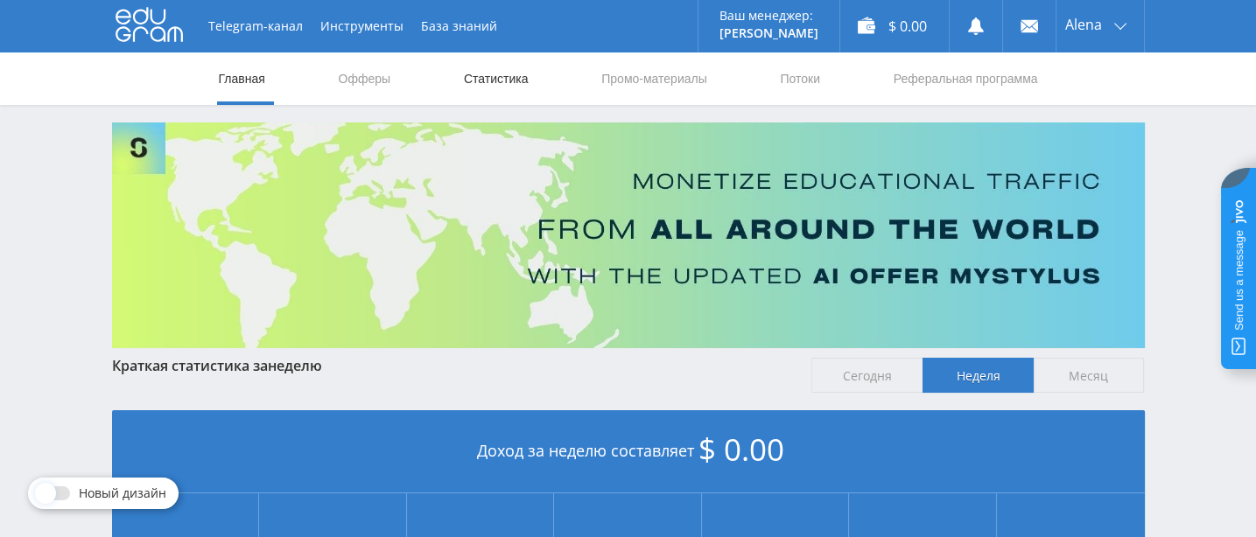
click at [484, 81] on link "Статистика" at bounding box center [496, 79] width 68 height 53
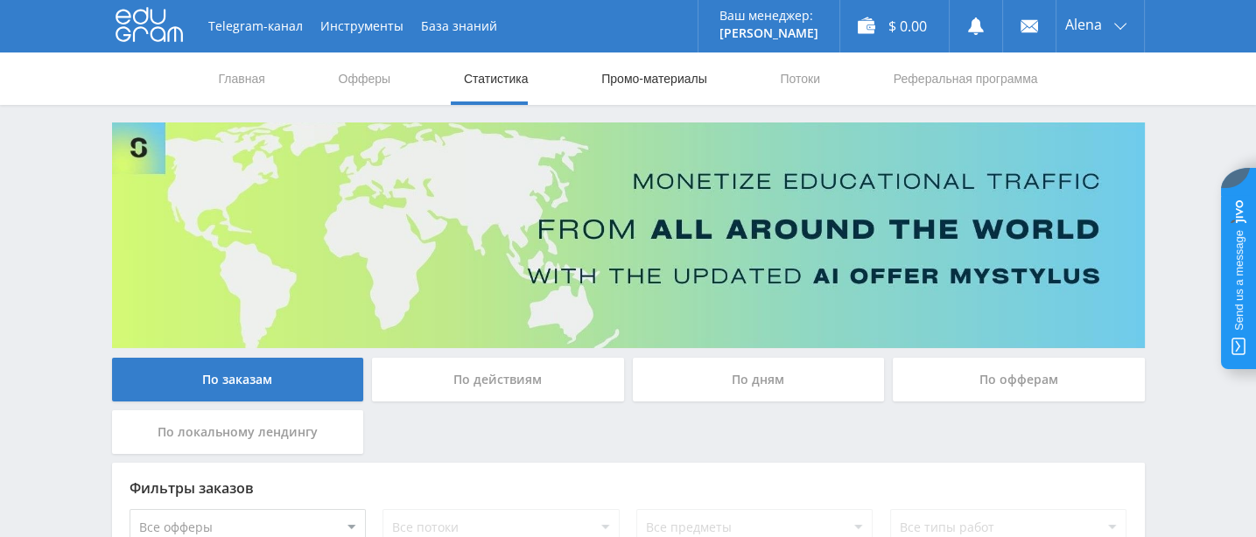
click at [630, 75] on link "Промо-материалы" at bounding box center [653, 79] width 109 height 53
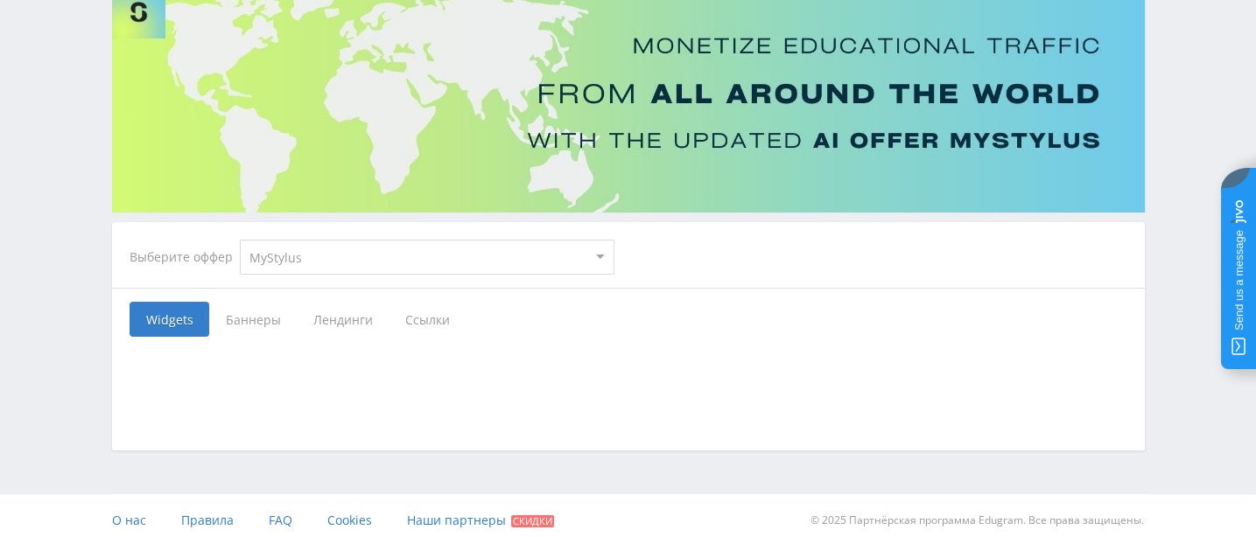
scroll to position [144, 0]
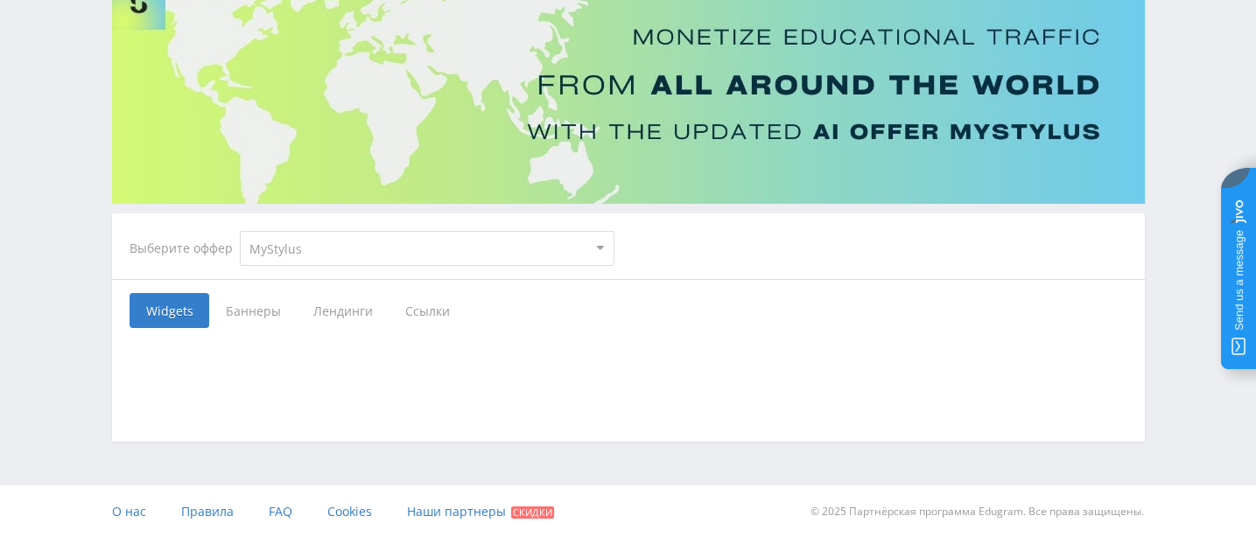
click at [364, 310] on span "Лендинги" at bounding box center [343, 310] width 92 height 35
click at [0, 0] on input "Лендинги" at bounding box center [0, 0] width 0 height 0
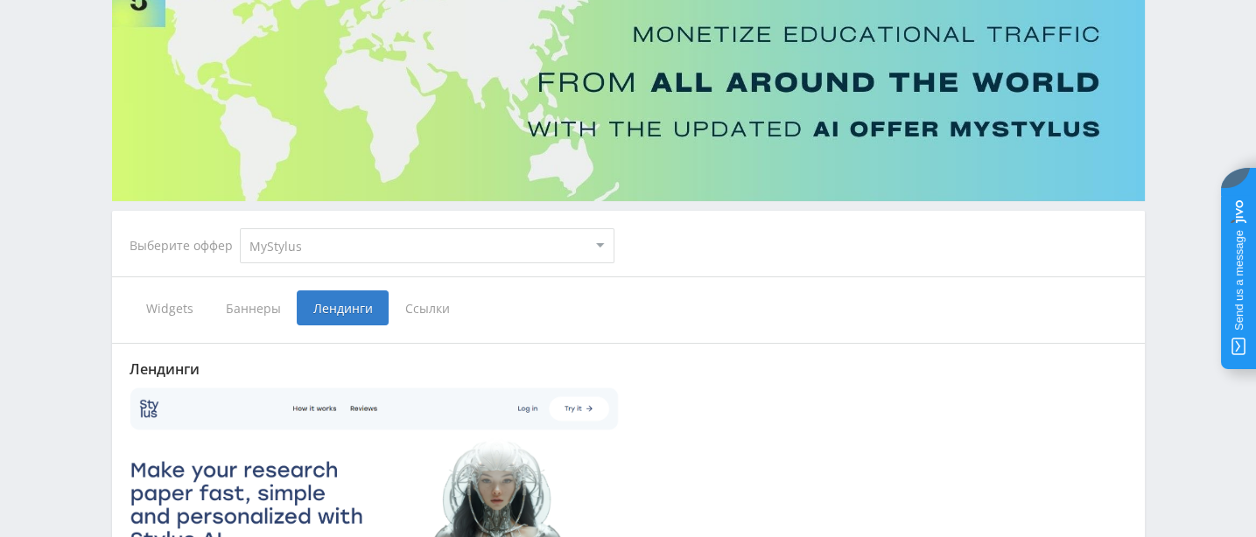
scroll to position [144, 0]
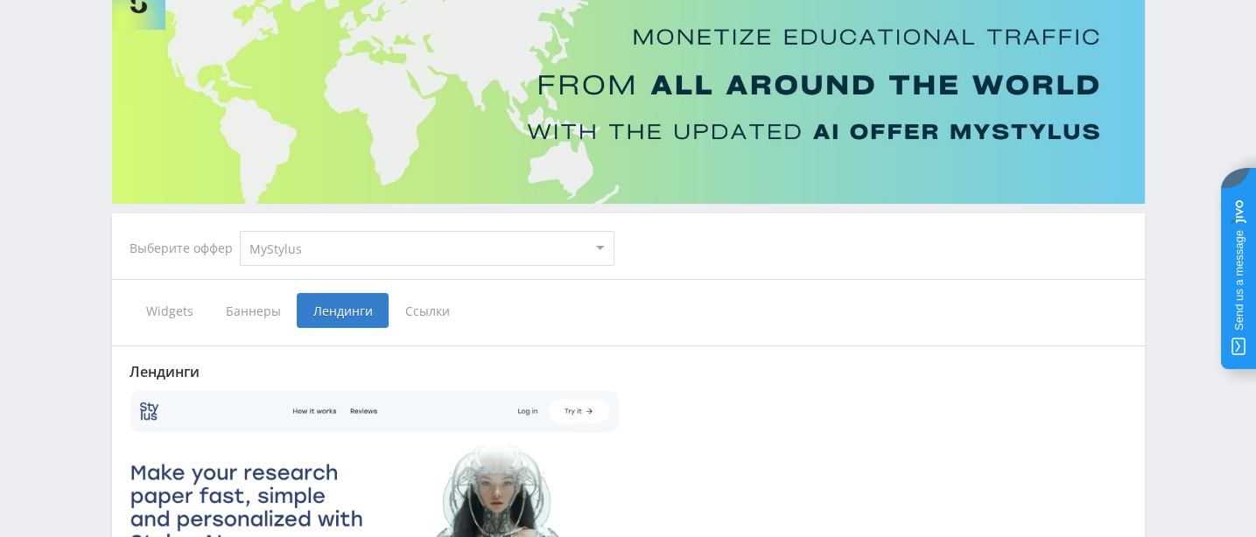
click at [450, 312] on span "Ссылки" at bounding box center [428, 310] width 78 height 35
click at [0, 0] on input "Ссылки" at bounding box center [0, 0] width 0 height 0
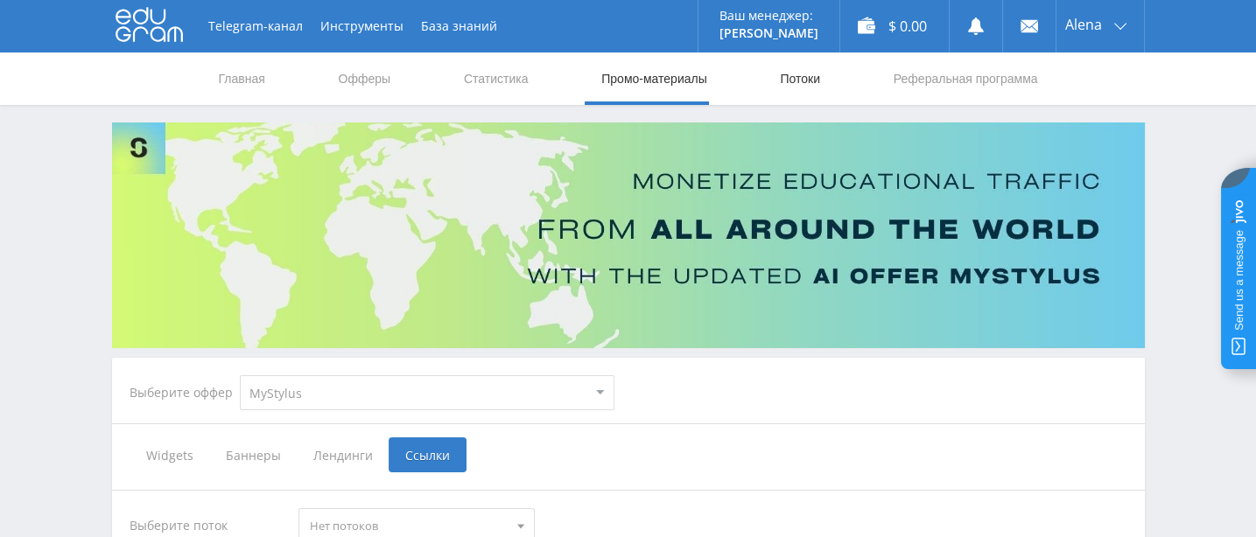
click at [781, 78] on link "Потоки" at bounding box center [800, 79] width 44 height 53
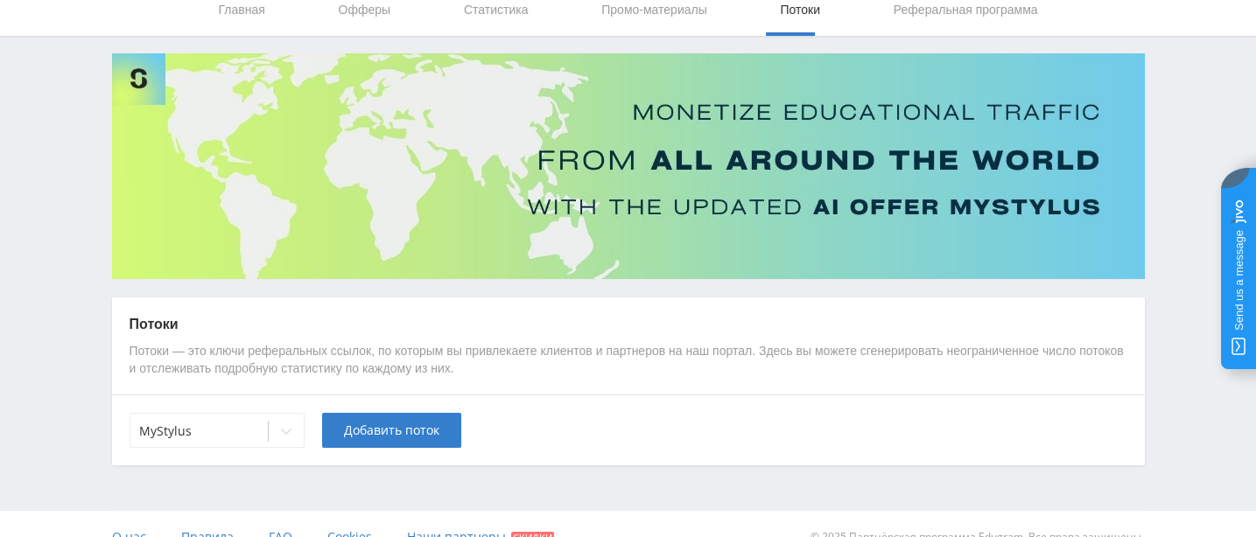
scroll to position [100, 0]
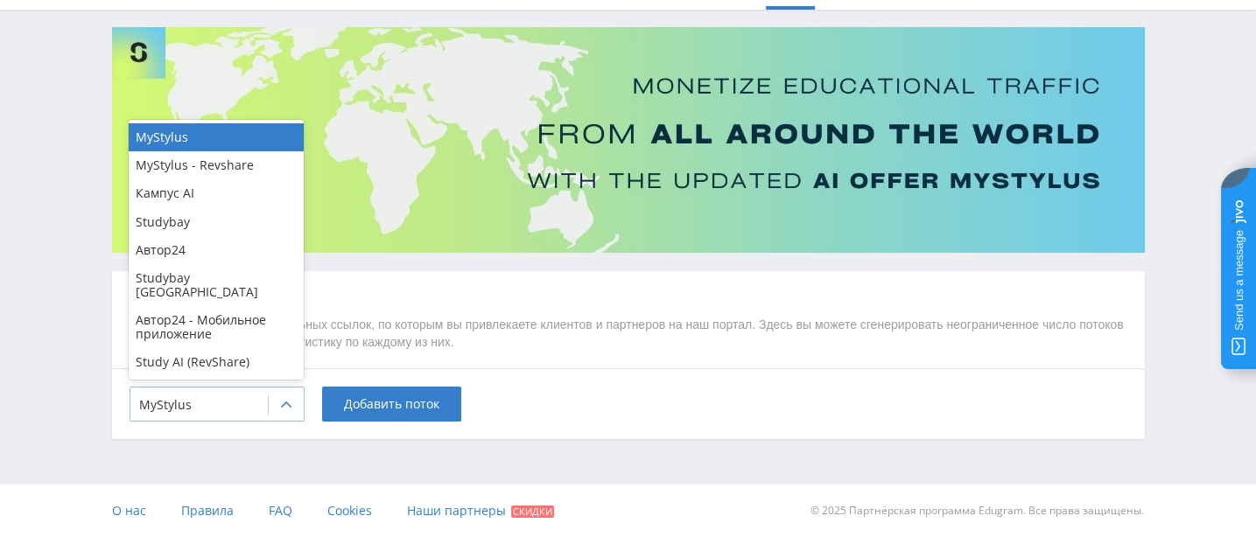
click at [291, 404] on icon at bounding box center [286, 405] width 14 height 14
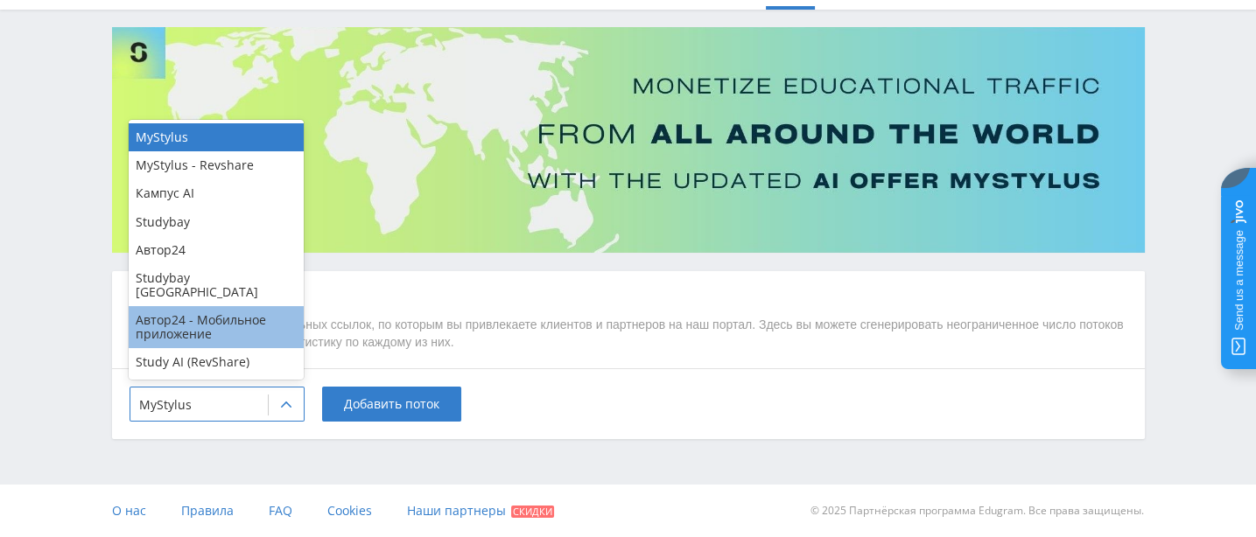
scroll to position [17, 0]
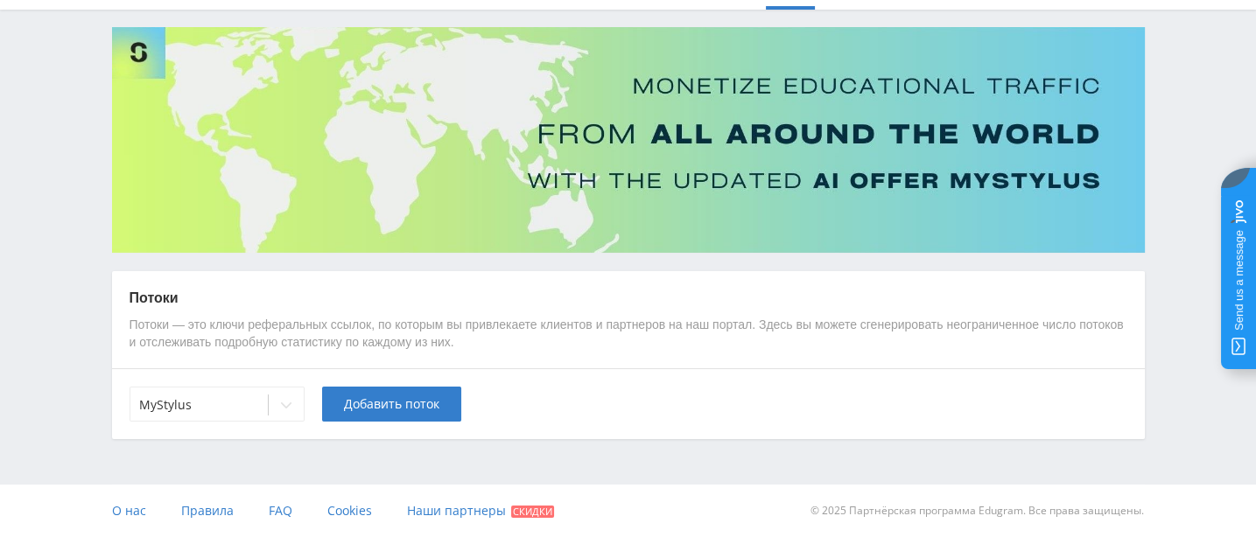
click at [621, 411] on div "MyStylus Добавить поток" at bounding box center [628, 403] width 1033 height 71
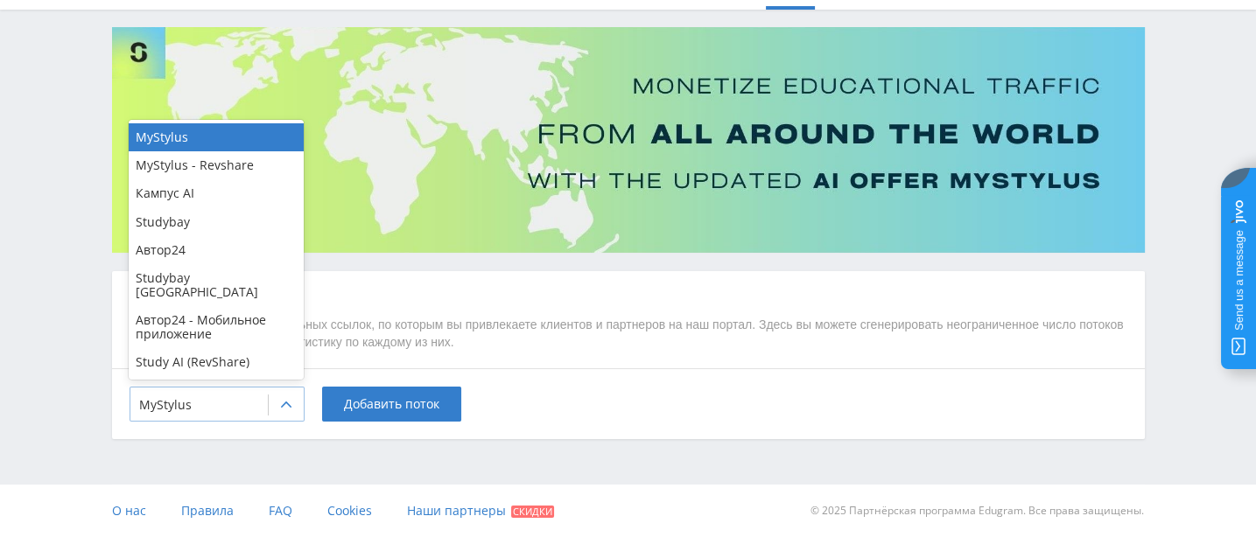
click at [279, 403] on icon at bounding box center [286, 405] width 14 height 14
click at [192, 154] on div "MyStylus - Revshare" at bounding box center [216, 165] width 175 height 28
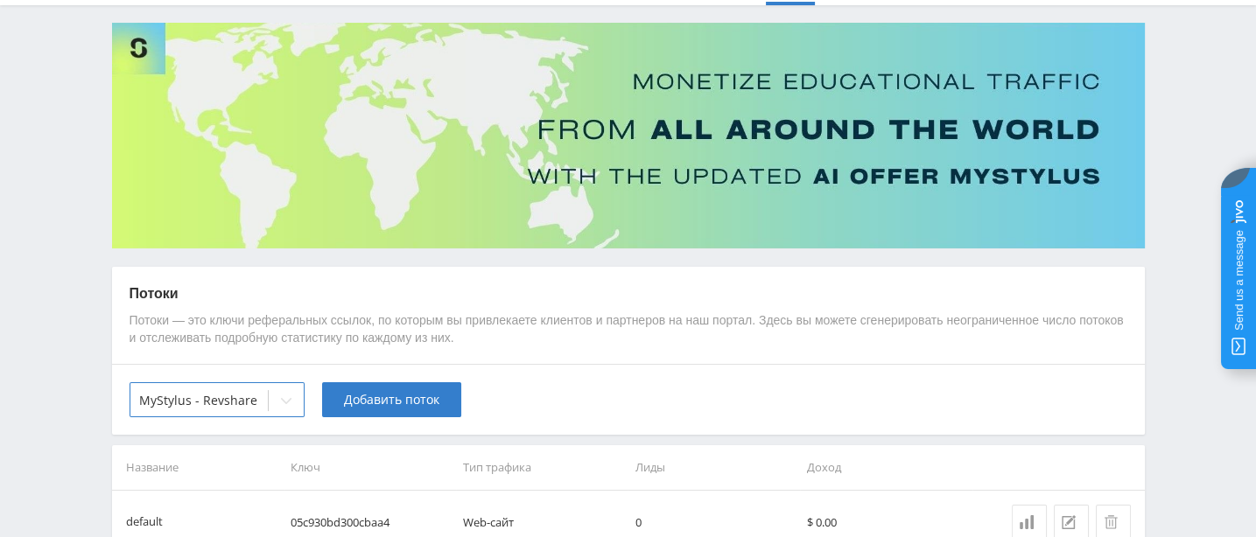
scroll to position [211, 0]
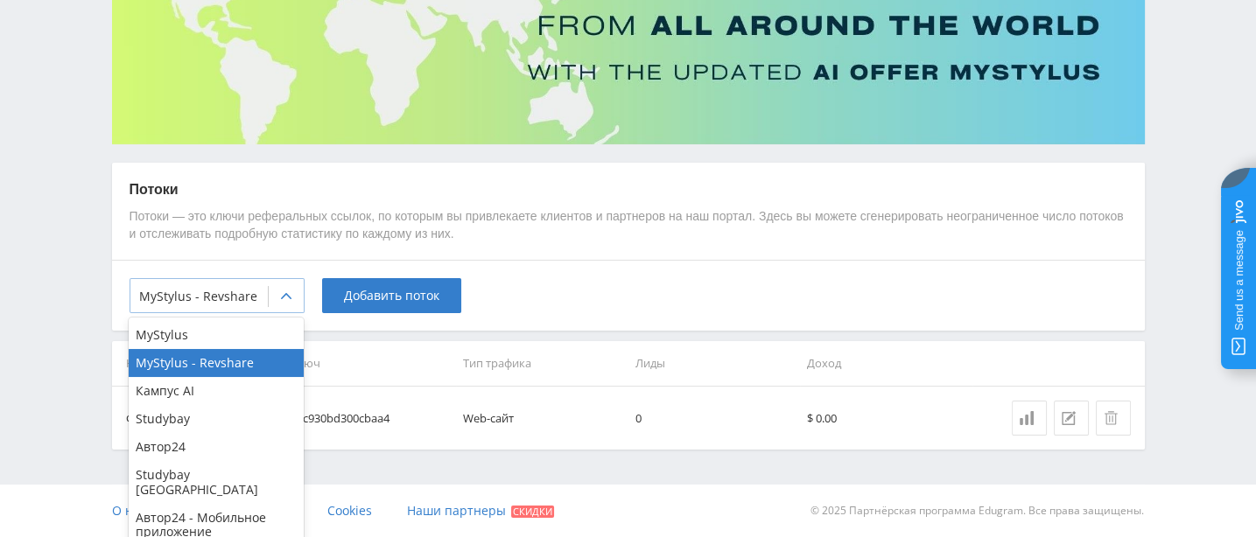
click at [283, 290] on icon at bounding box center [286, 297] width 14 height 14
click at [172, 397] on div "Кампус AI" at bounding box center [216, 391] width 175 height 28
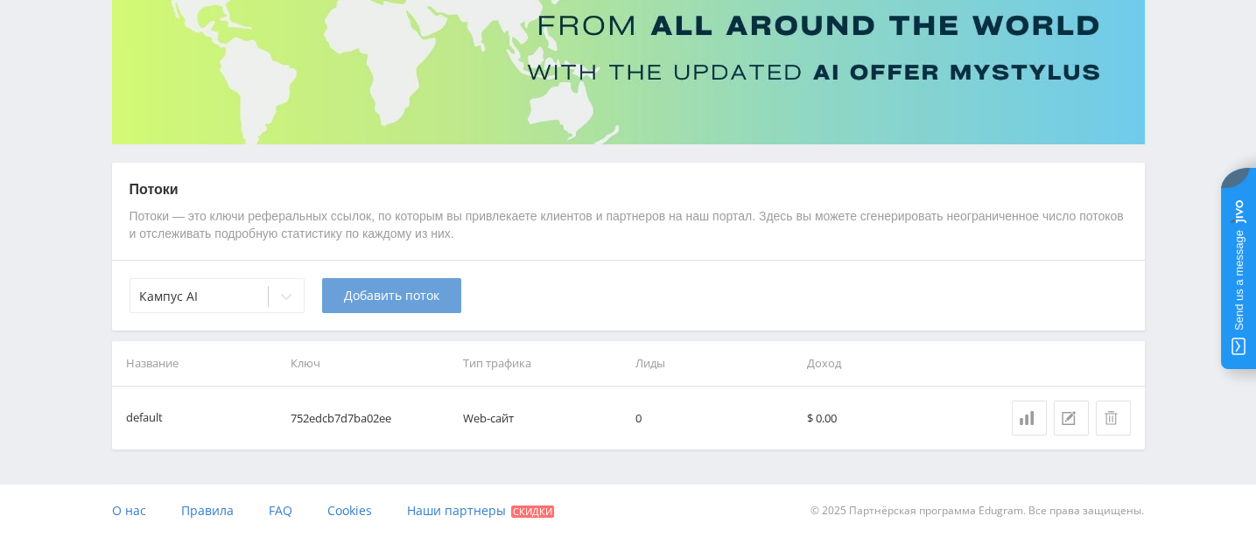
click at [402, 297] on span "Добавить поток" at bounding box center [391, 296] width 95 height 14
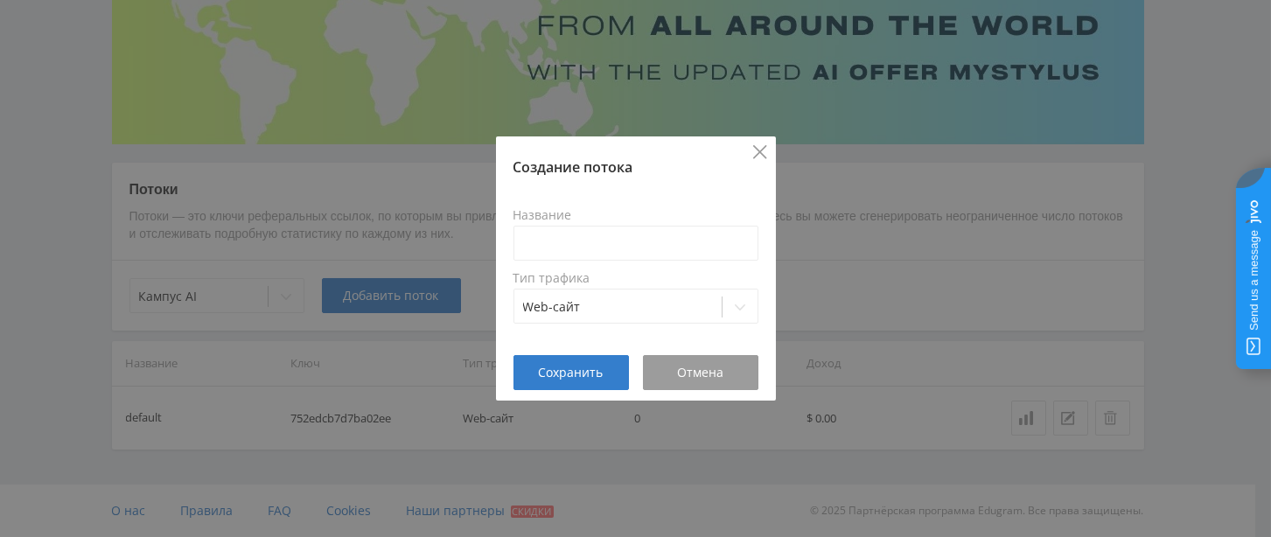
click at [754, 147] on icon "Close" at bounding box center [760, 152] width 14 height 14
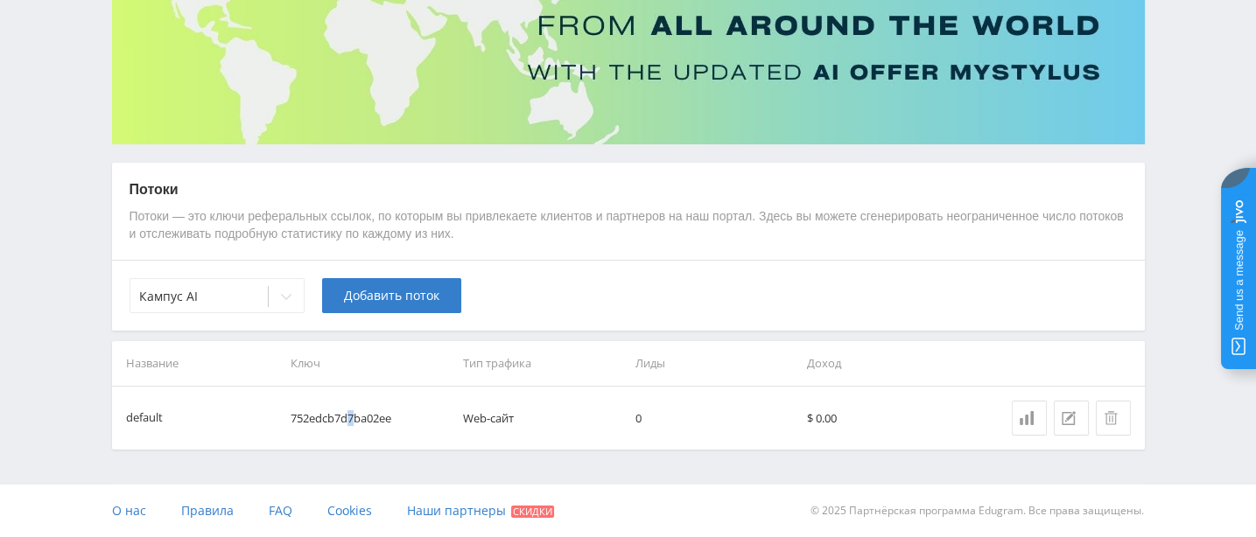
click at [368, 413] on td "752edcb7d7ba02ee" at bounding box center [370, 418] width 172 height 63
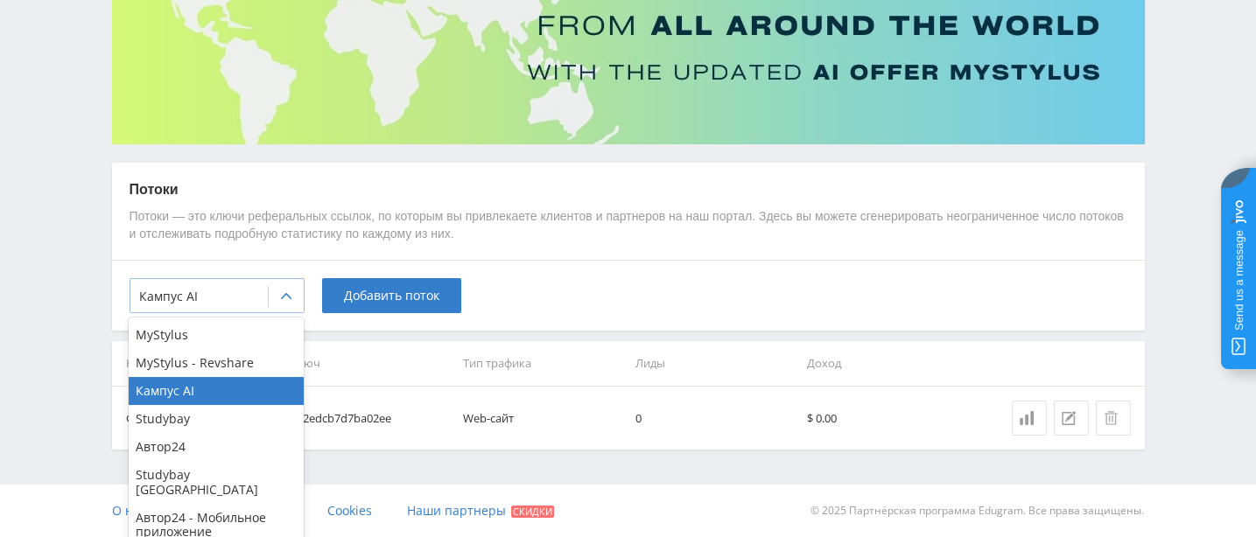
click at [285, 291] on icon at bounding box center [286, 297] width 14 height 14
click at [189, 334] on div "MyStylus" at bounding box center [216, 335] width 175 height 28
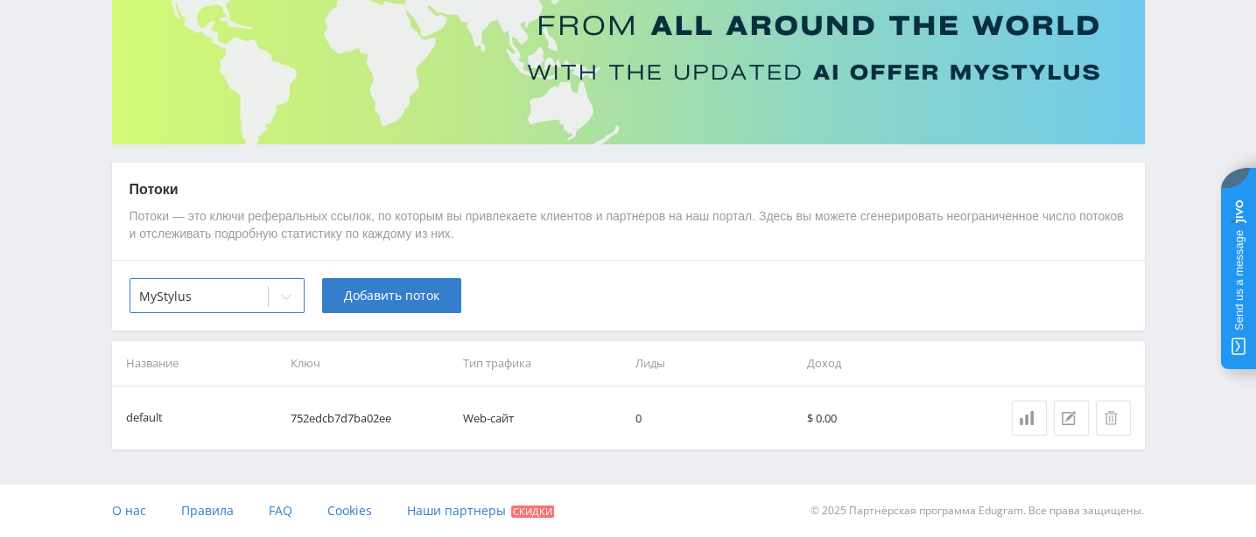
scroll to position [100, 0]
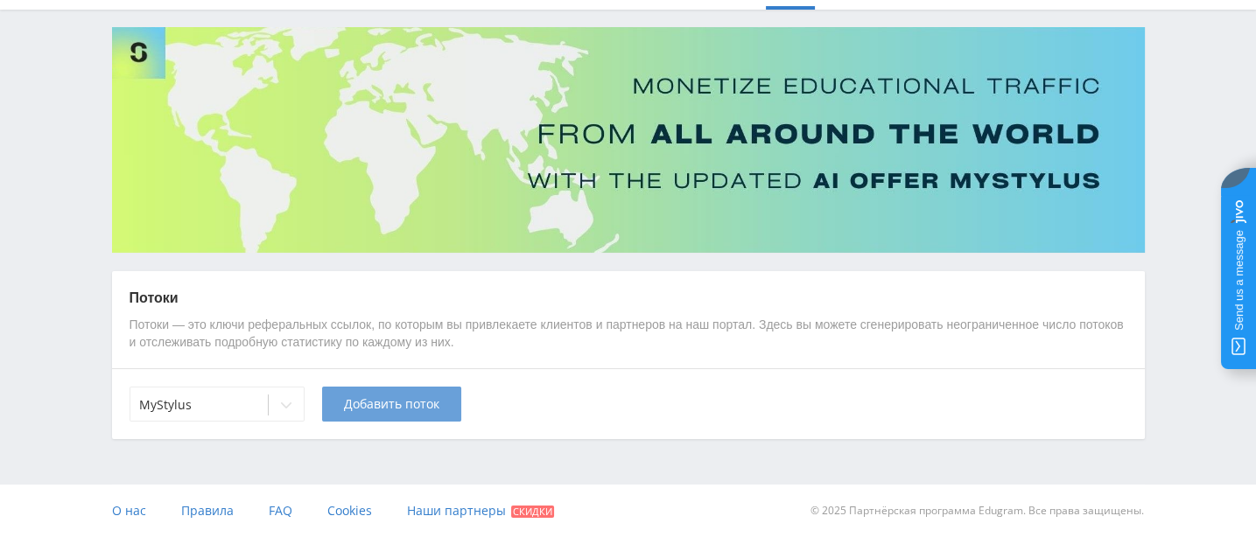
click at [369, 401] on span "Добавить поток" at bounding box center [391, 404] width 95 height 14
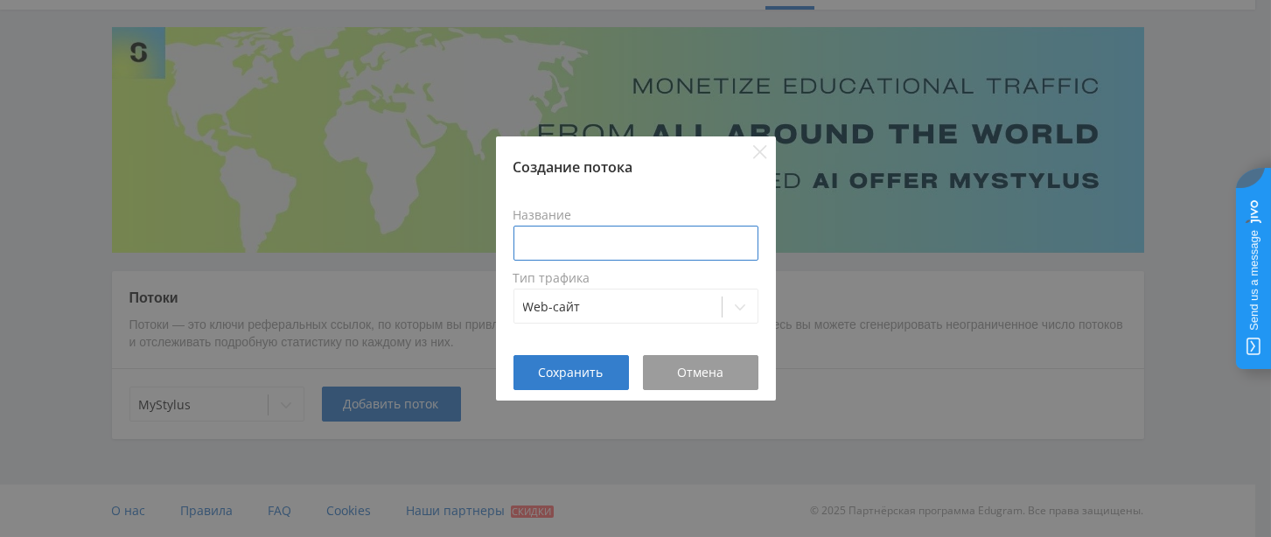
click at [542, 239] on input at bounding box center [636, 243] width 245 height 35
paste input "[DOMAIN_NAME]"
type input "[DOMAIN_NAME]"
click at [585, 379] on span "Сохранить" at bounding box center [571, 373] width 65 height 14
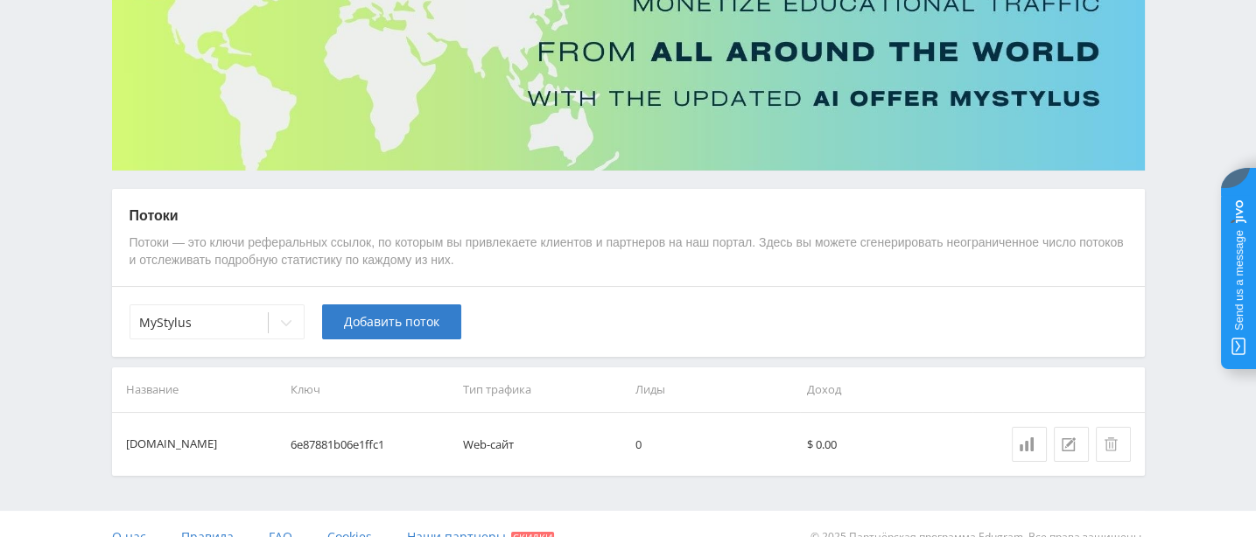
scroll to position [211, 0]
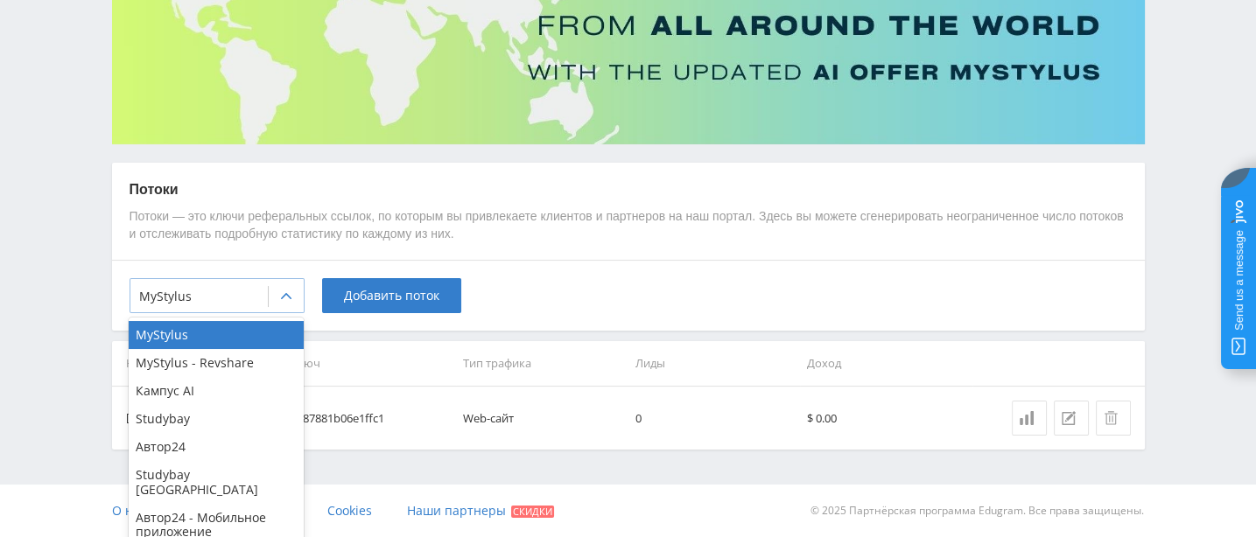
click at [293, 297] on div at bounding box center [286, 296] width 35 height 35
click at [223, 368] on div "MyStylus - Revshare" at bounding box center [216, 363] width 175 height 28
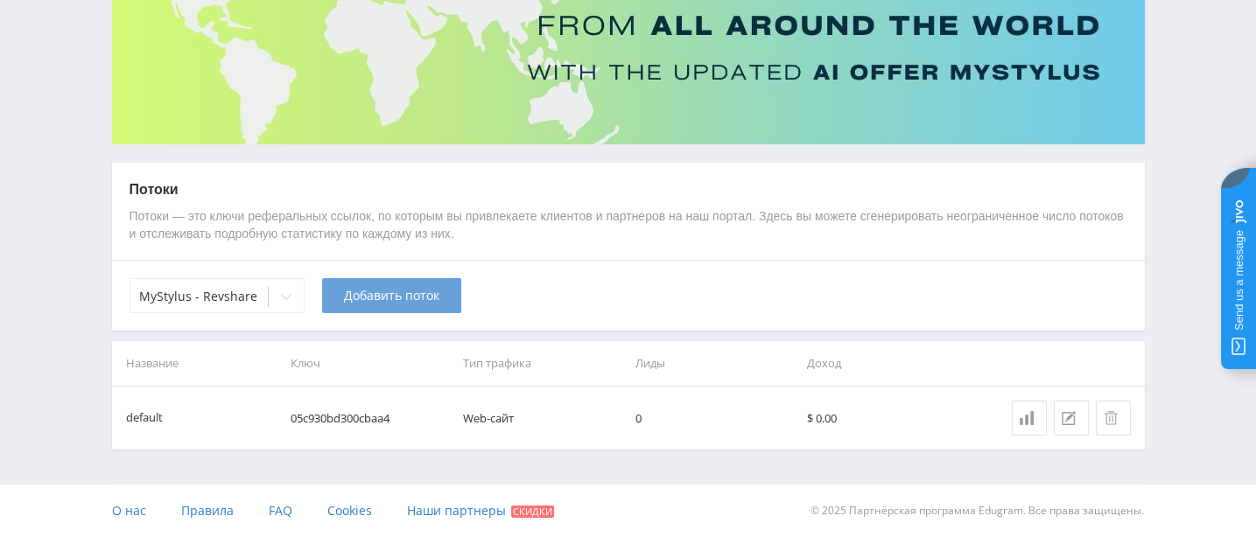
click at [400, 296] on span "Добавить поток" at bounding box center [391, 296] width 95 height 14
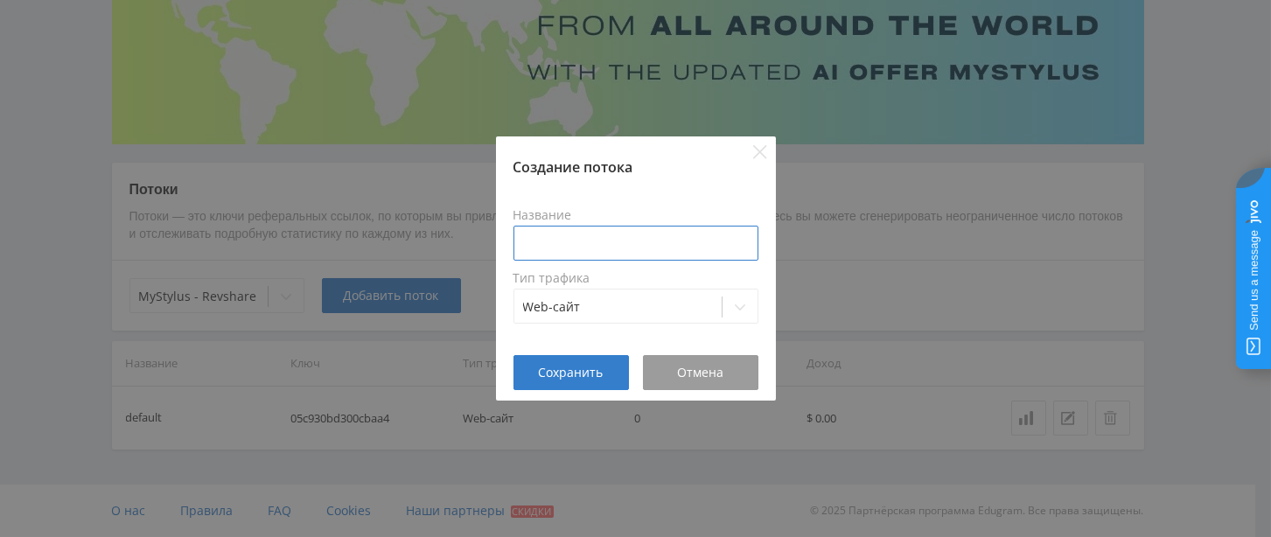
click at [545, 233] on input at bounding box center [636, 243] width 245 height 35
paste input "[DOMAIN_NAME]"
type input "[DOMAIN_NAME]"
click at [557, 370] on span "Сохранить" at bounding box center [571, 373] width 65 height 14
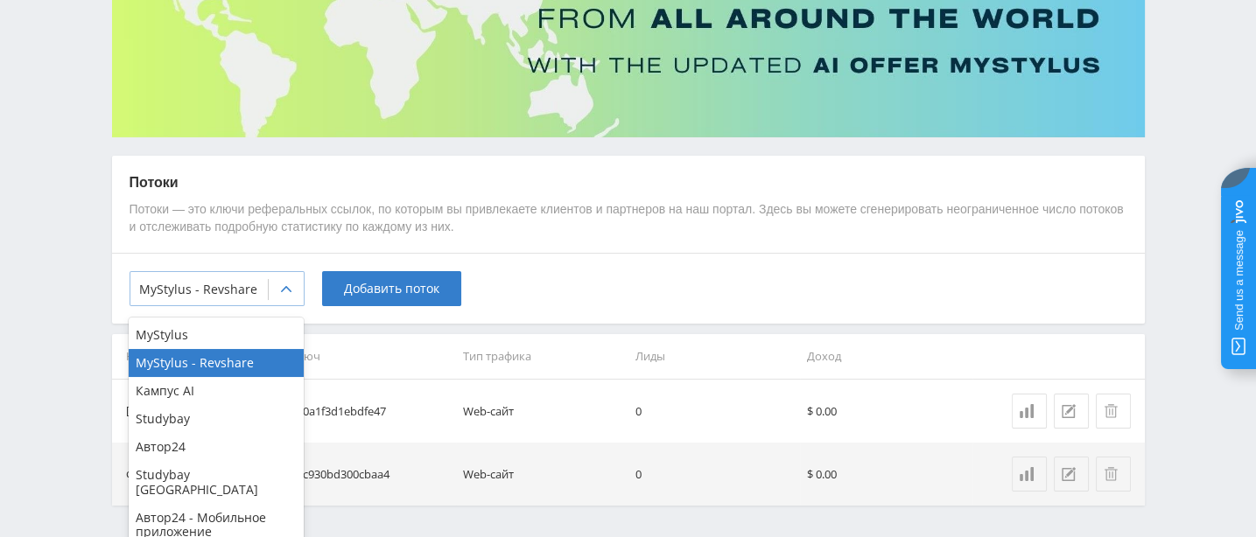
click at [283, 291] on icon at bounding box center [286, 290] width 14 height 14
click at [167, 393] on div "Кампус AI" at bounding box center [216, 391] width 175 height 28
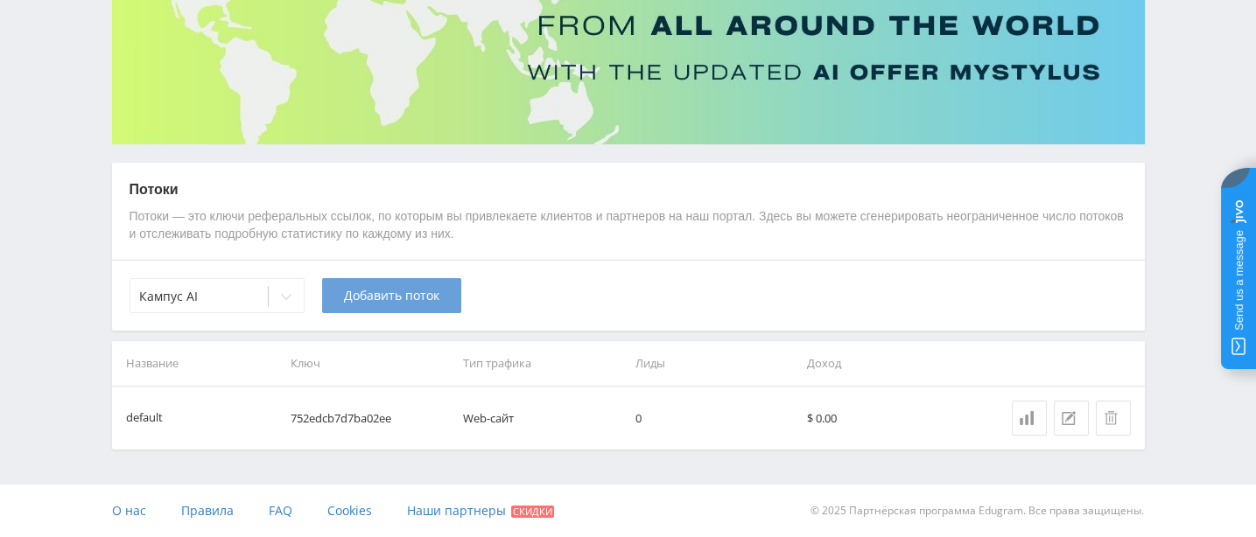
click at [388, 299] on span "Добавить поток" at bounding box center [391, 296] width 95 height 14
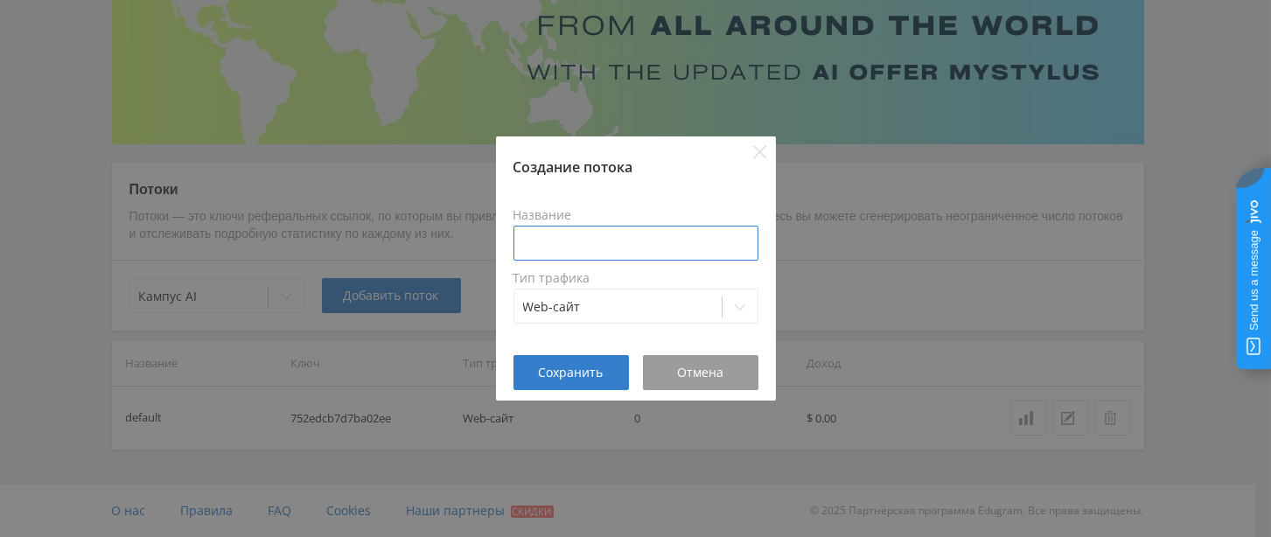
click at [569, 235] on input at bounding box center [636, 243] width 245 height 35
paste input "[DOMAIN_NAME]"
type input "[DOMAIN_NAME]"
click at [583, 370] on span "Сохранить" at bounding box center [571, 373] width 65 height 14
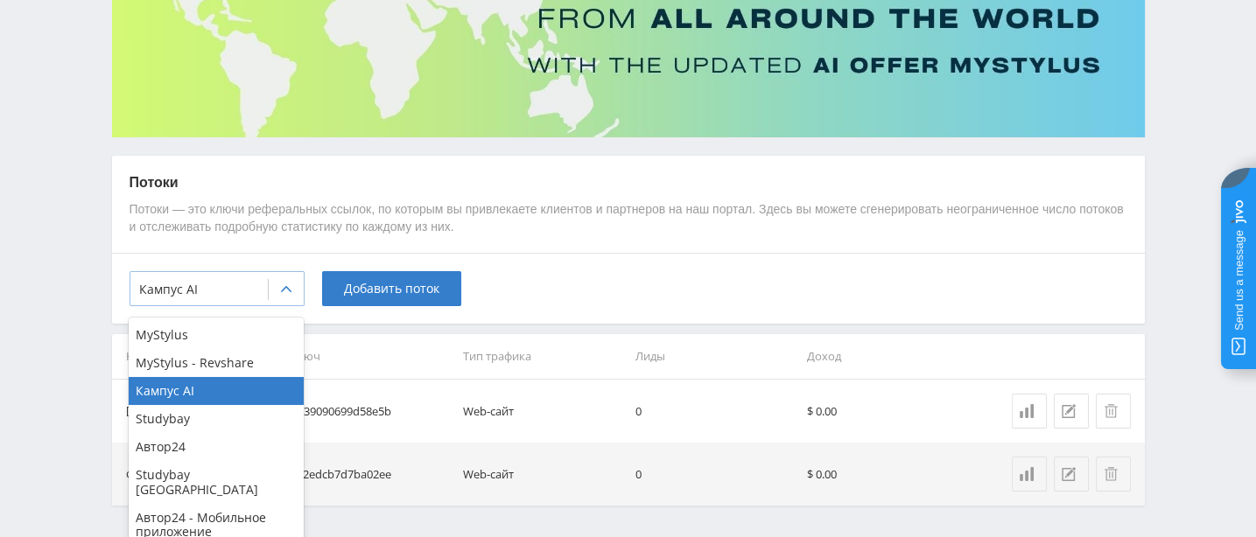
click at [280, 288] on icon at bounding box center [286, 290] width 14 height 14
click at [154, 430] on div "Studybay" at bounding box center [216, 419] width 175 height 28
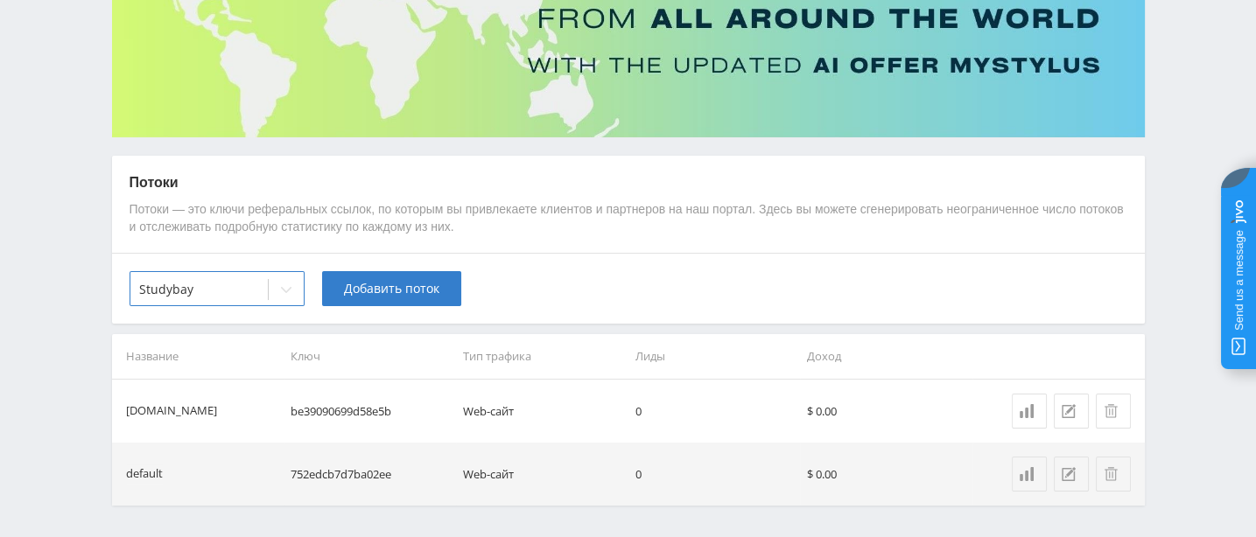
scroll to position [100, 0]
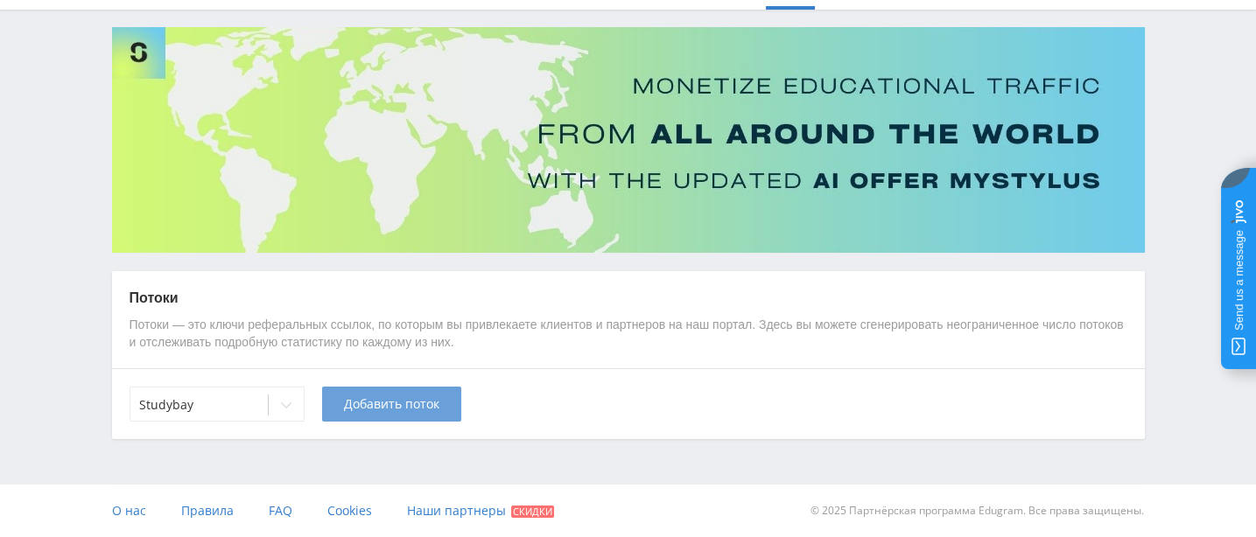
click at [407, 403] on span "Добавить поток" at bounding box center [391, 404] width 95 height 14
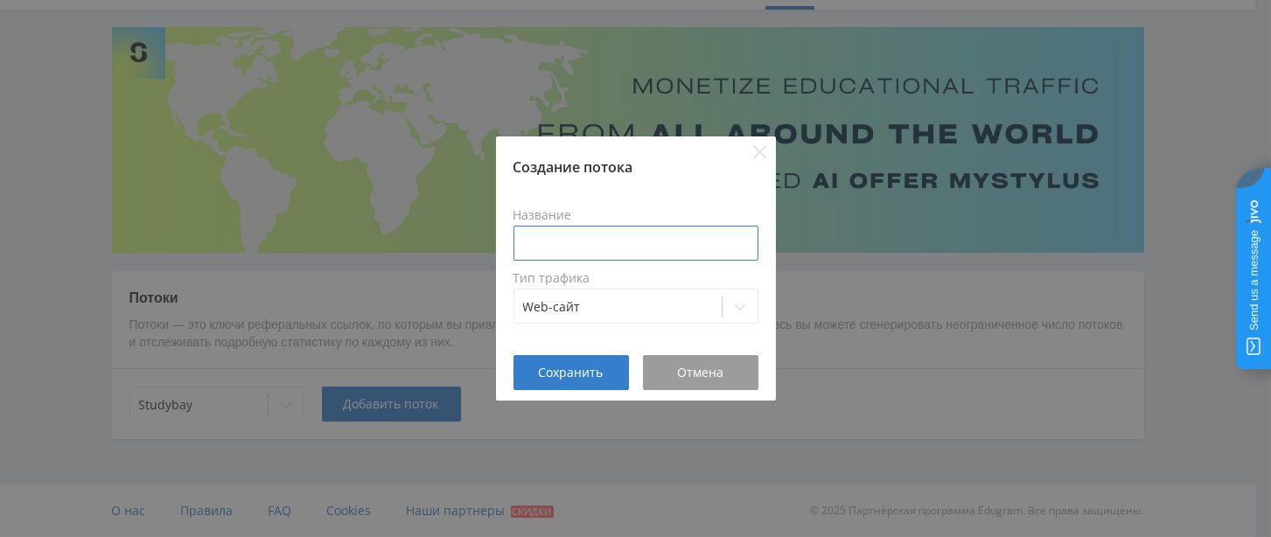
click at [580, 236] on input at bounding box center [636, 243] width 245 height 35
paste input "[DOMAIN_NAME]"
type input "[DOMAIN_NAME]"
click at [571, 371] on span "Сохранить" at bounding box center [571, 373] width 65 height 14
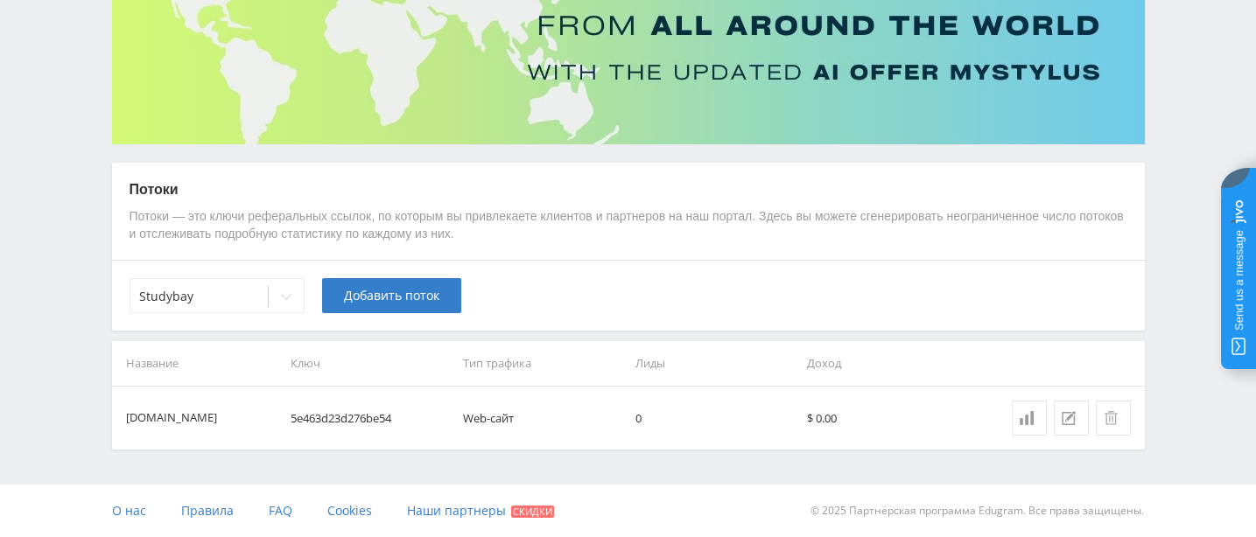
scroll to position [211, 0]
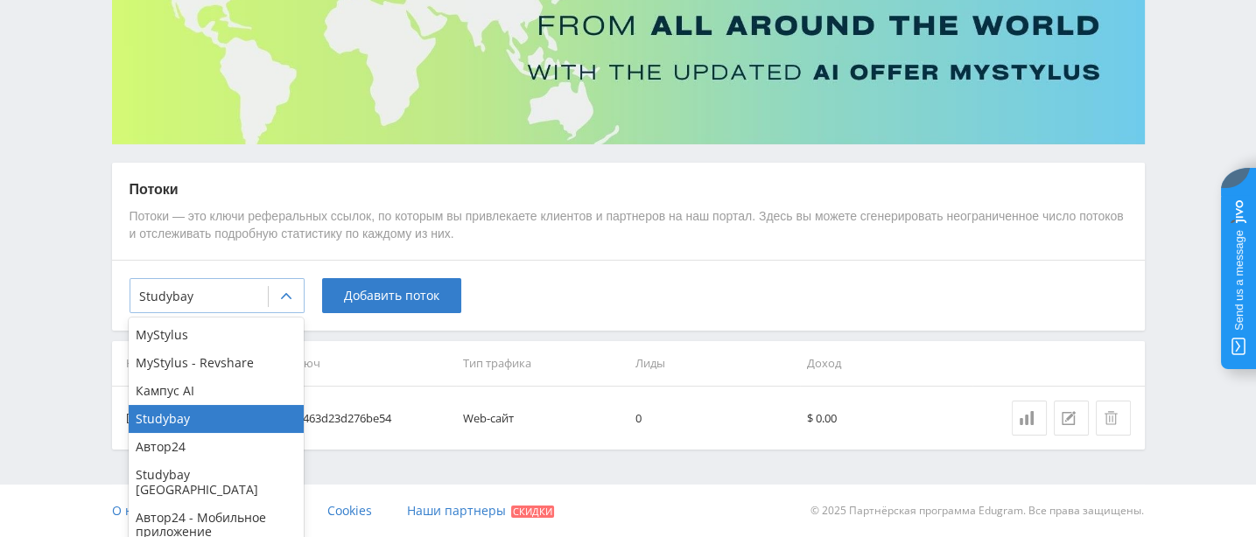
click at [291, 291] on icon at bounding box center [286, 297] width 14 height 14
click at [179, 454] on div "Автор24" at bounding box center [216, 447] width 175 height 28
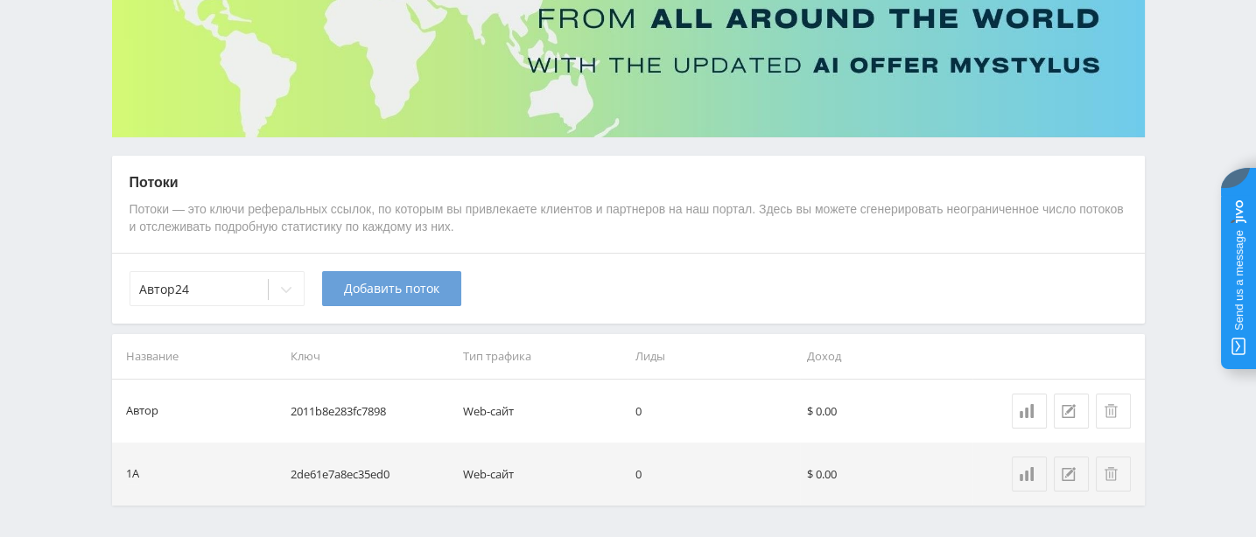
click at [411, 296] on span "Добавить поток" at bounding box center [391, 289] width 95 height 14
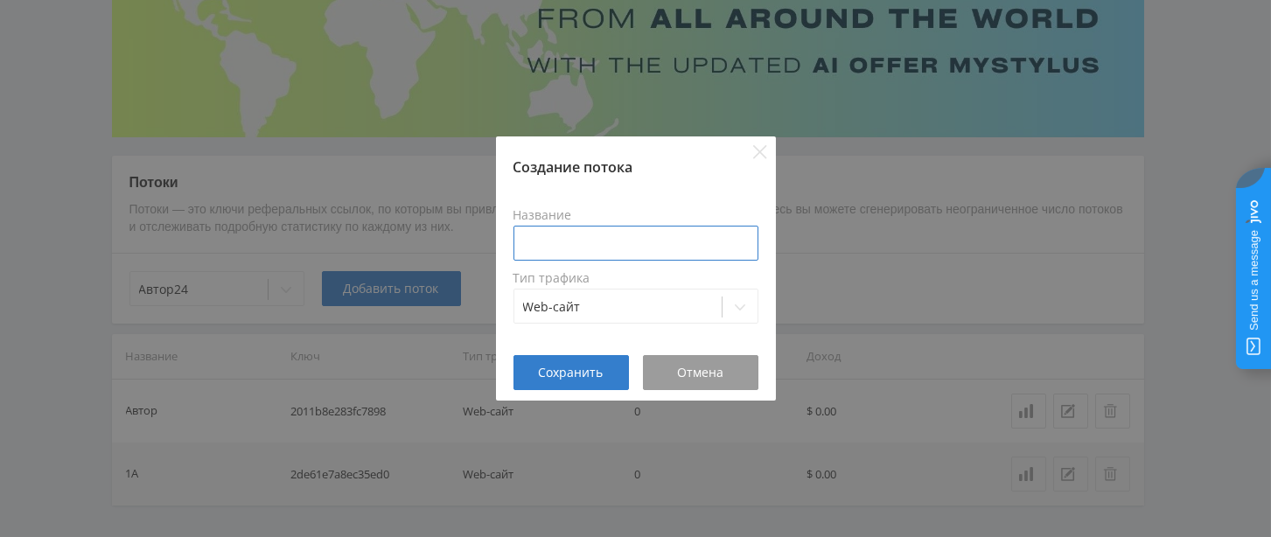
click at [593, 233] on input at bounding box center [636, 243] width 245 height 35
paste input "[DOMAIN_NAME]"
type input "[DOMAIN_NAME]"
click at [572, 375] on span "Сохранить" at bounding box center [571, 373] width 65 height 14
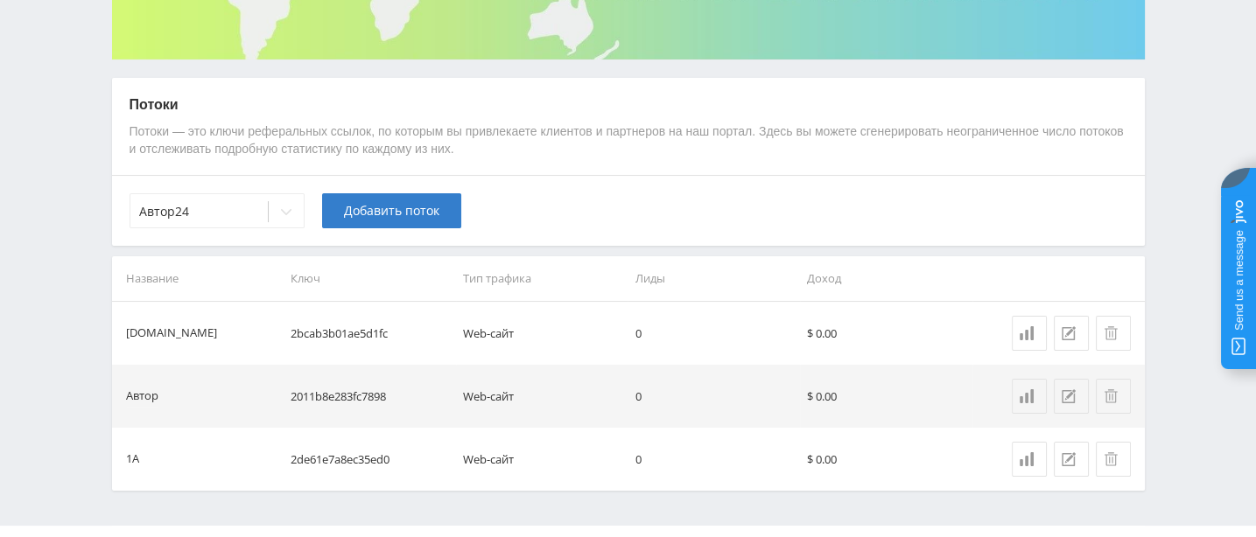
scroll to position [320, 0]
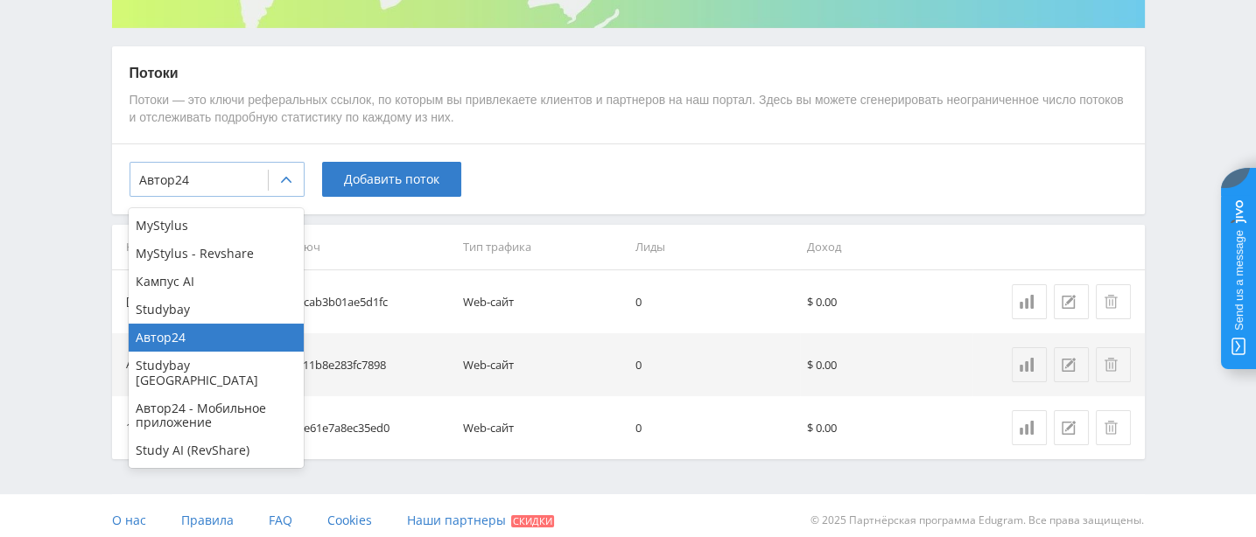
click at [289, 187] on icon at bounding box center [286, 180] width 14 height 14
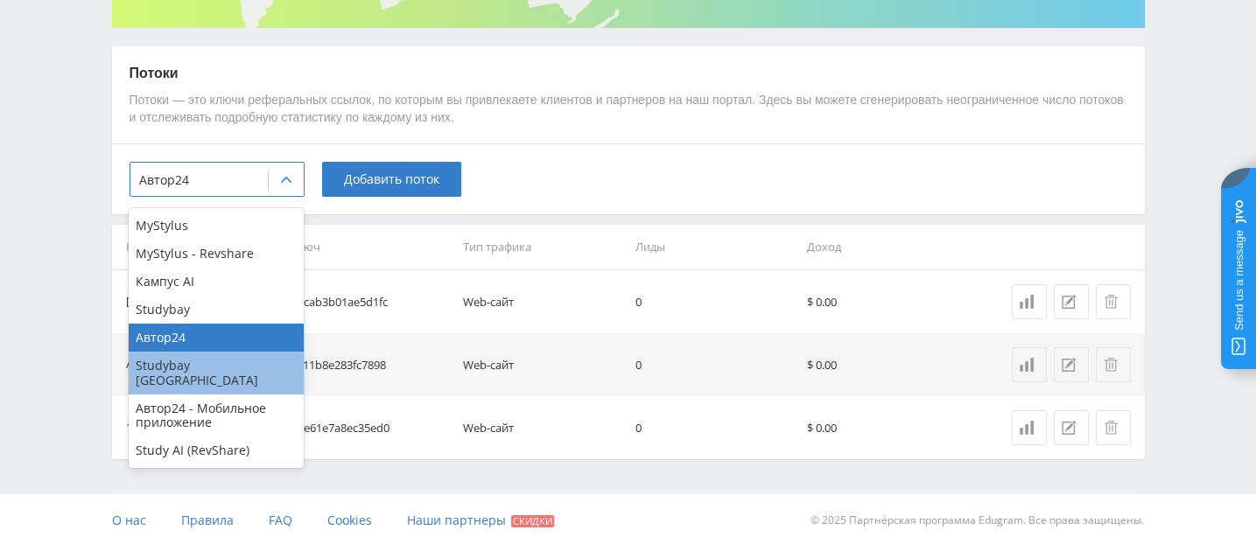
click at [228, 375] on div "Studybay [GEOGRAPHIC_DATA]" at bounding box center [216, 373] width 175 height 42
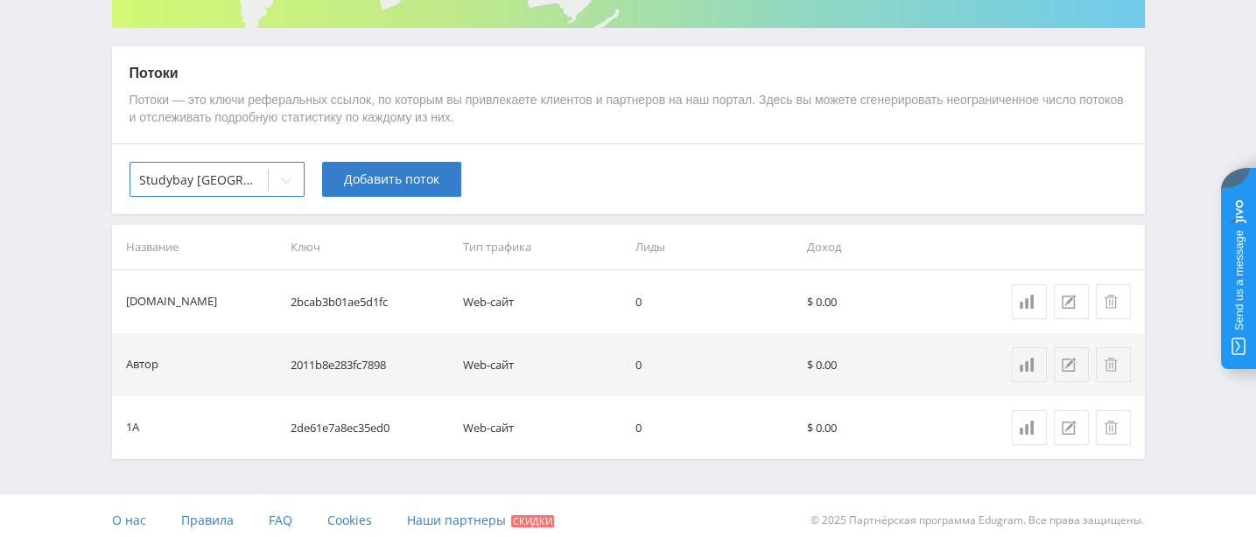
scroll to position [211, 0]
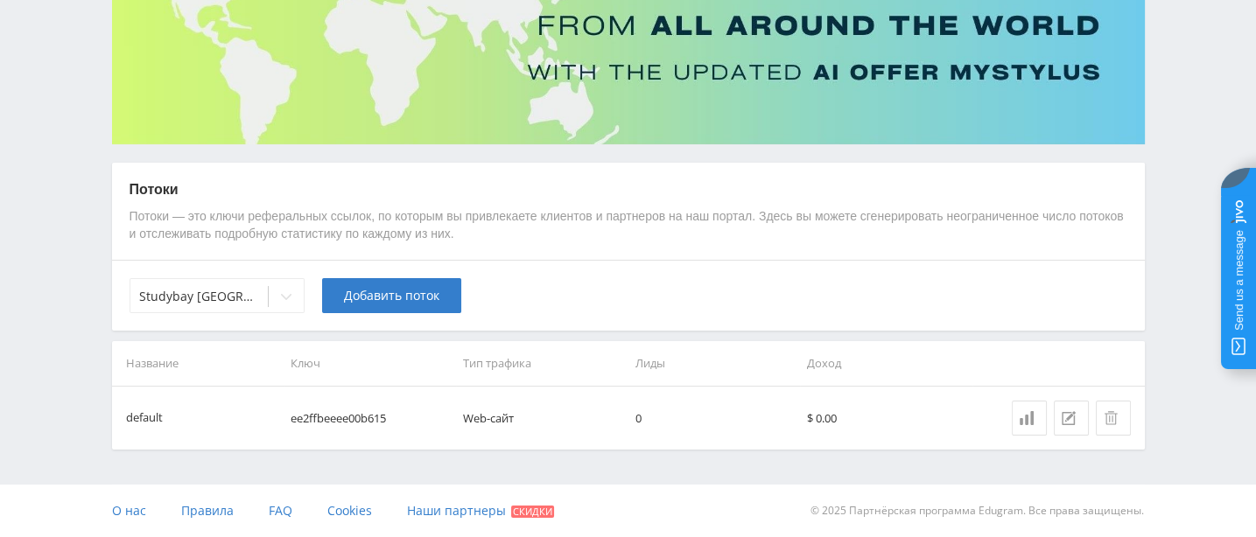
drag, startPoint x: 405, startPoint y: 297, endPoint x: 399, endPoint y: 277, distance: 20.2
click at [403, 294] on span "Добавить поток" at bounding box center [391, 296] width 95 height 14
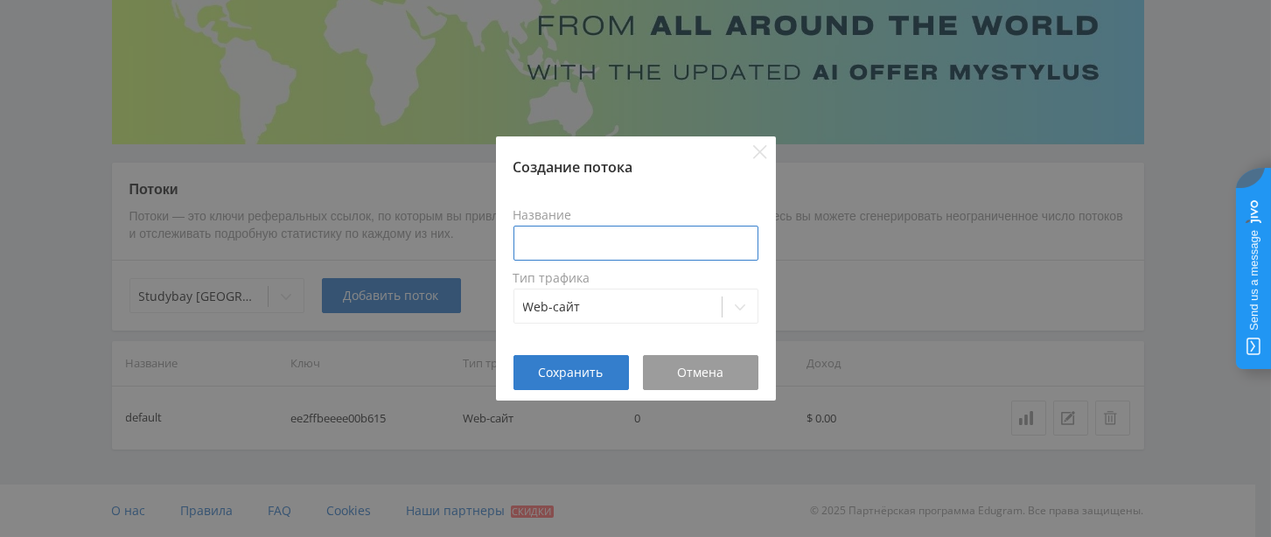
click at [570, 245] on input at bounding box center [636, 243] width 245 height 35
paste input "[DOMAIN_NAME]"
type input "[DOMAIN_NAME]"
click at [587, 380] on span "Сохранить" at bounding box center [571, 373] width 65 height 14
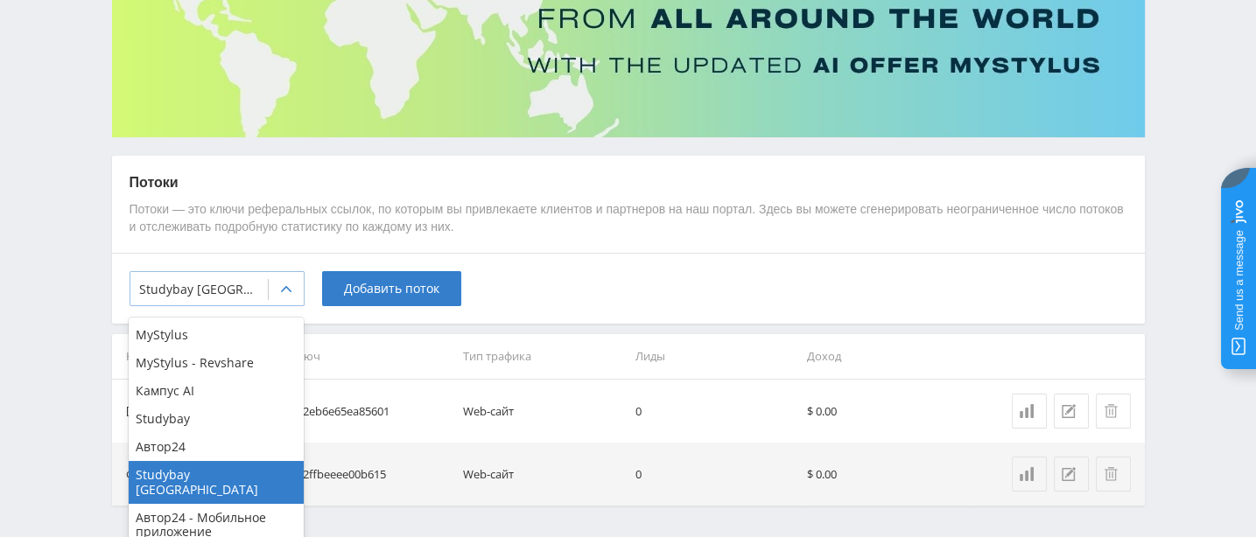
click at [285, 297] on icon at bounding box center [286, 290] width 14 height 14
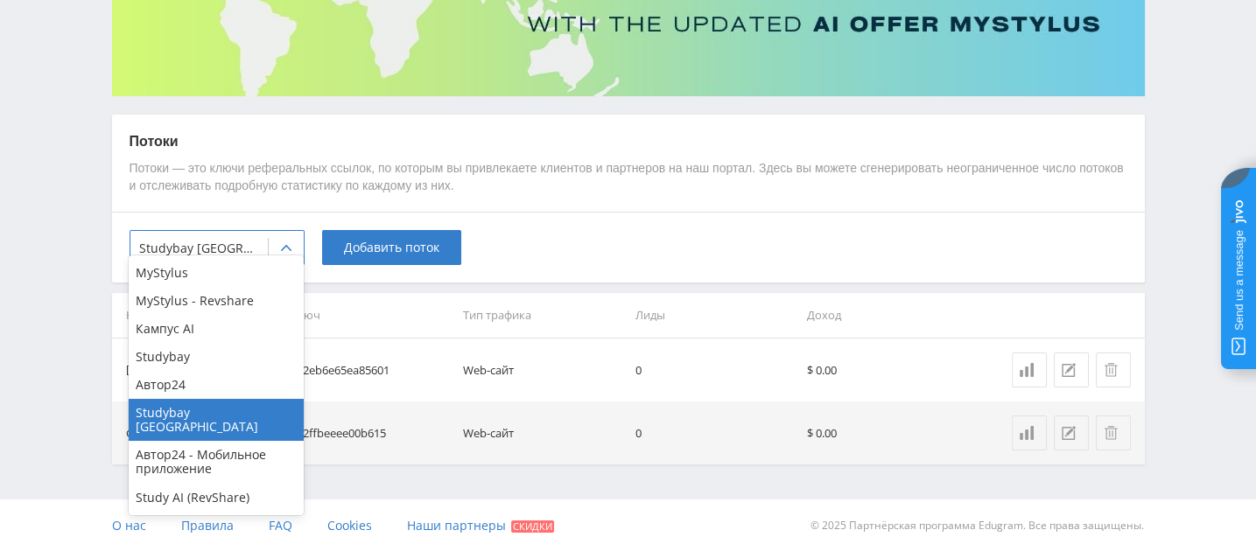
scroll to position [274, 0]
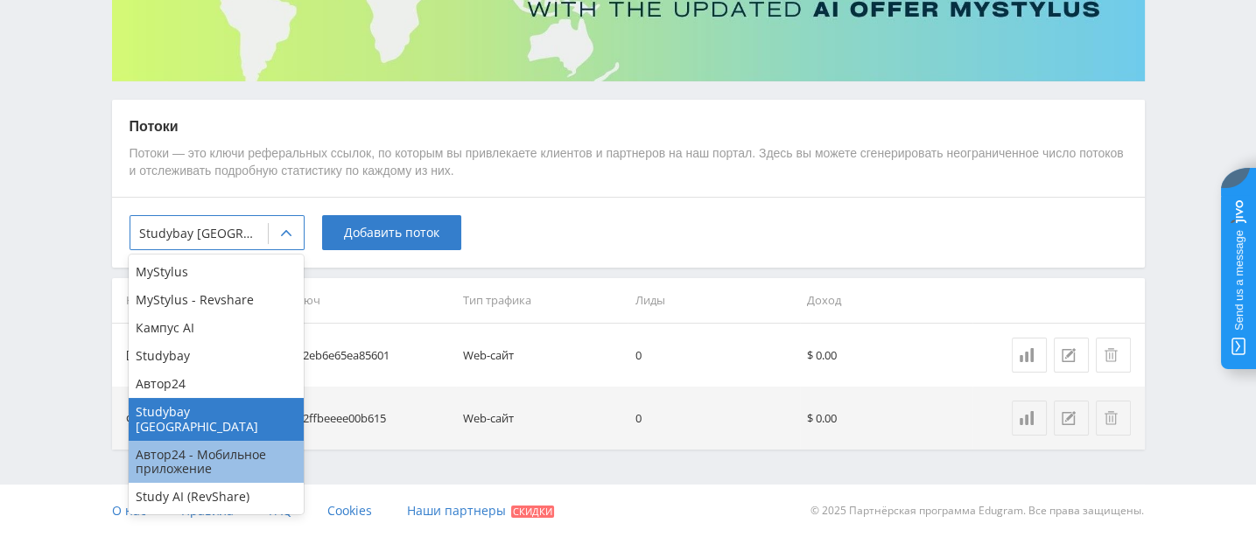
click at [167, 447] on div "Автор24 - Мобильное приложение" at bounding box center [216, 462] width 175 height 42
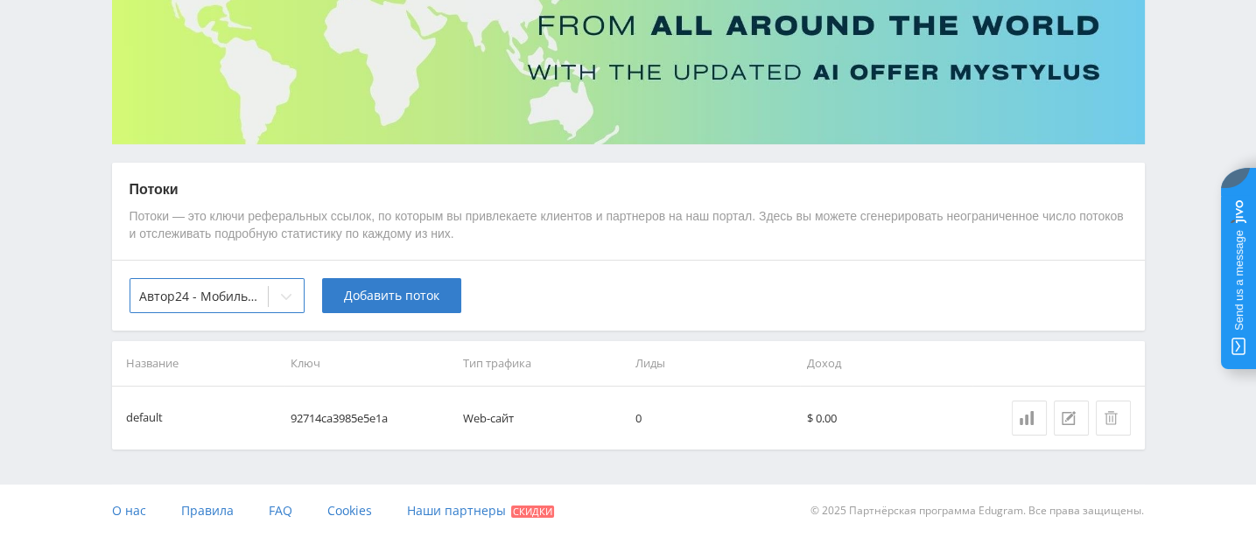
scroll to position [211, 0]
click at [398, 289] on span "Добавить поток" at bounding box center [391, 296] width 95 height 14
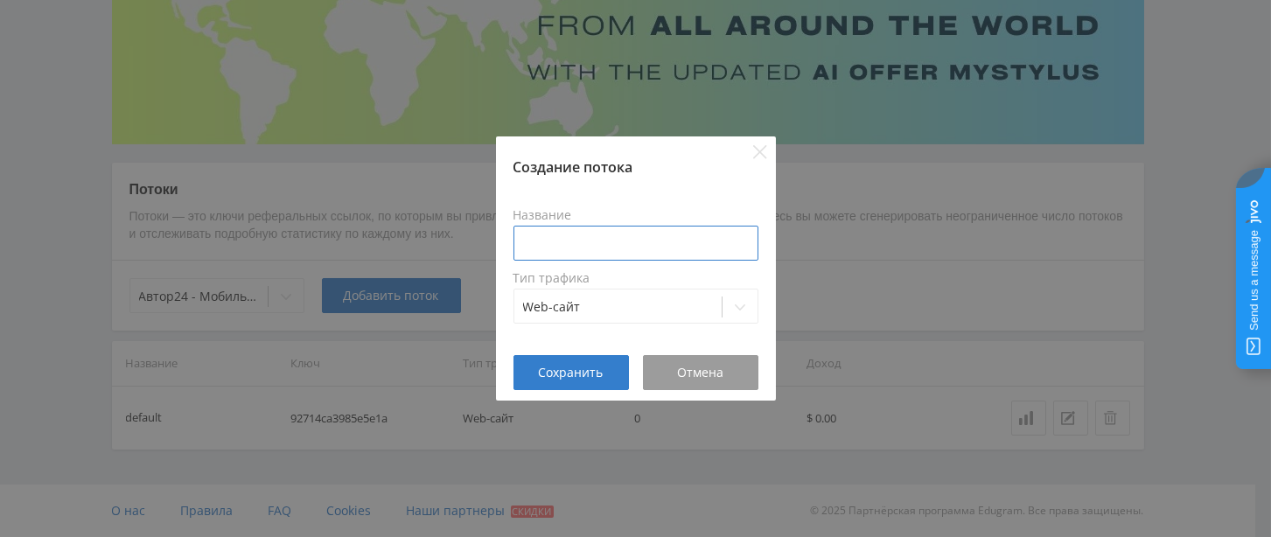
click at [570, 248] on input at bounding box center [636, 243] width 245 height 35
paste input "[DOMAIN_NAME]"
type input "[DOMAIN_NAME]"
click at [575, 367] on span "Сохранить" at bounding box center [571, 373] width 65 height 14
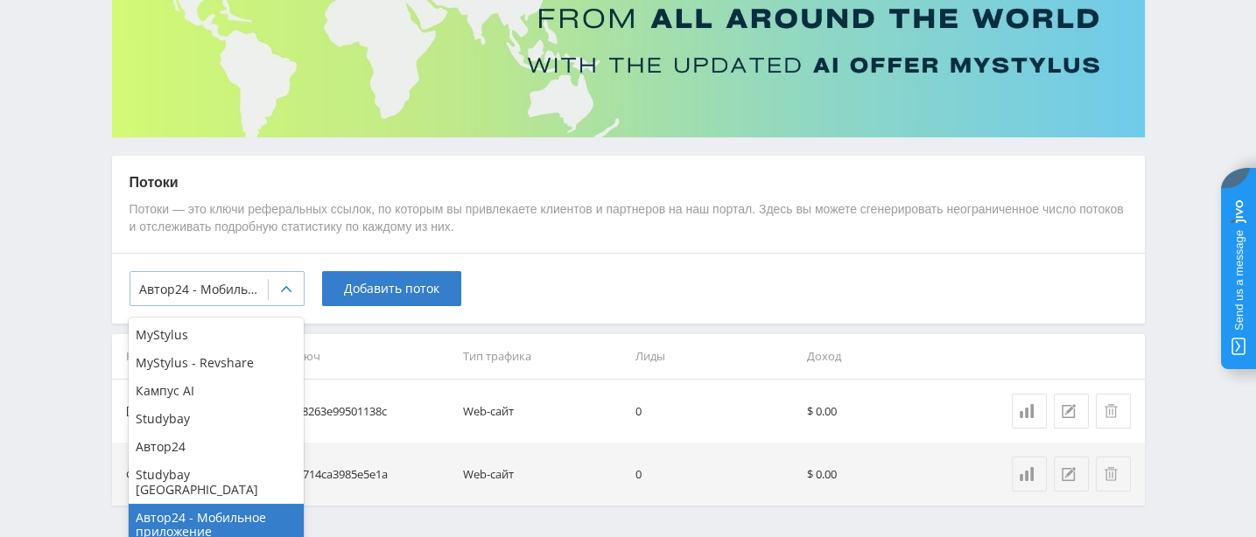
click at [283, 292] on icon at bounding box center [286, 289] width 11 height 6
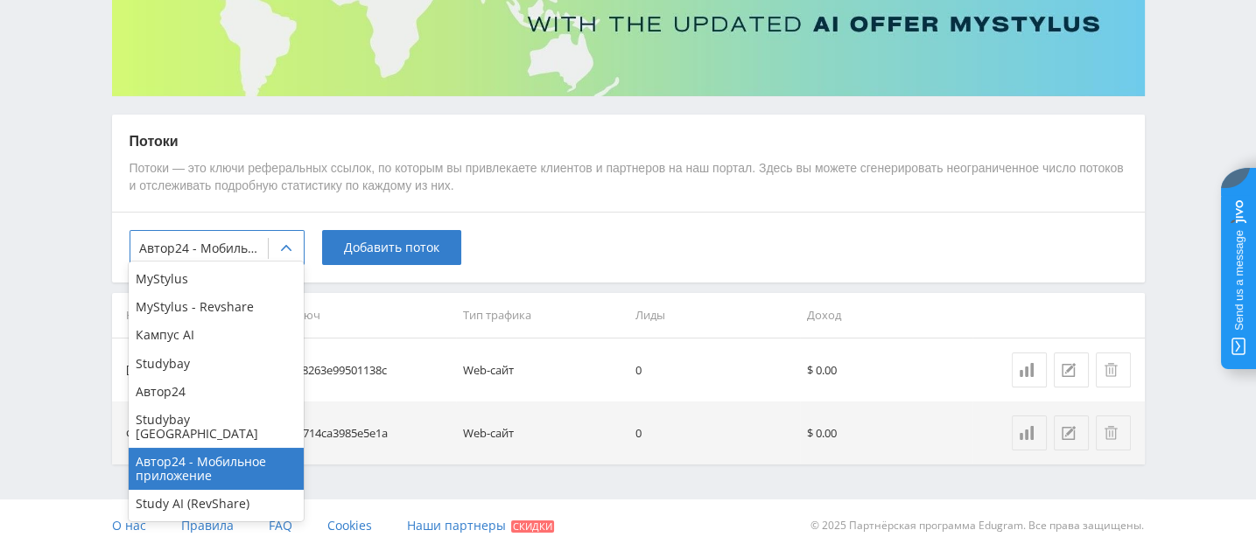
scroll to position [274, 0]
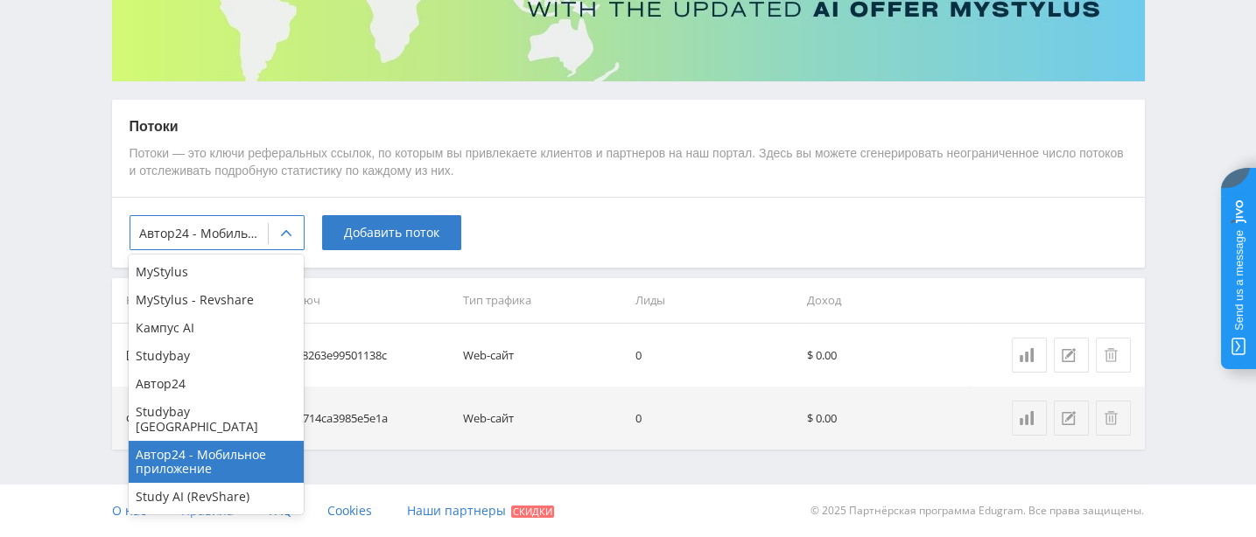
click at [237, 495] on div "Study AI (RevShare)" at bounding box center [216, 497] width 175 height 28
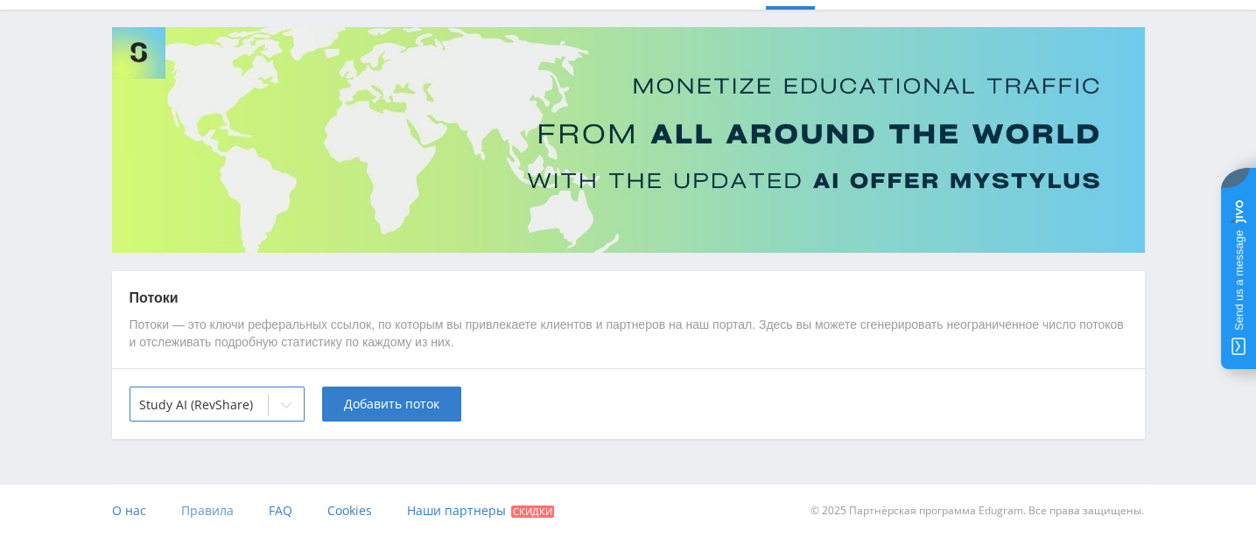
scroll to position [100, 0]
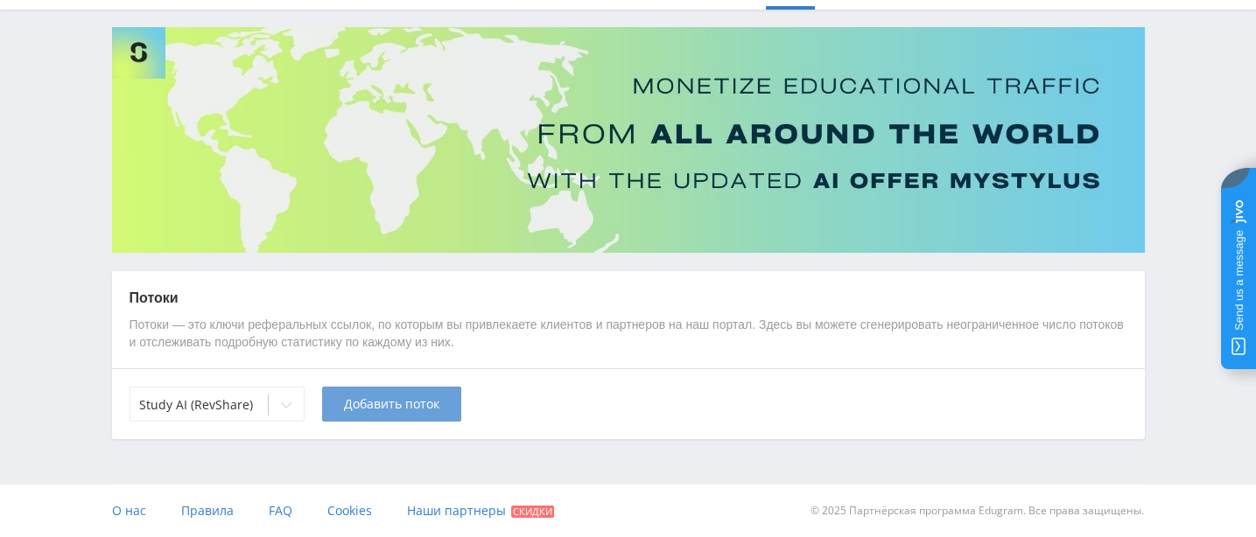
click at [381, 398] on span "Добавить поток" at bounding box center [391, 404] width 95 height 14
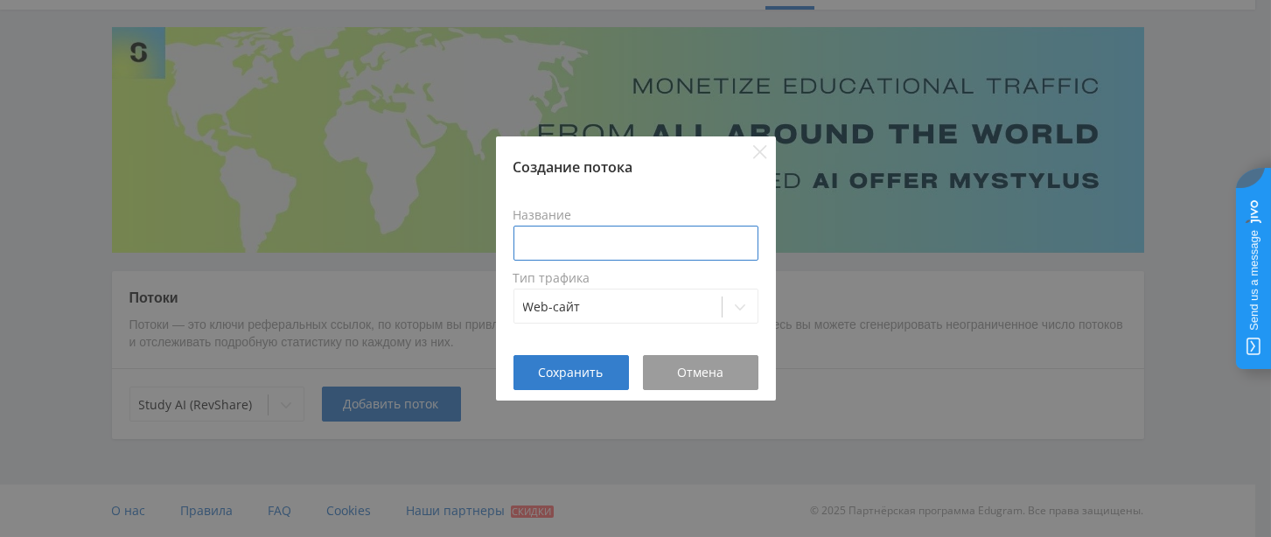
click at [534, 231] on input at bounding box center [636, 243] width 245 height 35
paste input "[DOMAIN_NAME]"
type input "[DOMAIN_NAME]"
click at [587, 380] on span "Сохранить" at bounding box center [571, 373] width 65 height 14
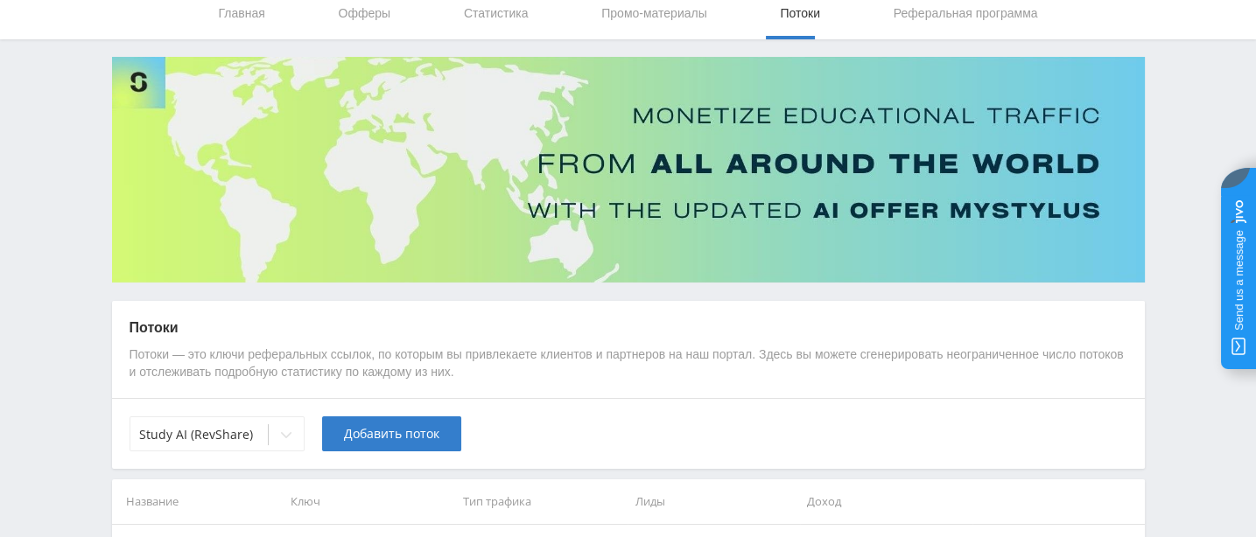
scroll to position [0, 0]
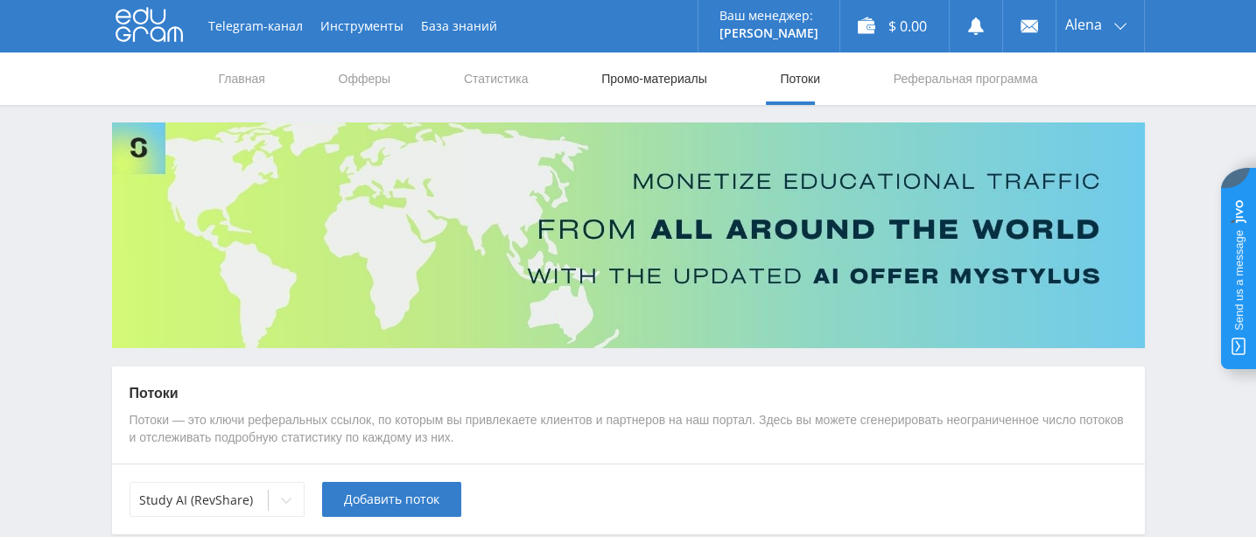
click at [601, 81] on link "Промо-материалы" at bounding box center [653, 79] width 109 height 53
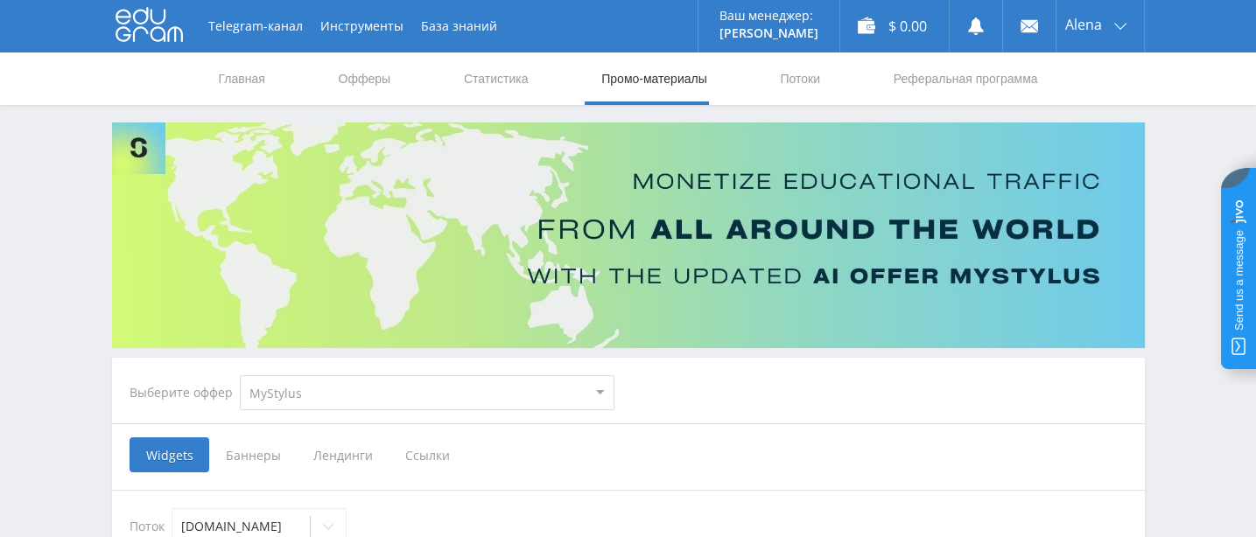
click at [252, 455] on span "Баннеры" at bounding box center [253, 455] width 88 height 35
click at [0, 0] on input "Баннеры" at bounding box center [0, 0] width 0 height 0
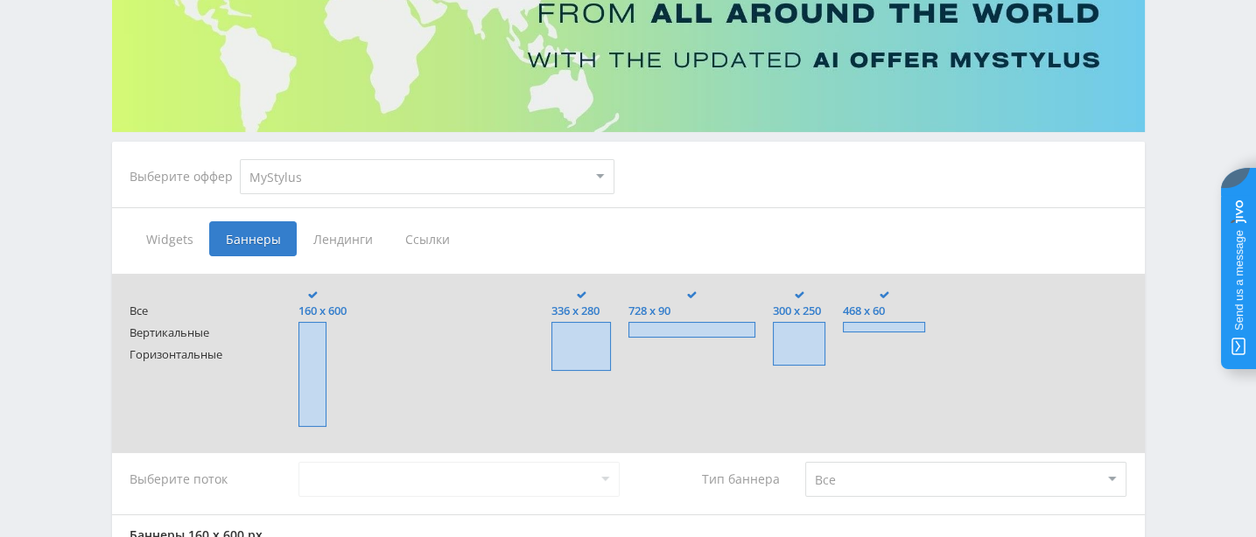
scroll to position [218, 0]
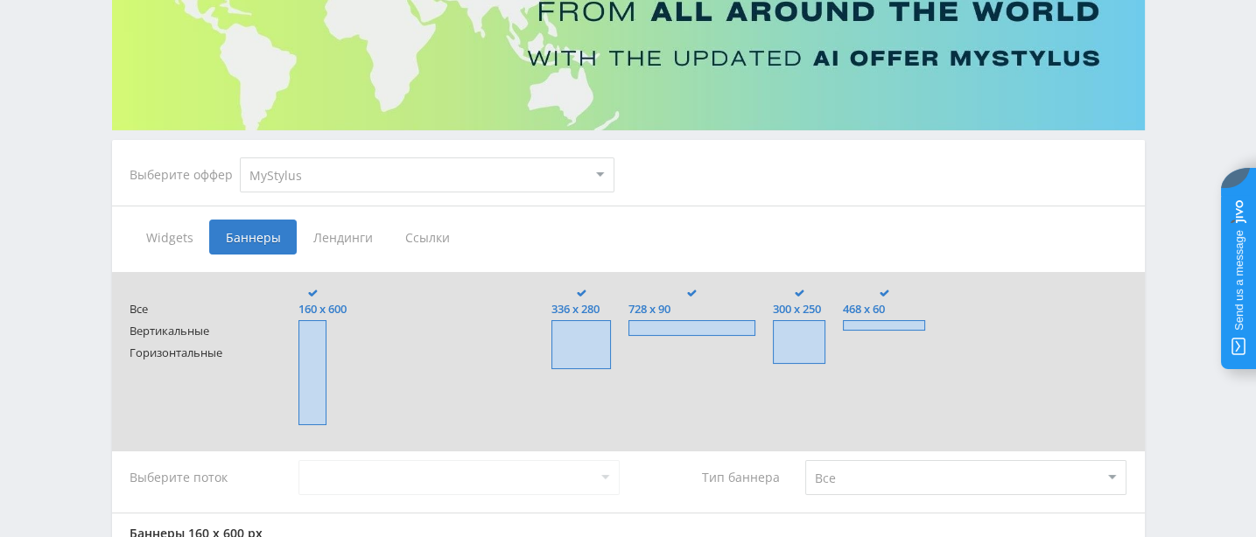
click at [367, 232] on span "Лендинги" at bounding box center [343, 237] width 92 height 35
click at [0, 0] on input "Лендинги" at bounding box center [0, 0] width 0 height 0
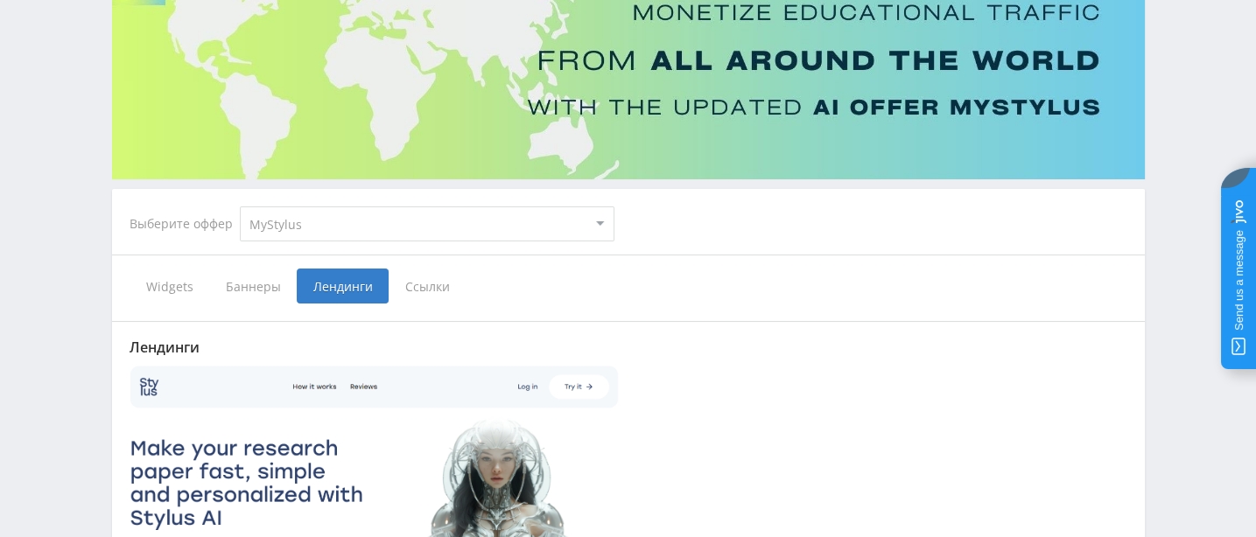
scroll to position [164, 0]
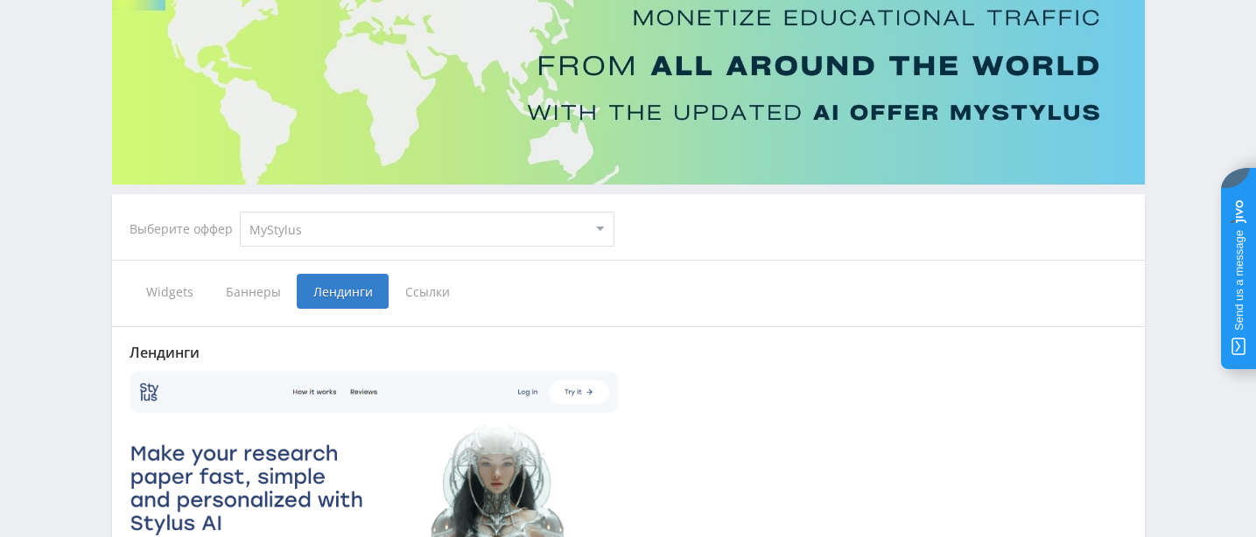
click at [457, 294] on span "Ссылки" at bounding box center [428, 291] width 78 height 35
click at [0, 0] on input "Ссылки" at bounding box center [0, 0] width 0 height 0
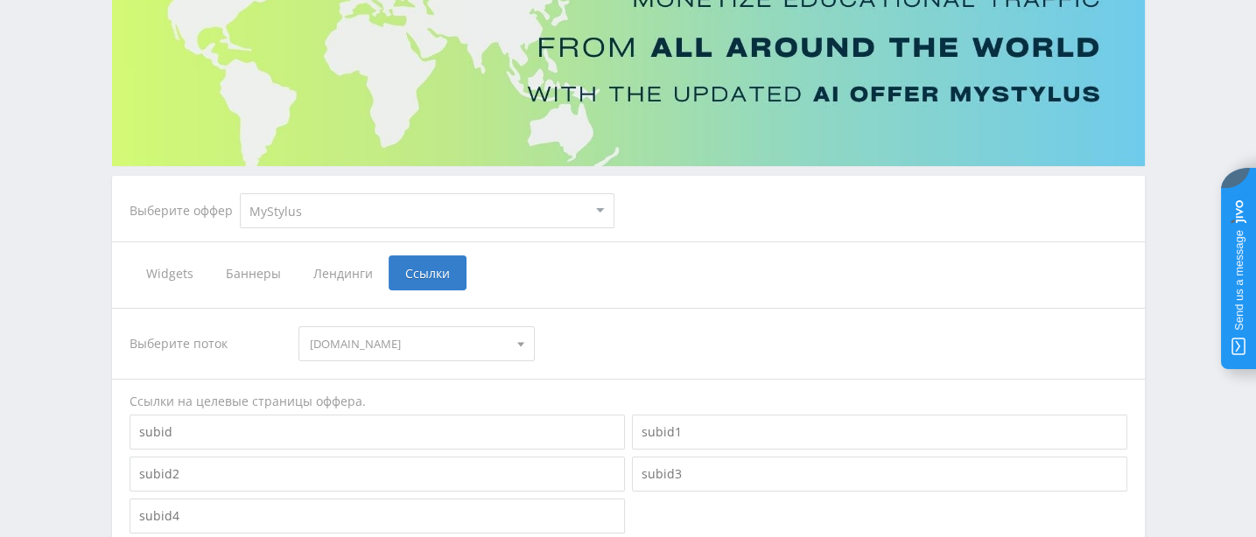
scroll to position [164, 0]
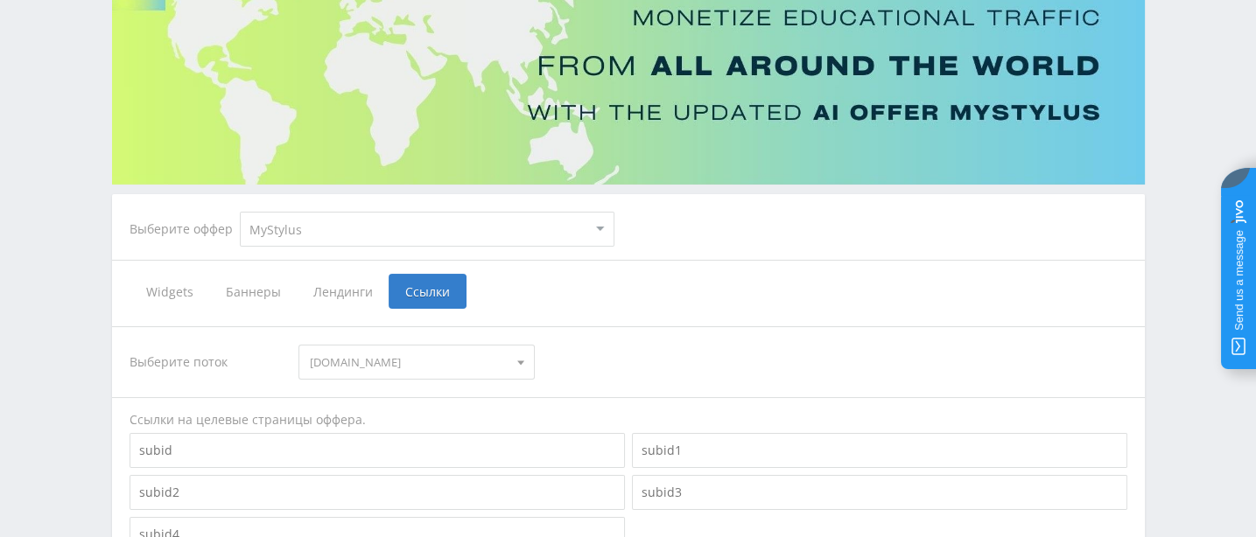
click at [247, 286] on span "Баннеры" at bounding box center [253, 291] width 88 height 35
click at [0, 0] on input "Баннеры" at bounding box center [0, 0] width 0 height 0
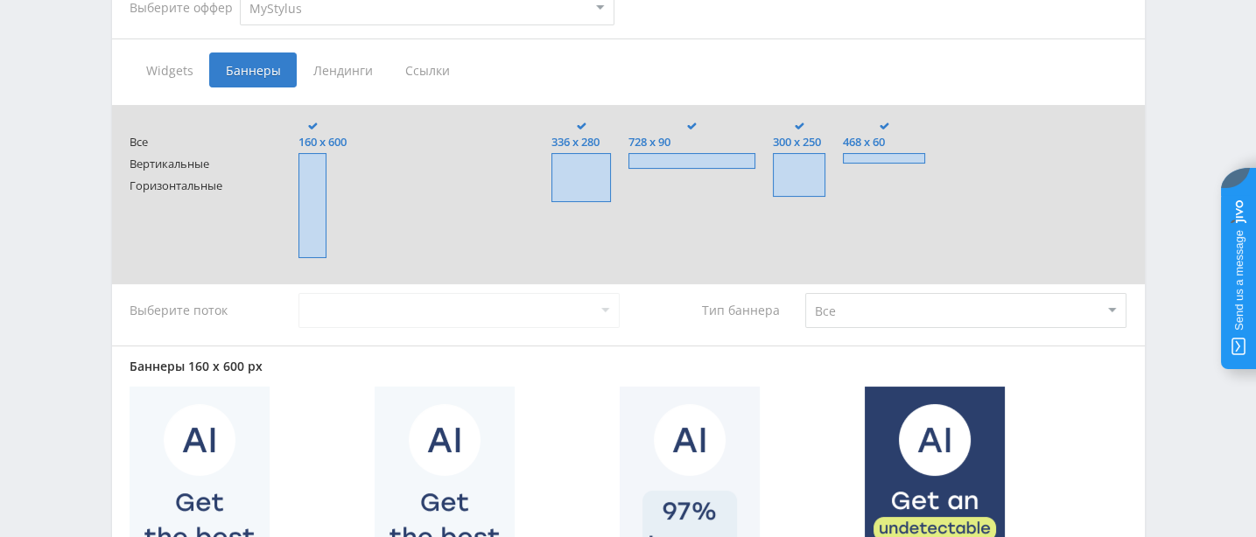
scroll to position [164, 0]
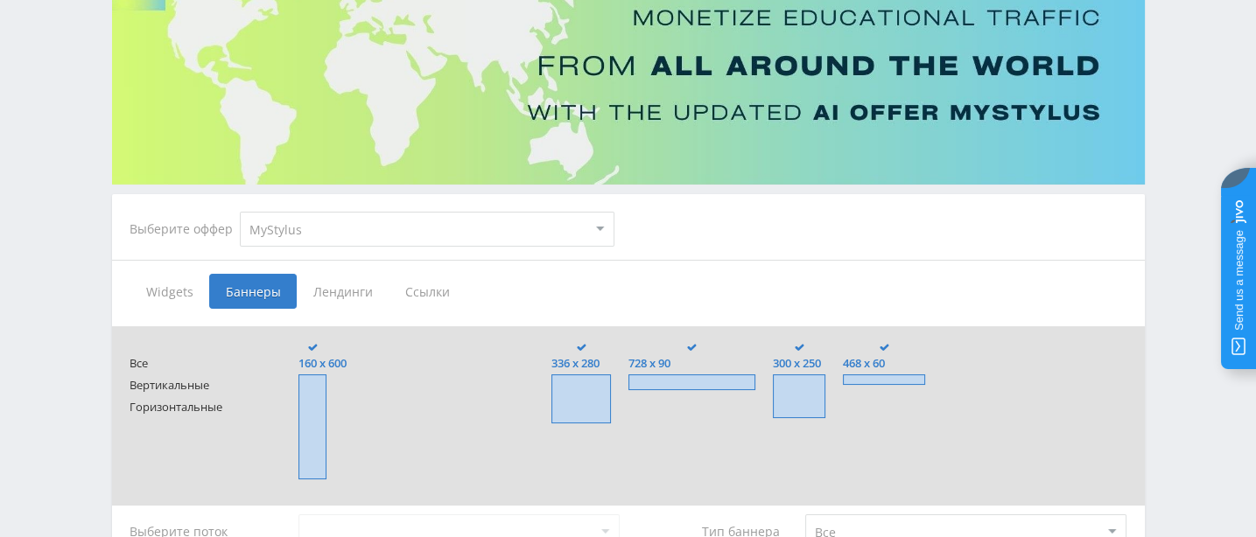
click at [602, 228] on select "MyStylus MyStylus - Revshare Кампус AI Studybay Автор24 Studybay [GEOGRAPHIC_DA…" at bounding box center [427, 229] width 375 height 35
select select "376"
click at [252, 212] on select "MyStylus MyStylus - Revshare Кампус AI Studybay Автор24 Studybay [GEOGRAPHIC_DA…" at bounding box center [427, 229] width 375 height 35
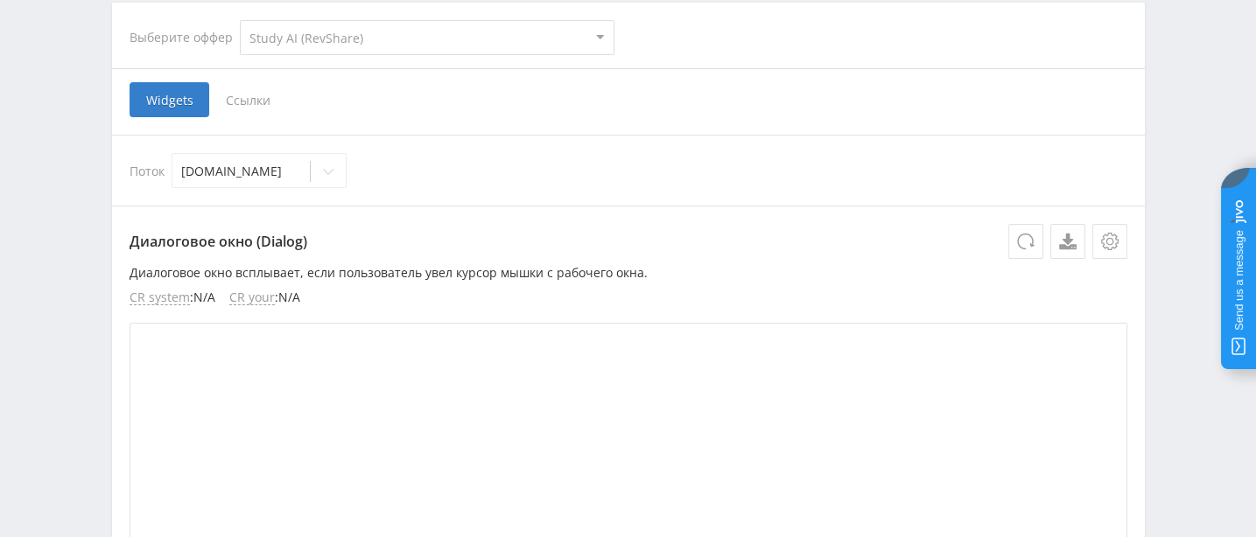
scroll to position [363, 0]
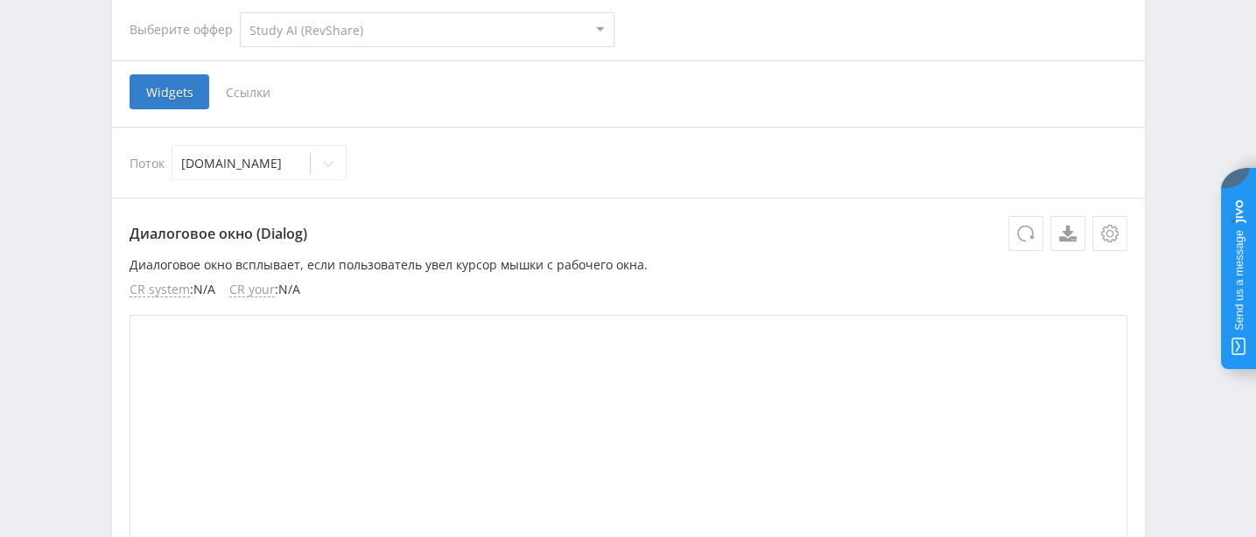
click at [258, 88] on span "Ссылки" at bounding box center [248, 91] width 78 height 35
click at [0, 0] on input "Ссылки" at bounding box center [0, 0] width 0 height 0
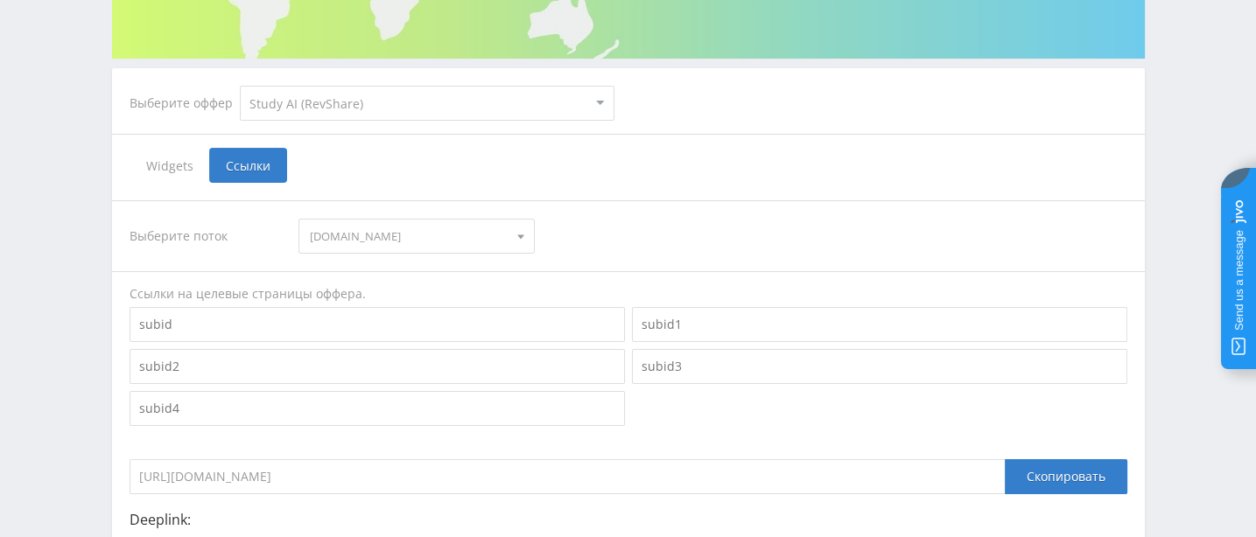
scroll to position [295, 0]
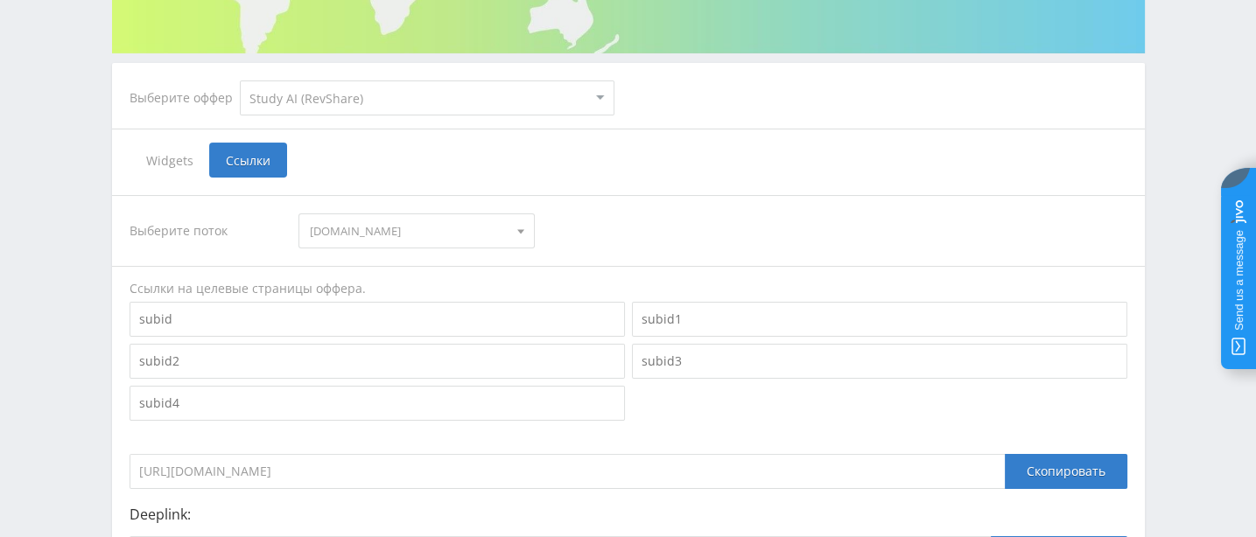
click at [598, 100] on select "MyStylus MyStylus - Revshare Кампус AI Studybay Автор24 Studybay [GEOGRAPHIC_DA…" at bounding box center [427, 98] width 375 height 35
select select "263"
click at [252, 81] on select "MyStylus MyStylus - Revshare Кампус AI Studybay Автор24 Studybay [GEOGRAPHIC_DA…" at bounding box center [427, 98] width 375 height 35
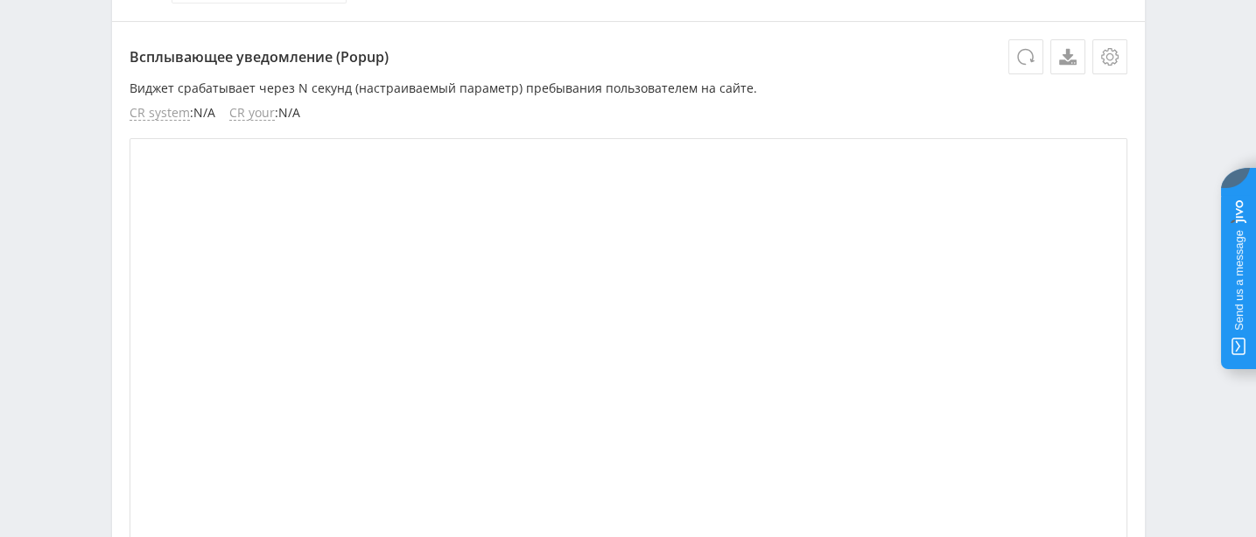
scroll to position [229, 0]
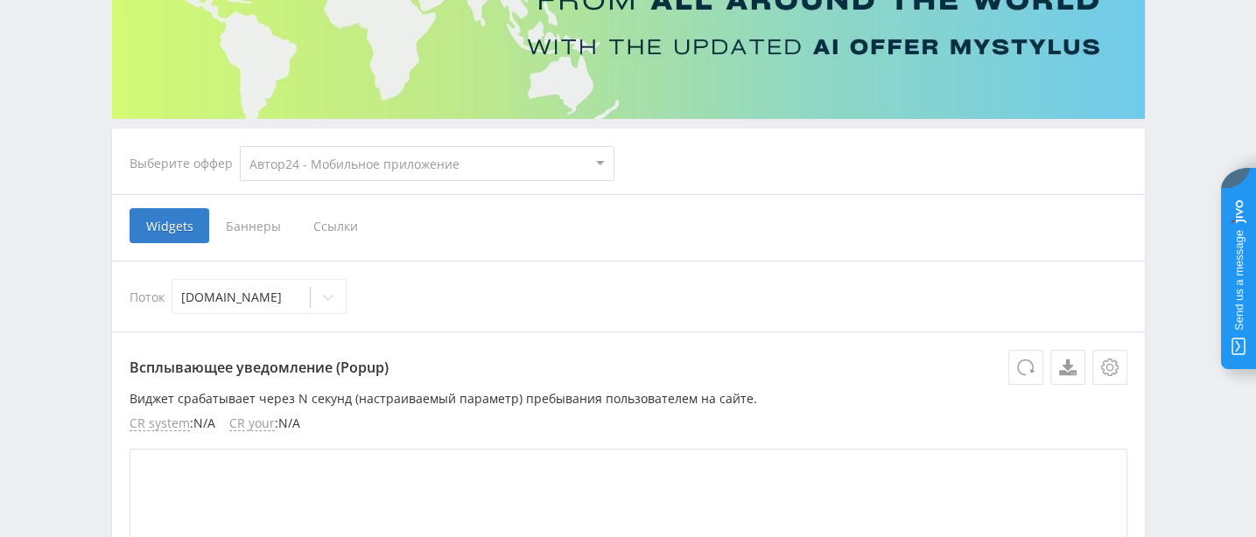
click at [277, 224] on span "Баннеры" at bounding box center [253, 225] width 88 height 35
click at [0, 0] on input "Баннеры" at bounding box center [0, 0] width 0 height 0
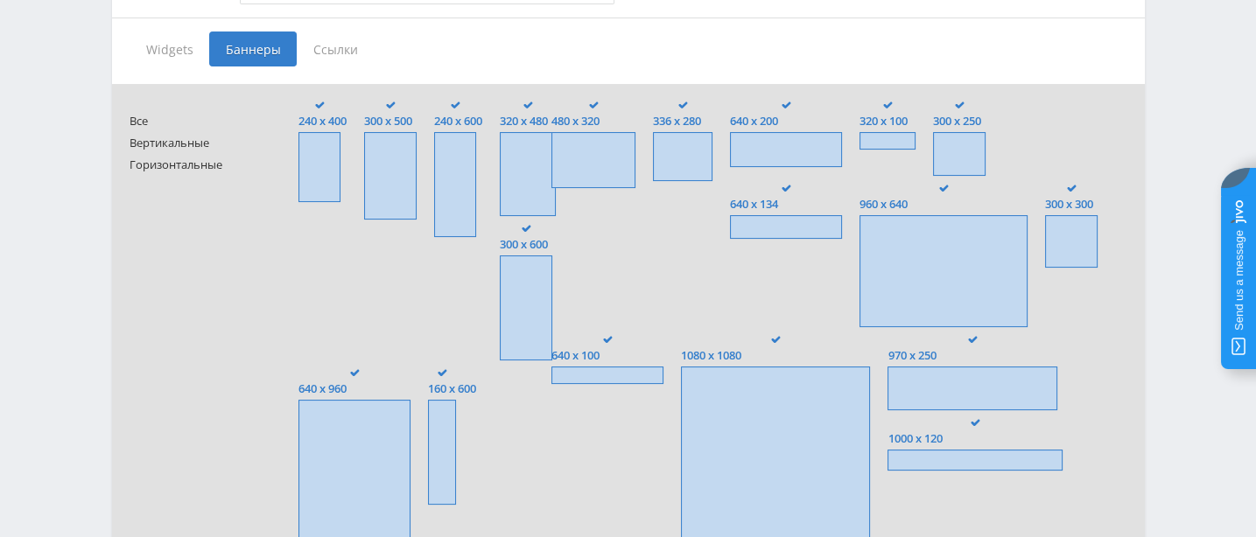
scroll to position [448, 0]
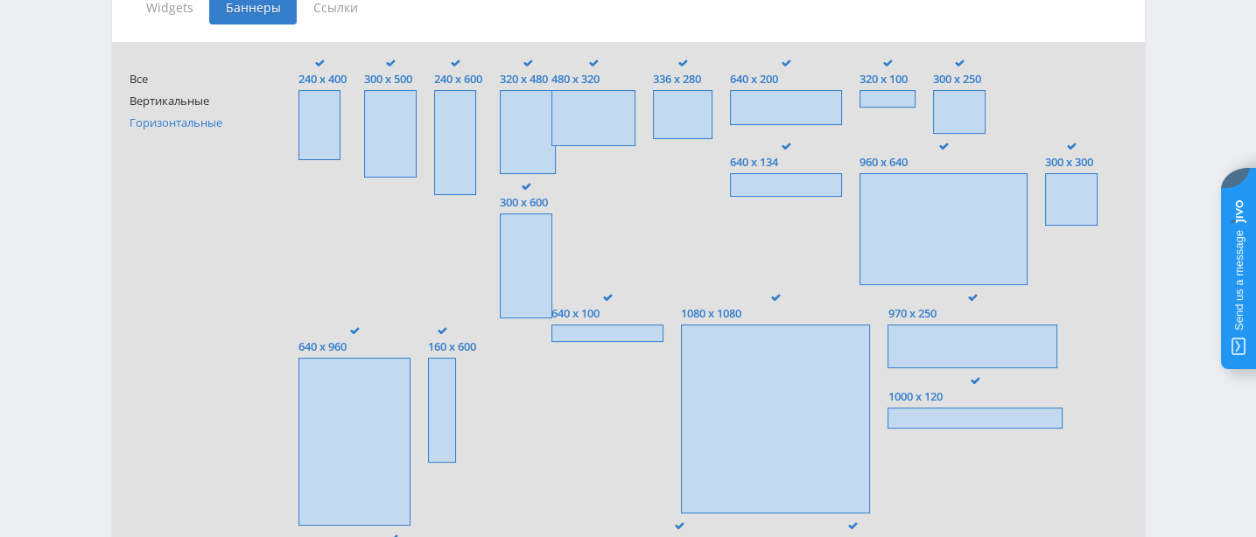
click at [184, 130] on span "Горизонтальные" at bounding box center [197, 122] width 135 height 13
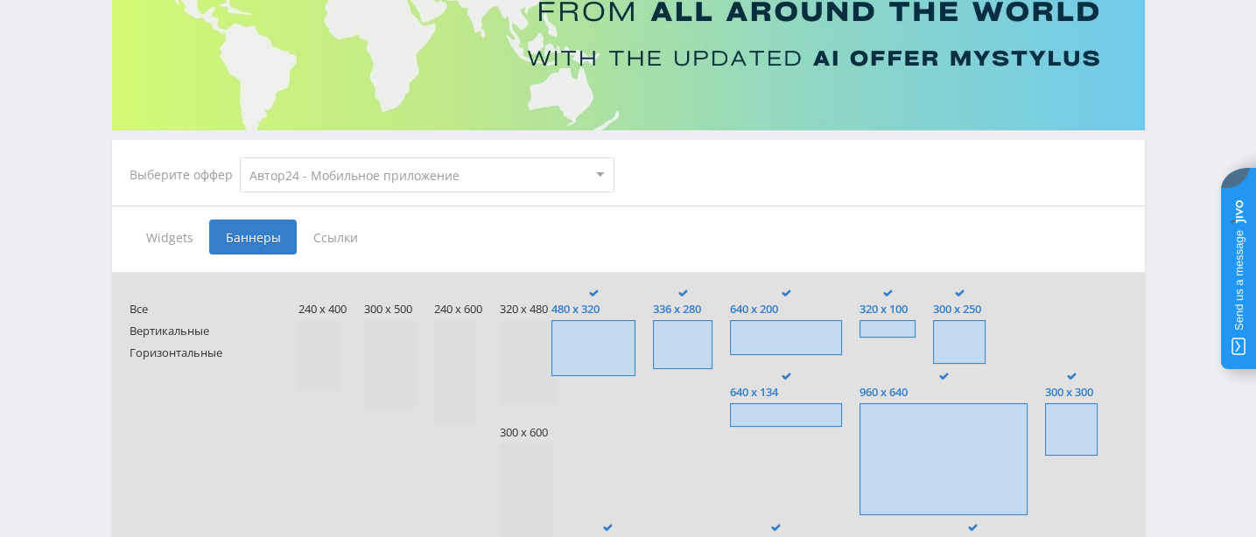
scroll to position [339, 0]
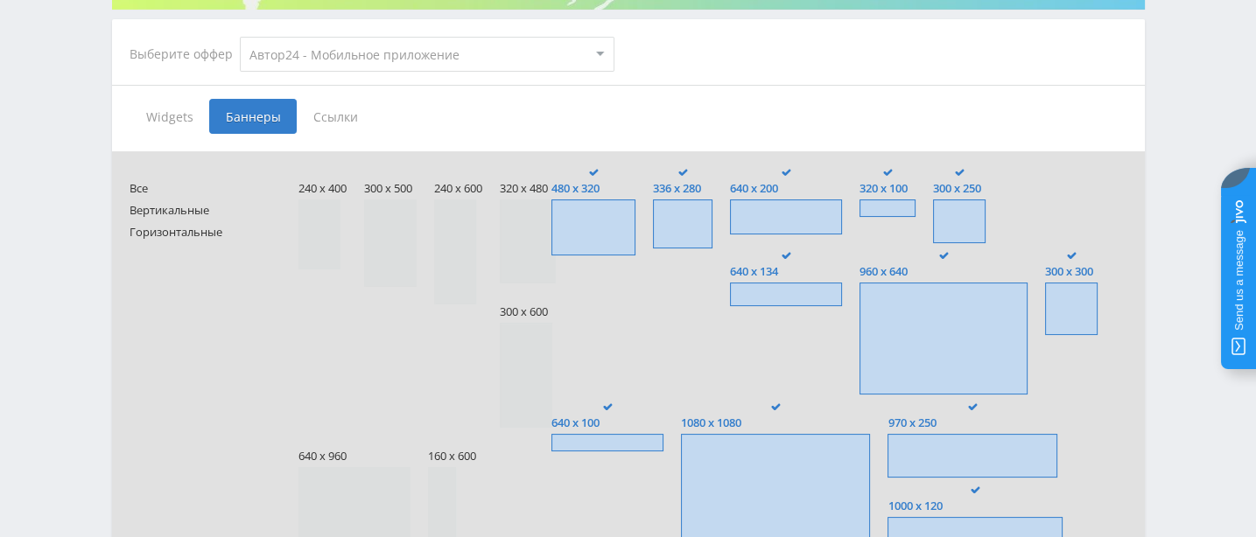
click at [588, 227] on span at bounding box center [593, 228] width 84 height 56
click at [0, 0] on input "480 x 320" at bounding box center [0, 0] width 0 height 0
click at [679, 223] on span at bounding box center [682, 224] width 59 height 49
click at [0, 0] on input "336 x 280" at bounding box center [0, 0] width 0 height 0
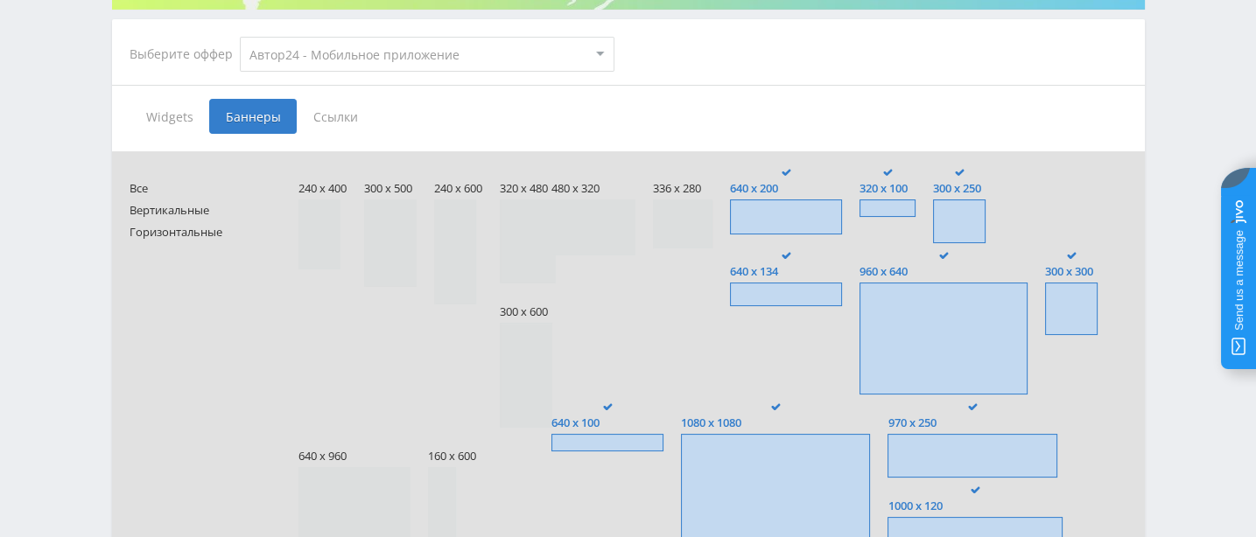
click at [778, 216] on span at bounding box center [786, 217] width 112 height 35
click at [0, 0] on input "640 x 200" at bounding box center [0, 0] width 0 height 0
drag, startPoint x: 901, startPoint y: 213, endPoint x: 917, endPoint y: 212, distance: 15.8
click at [905, 212] on span at bounding box center [887, 209] width 56 height 18
click at [0, 0] on input "320 x 100" at bounding box center [0, 0] width 0 height 0
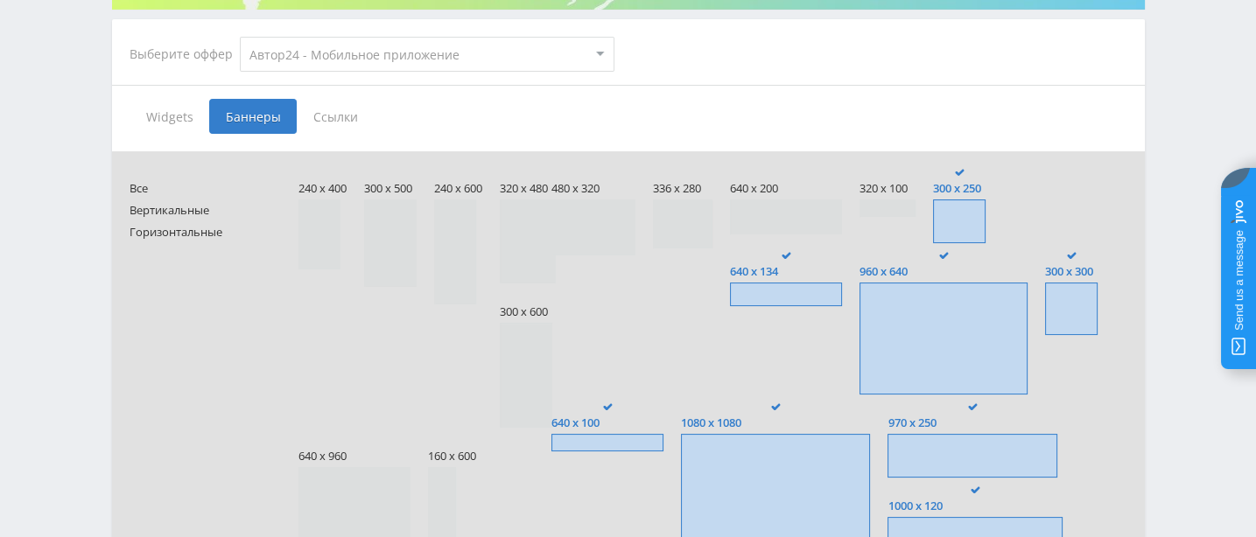
click at [966, 215] on span at bounding box center [959, 222] width 53 height 44
click at [0, 0] on input "300 x 250" at bounding box center [0, 0] width 0 height 0
click at [934, 309] on span at bounding box center [943, 339] width 168 height 112
click at [0, 0] on input "960 x 640" at bounding box center [0, 0] width 0 height 0
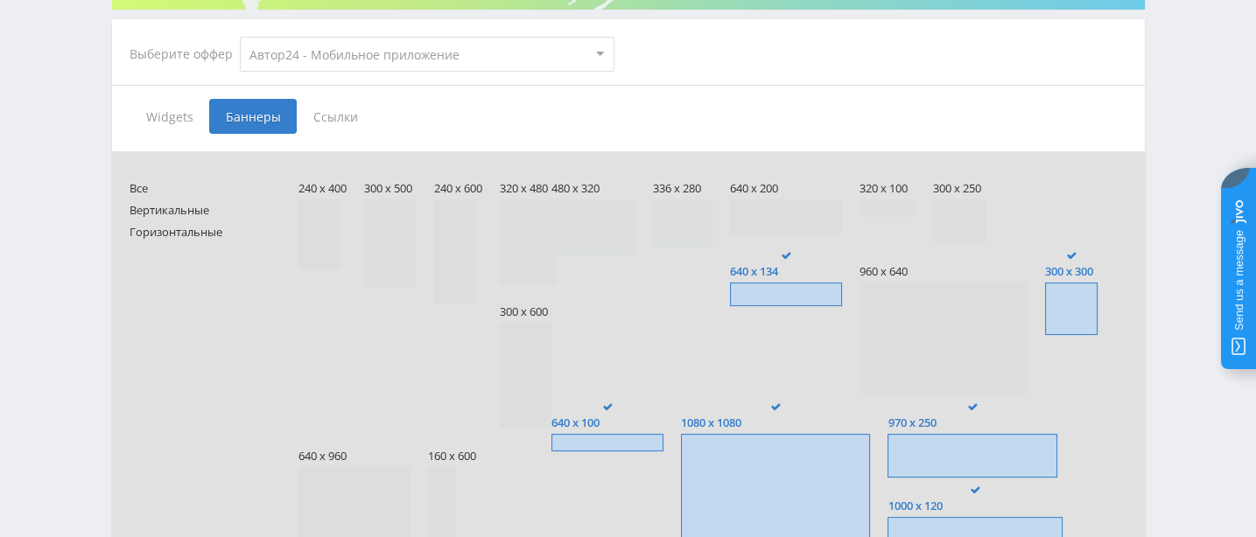
click at [772, 286] on label "640 x 134" at bounding box center [786, 279] width 112 height 54
click at [0, 0] on input "640 x 134" at bounding box center [0, 0] width 0 height 0
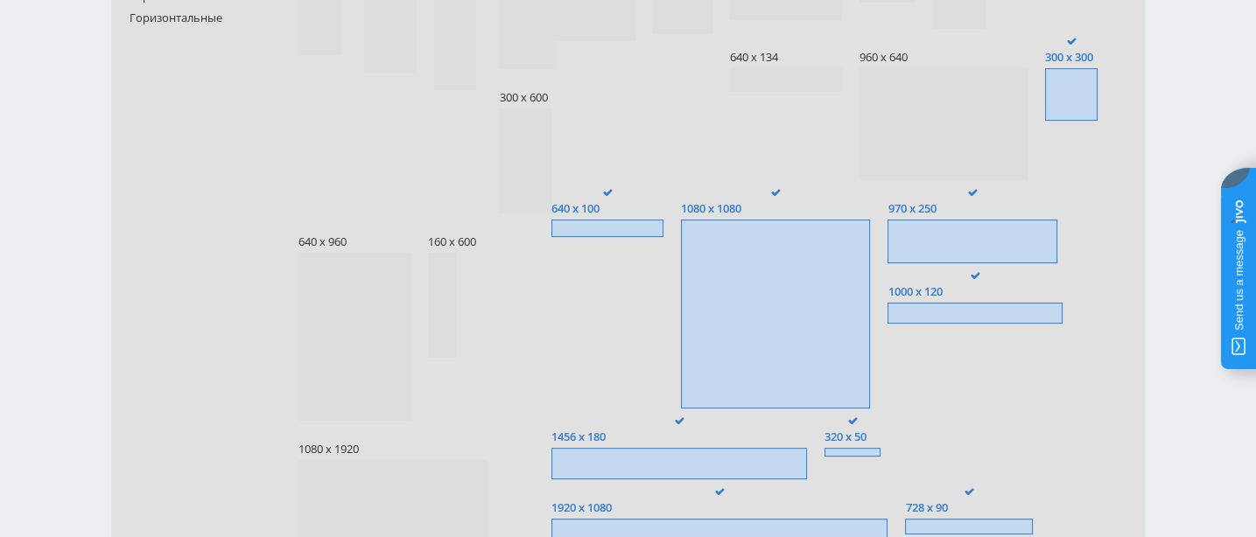
scroll to position [557, 0]
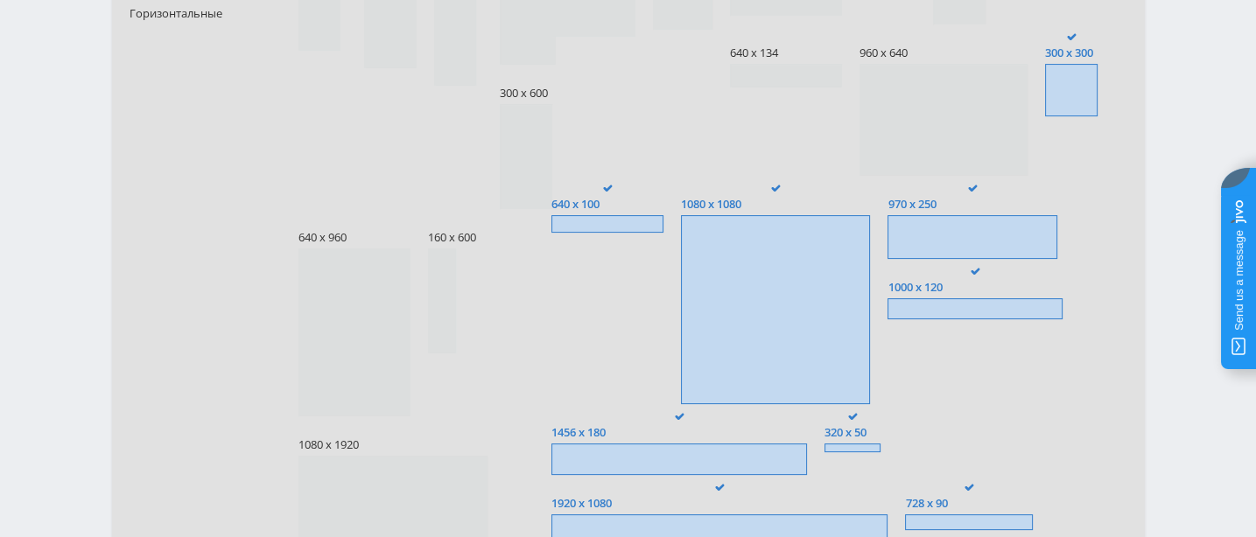
drag, startPoint x: 888, startPoint y: 312, endPoint x: 778, endPoint y: 261, distance: 121.4
click at [870, 312] on span at bounding box center [775, 309] width 189 height 189
click at [0, 0] on input "1080 x 1080" at bounding box center [0, 0] width 0 height 0
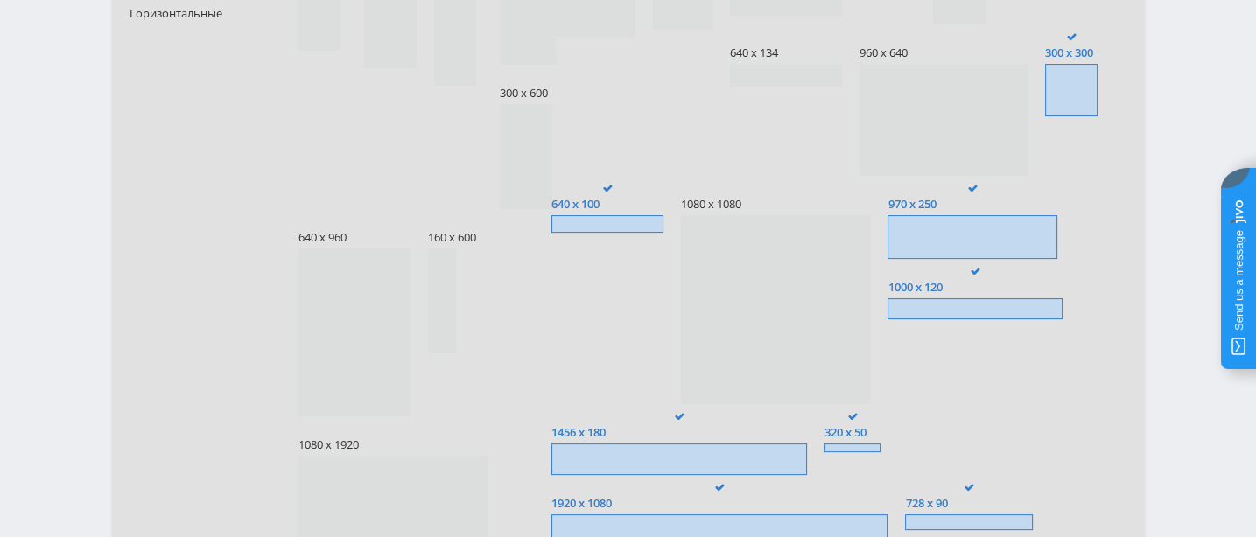
click at [663, 211] on span "640 x 100" at bounding box center [607, 204] width 112 height 13
click at [0, 0] on input "640 x 100" at bounding box center [0, 0] width 0 height 0
click at [1045, 116] on span at bounding box center [1071, 90] width 53 height 53
click at [0, 0] on input "300 x 300" at bounding box center [0, 0] width 0 height 0
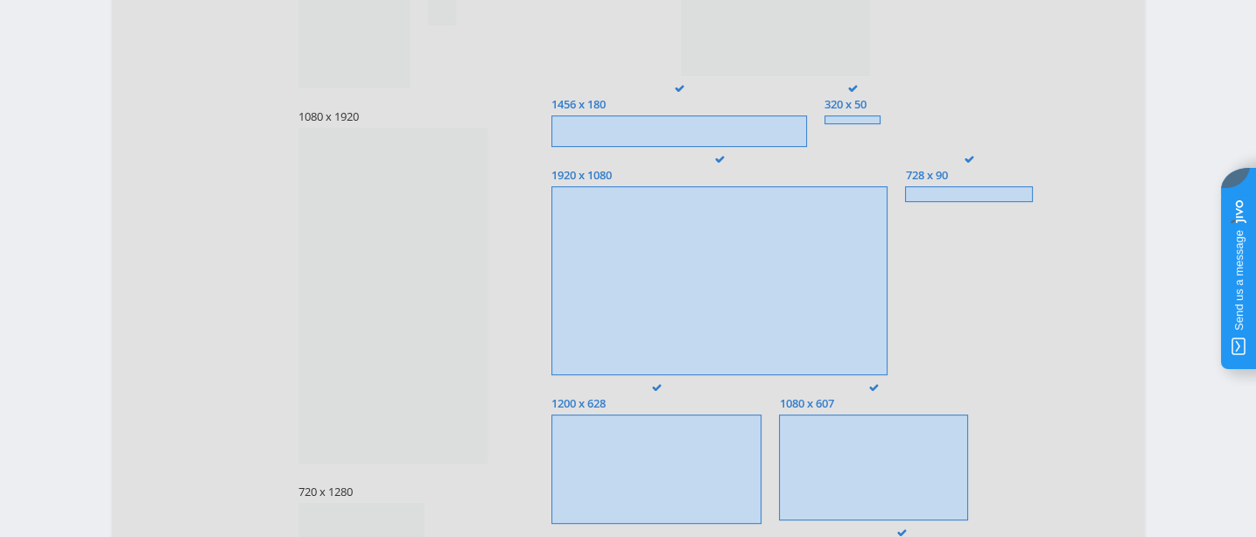
scroll to position [886, 0]
drag, startPoint x: 602, startPoint y: 130, endPoint x: 641, endPoint y: 144, distance: 41.0
click at [0, 0] on input "970 x 250" at bounding box center [0, 0] width 0 height 0
drag, startPoint x: 786, startPoint y: 127, endPoint x: 792, endPoint y: 145, distance: 19.4
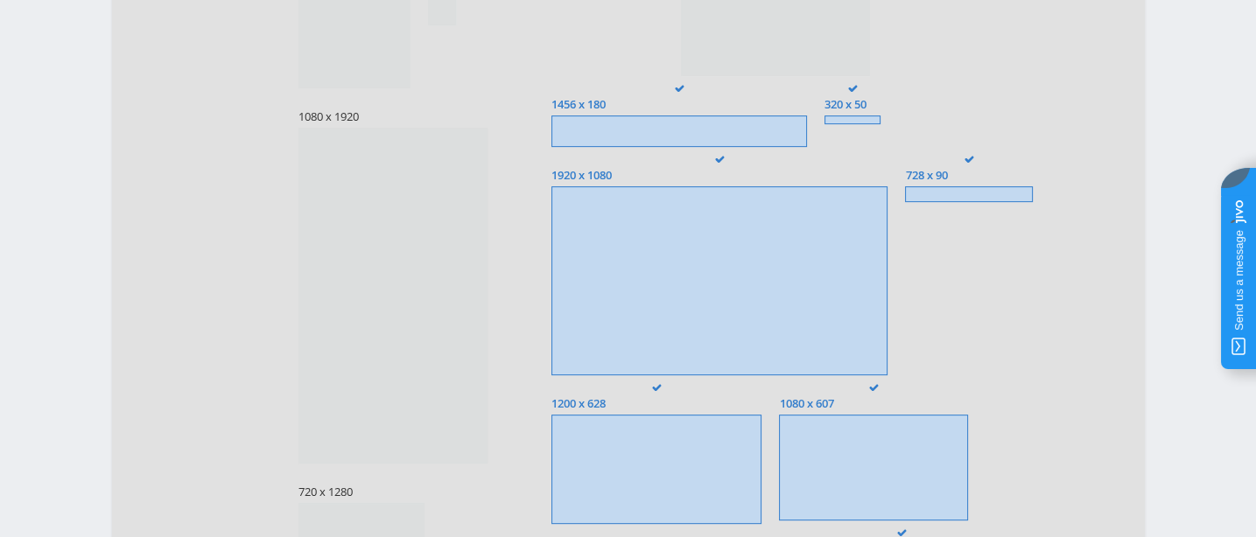
click at [0, 0] on input "1000 x 120" at bounding box center [0, 0] width 0 height 0
drag, startPoint x: 799, startPoint y: 193, endPoint x: 819, endPoint y: 193, distance: 20.1
click at [800, 147] on span at bounding box center [678, 132] width 255 height 32
click at [0, 0] on input "1456 x 180" at bounding box center [0, 0] width 0 height 0
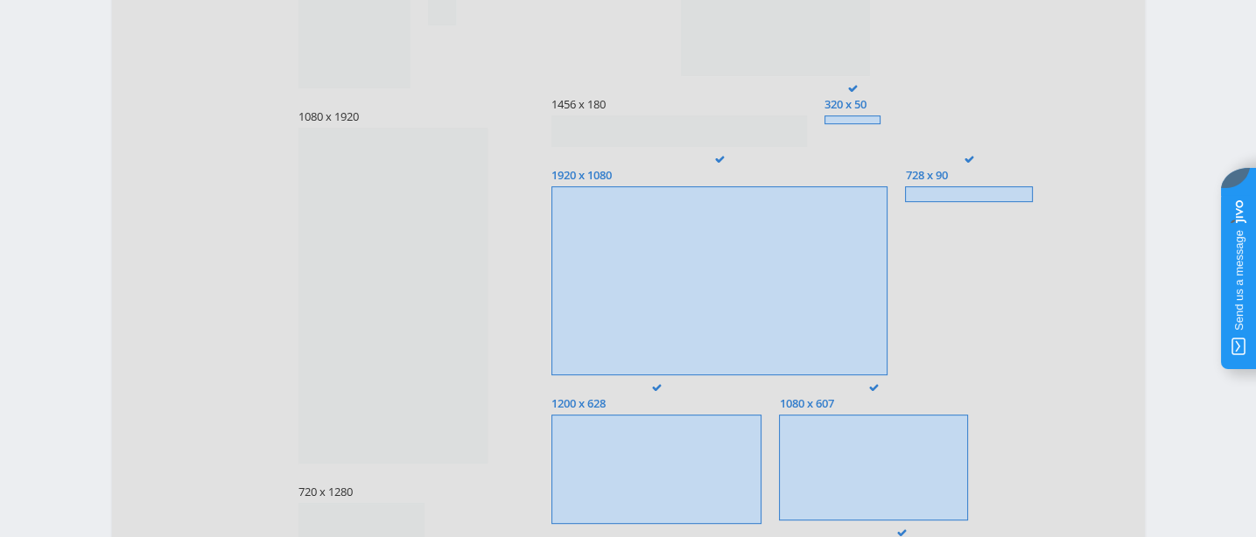
click at [880, 124] on span at bounding box center [852, 120] width 56 height 9
click at [0, 0] on input "320 x 50" at bounding box center [0, 0] width 0 height 0
click at [718, 277] on span at bounding box center [719, 280] width 336 height 189
click at [0, 0] on input "1920 x 1080" at bounding box center [0, 0] width 0 height 0
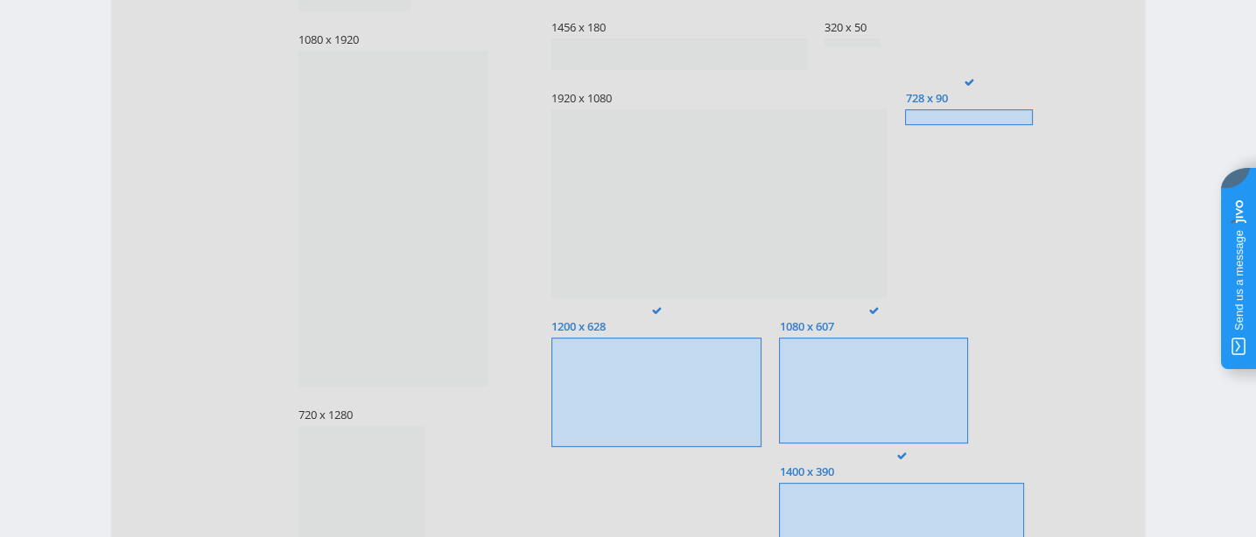
scroll to position [995, 0]
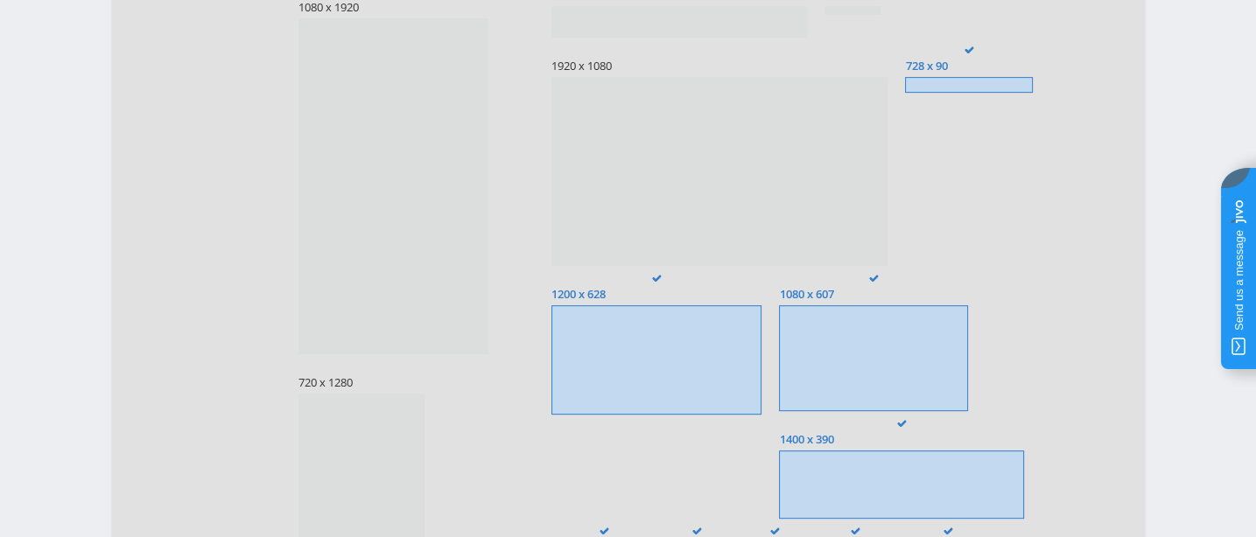
drag, startPoint x: 522, startPoint y: 416, endPoint x: 561, endPoint y: 427, distance: 41.0
click at [524, 416] on div "240 x 400 300 x 500 240 x 600 320 x 480 300 x 600 640 x 960" at bounding box center [458, 70] width 321 height 1114
drag, startPoint x: 596, startPoint y: 417, endPoint x: 623, endPoint y: 421, distance: 27.4
click at [599, 416] on span at bounding box center [656, 360] width 210 height 110
click at [0, 0] on input "1200 x 628" at bounding box center [0, 0] width 0 height 0
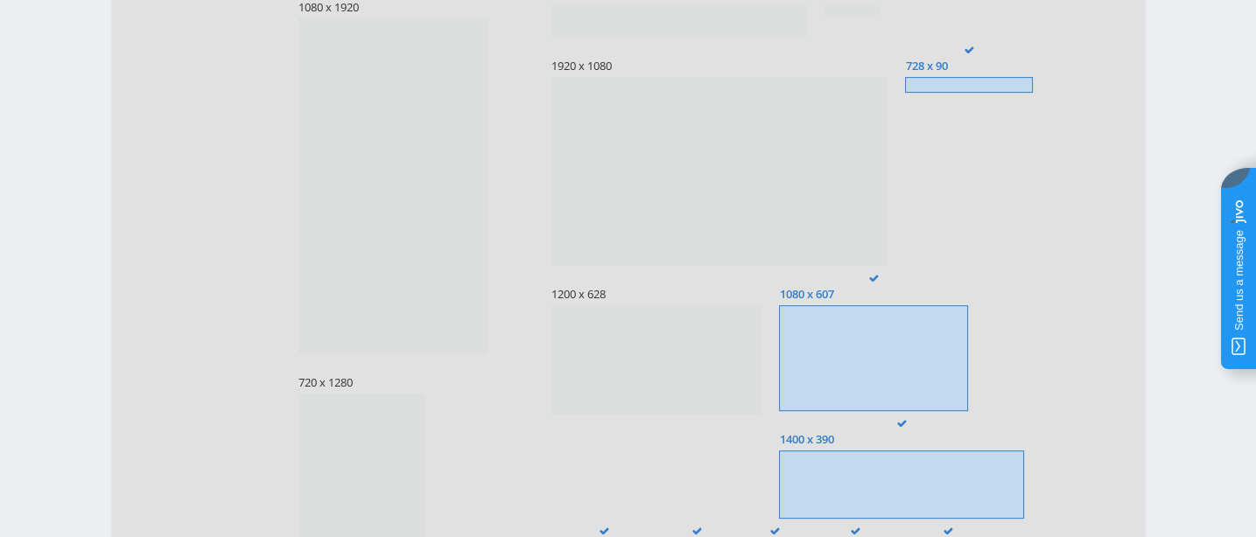
click at [851, 411] on span at bounding box center [873, 358] width 189 height 106
click at [0, 0] on input "1080 x 607" at bounding box center [0, 0] width 0 height 0
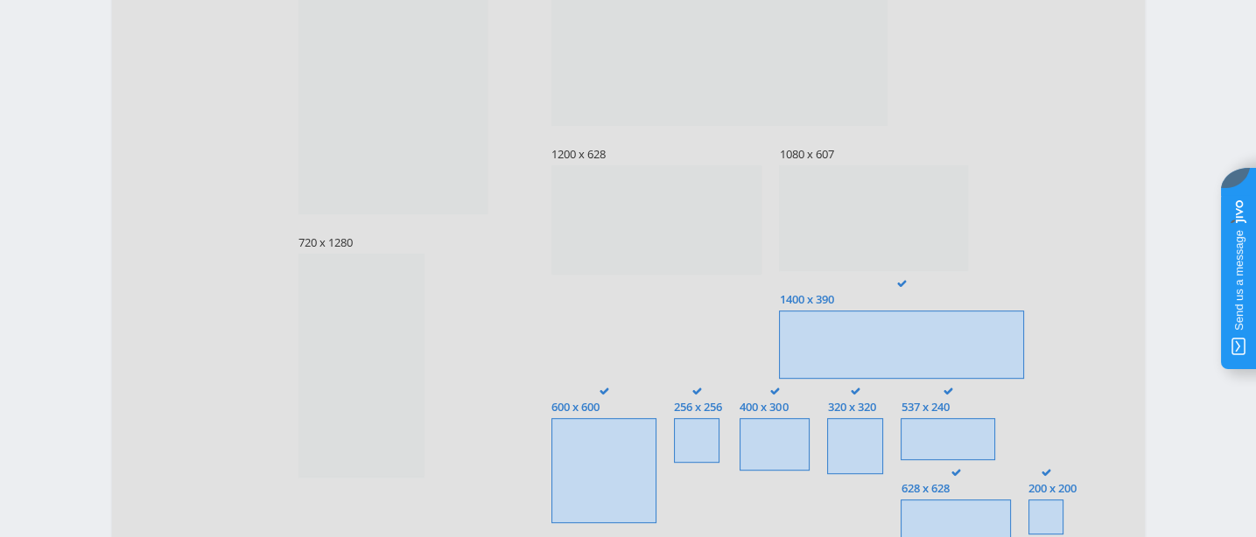
scroll to position [1214, 0]
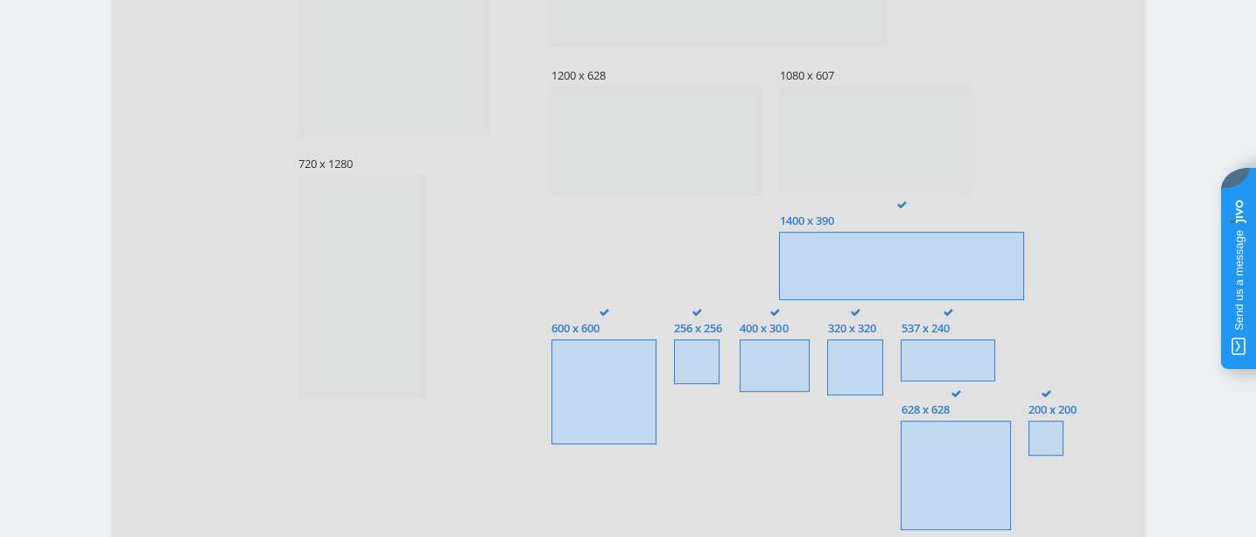
click at [938, 300] on span at bounding box center [901, 266] width 245 height 68
click at [0, 0] on input "1400 x 390" at bounding box center [0, 0] width 0 height 0
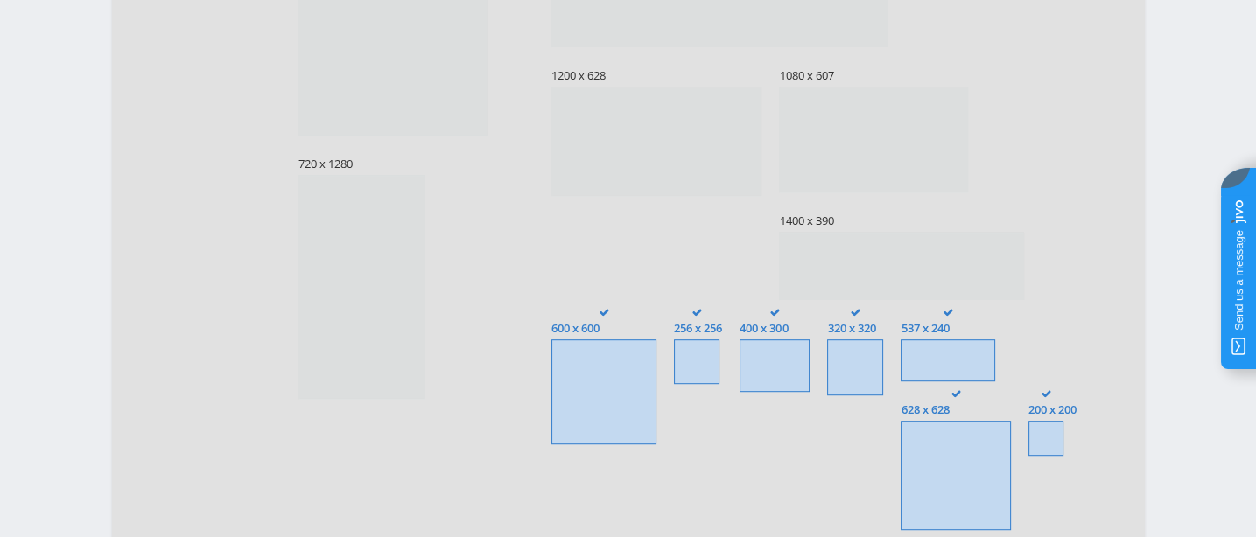
drag, startPoint x: 974, startPoint y: 445, endPoint x: 935, endPoint y: 440, distance: 38.8
click at [952, 382] on span at bounding box center [947, 361] width 94 height 42
click at [0, 0] on input "537 x 240" at bounding box center [0, 0] width 0 height 0
click at [854, 396] on span at bounding box center [855, 368] width 56 height 56
click at [0, 0] on input "320 x 320" at bounding box center [0, 0] width 0 height 0
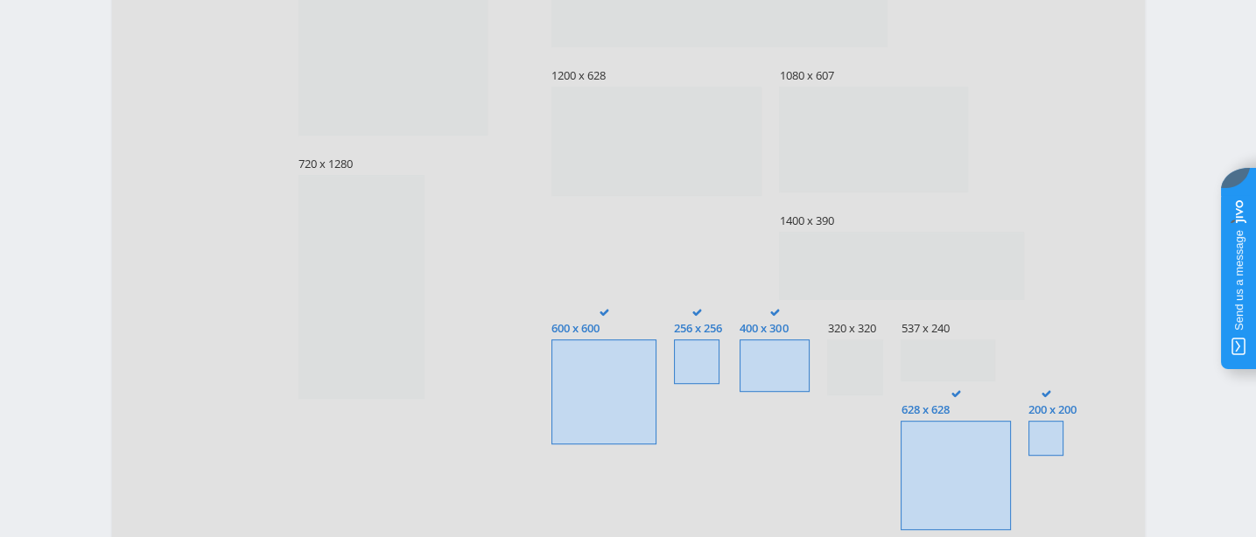
click at [792, 392] on span at bounding box center [774, 366] width 70 height 53
click at [0, 0] on input "400 x 300" at bounding box center [0, 0] width 0 height 0
click at [688, 384] on span at bounding box center [696, 362] width 45 height 45
click at [0, 0] on input "256 x 256" at bounding box center [0, 0] width 0 height 0
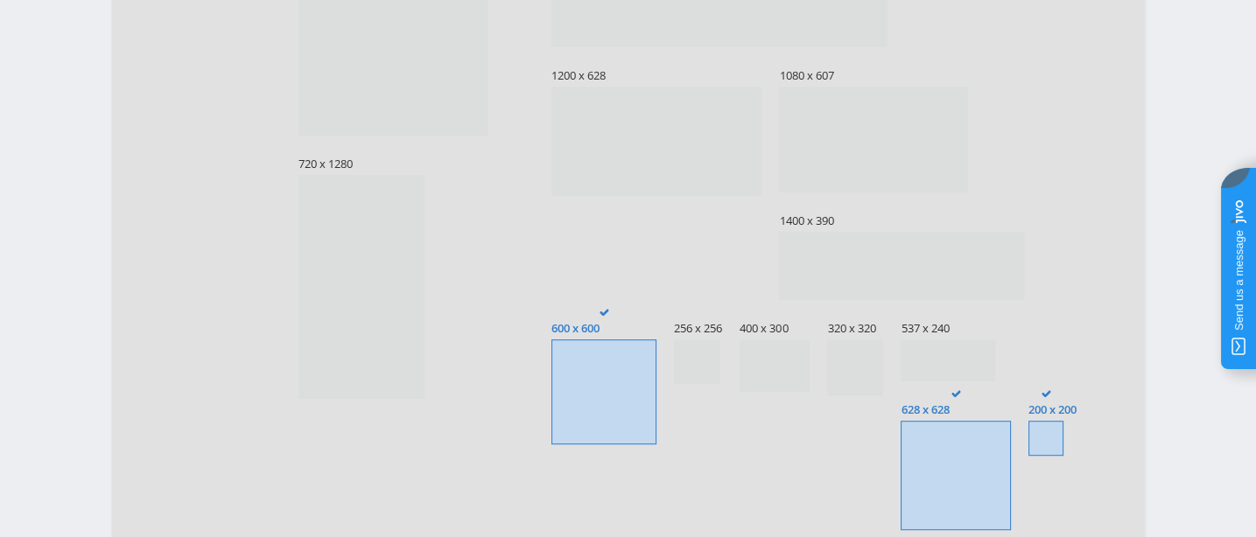
drag, startPoint x: 597, startPoint y: 461, endPoint x: 888, endPoint y: 474, distance: 291.7
click at [599, 445] on span at bounding box center [603, 392] width 105 height 105
click at [0, 0] on input "600 x 600" at bounding box center [0, 0] width 0 height 0
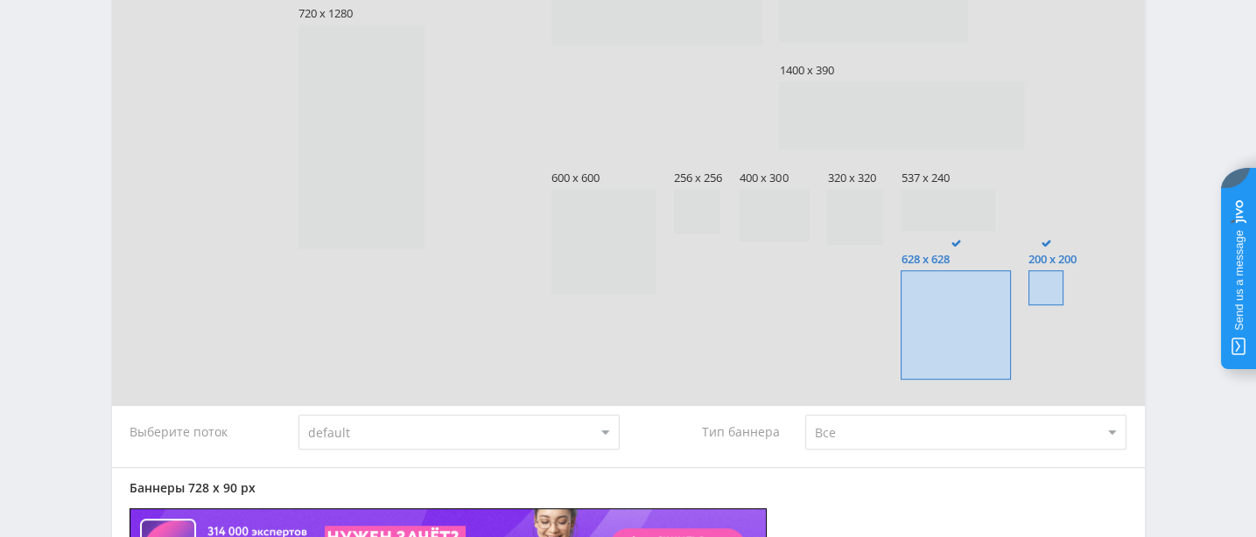
scroll to position [1433, 0]
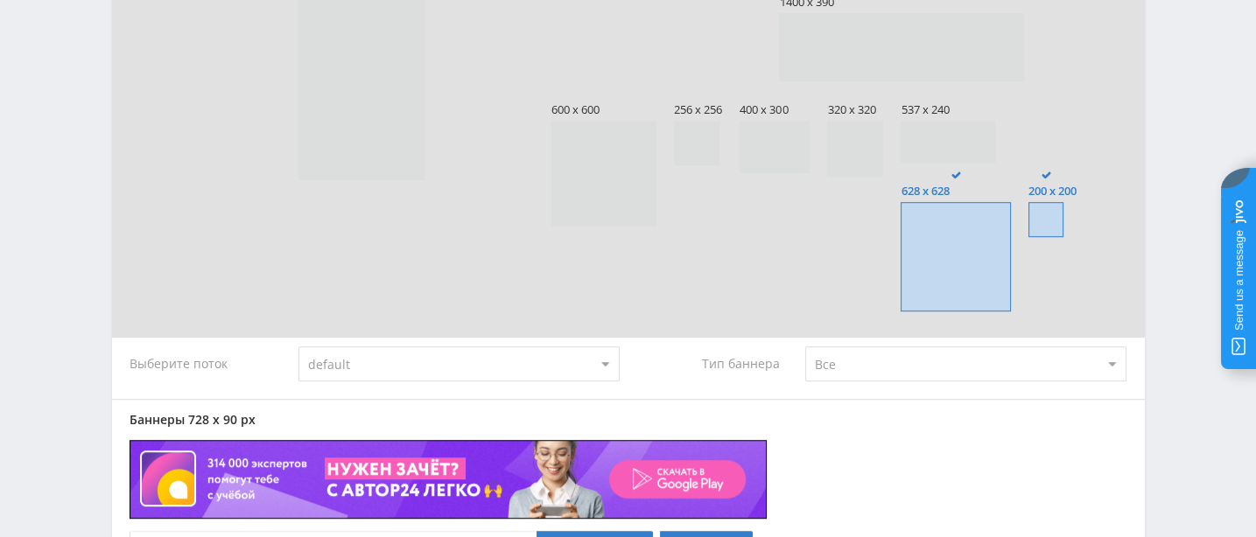
click at [982, 312] on span at bounding box center [955, 257] width 110 height 110
click at [0, 0] on input "628 x 628" at bounding box center [0, 0] width 0 height 0
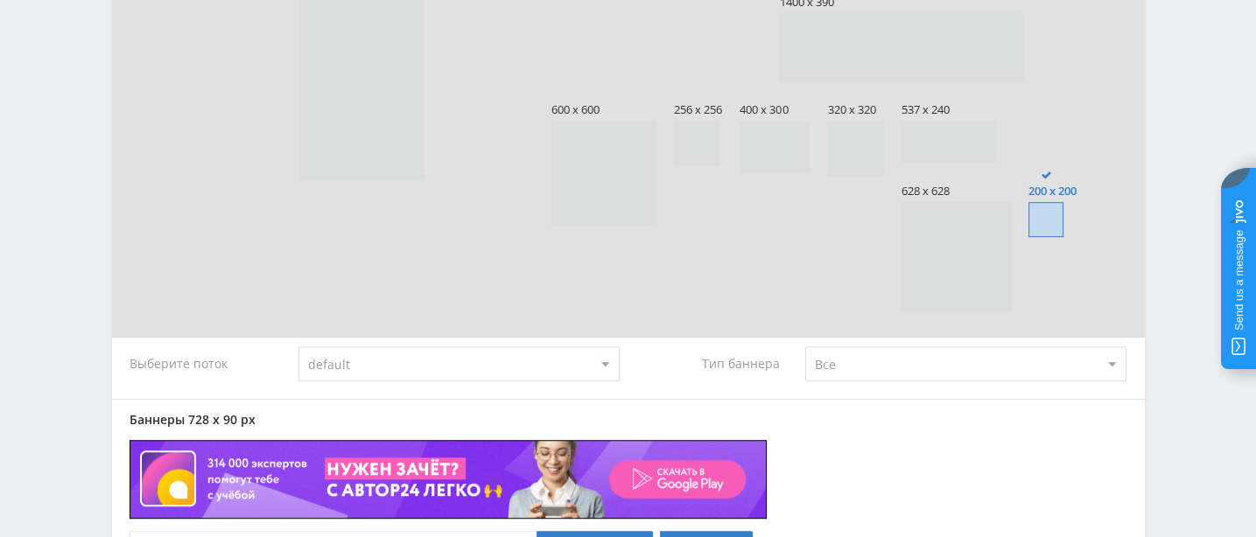
click at [1028, 237] on span at bounding box center [1045, 219] width 35 height 35
click at [0, 0] on input "200 x 200" at bounding box center [0, 0] width 0 height 0
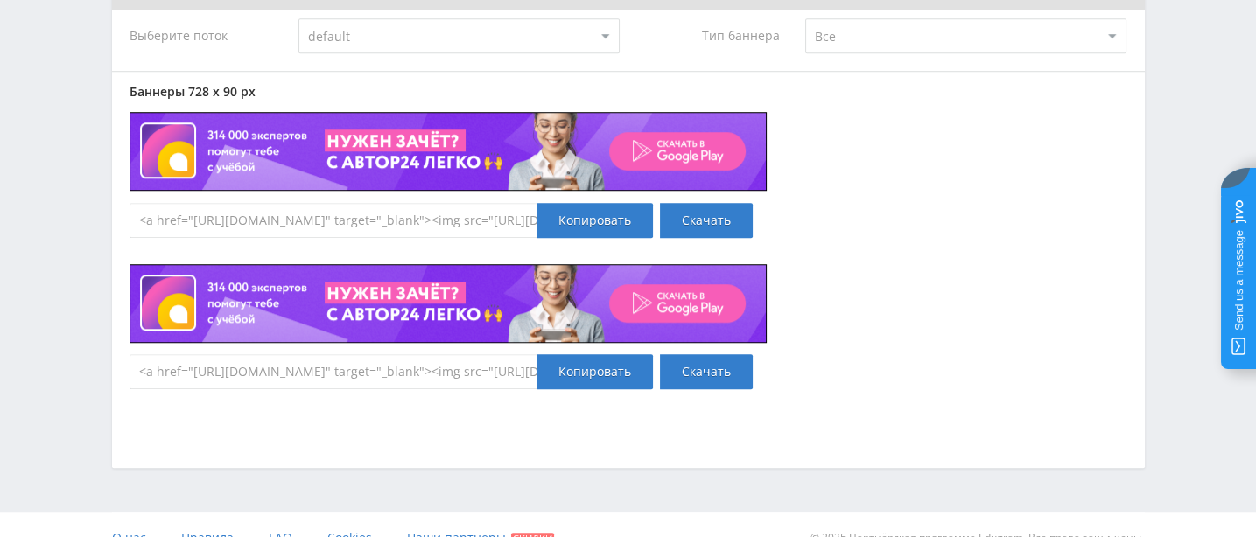
scroll to position [1870, 0]
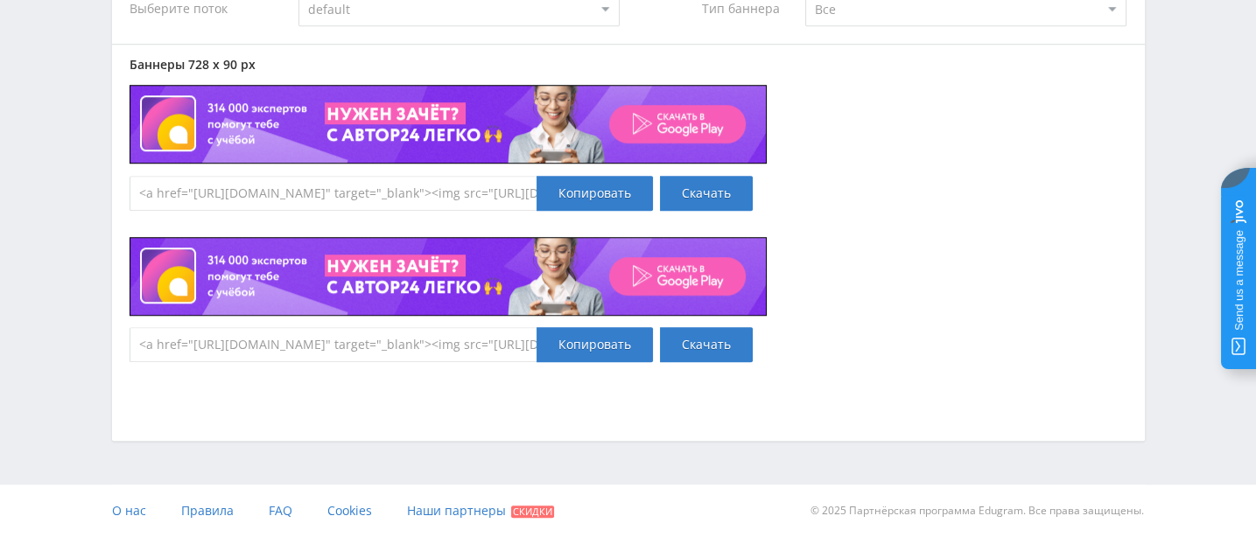
click at [605, 26] on select "default" at bounding box center [458, 8] width 321 height 35
click at [990, 324] on div "Баннеры 728 x 90 px <a href="[URL][DOMAIN_NAME]" target="_blank"><img src="[URL…" at bounding box center [629, 210] width 998 height 305
click at [607, 26] on select "default" at bounding box center [458, 8] width 321 height 35
click at [865, 362] on div "Баннеры 728 x 90 px <a href="[URL][DOMAIN_NAME]" target="_blank"><img src="[URL…" at bounding box center [629, 210] width 998 height 305
click at [612, 211] on div "Копировать" at bounding box center [594, 193] width 116 height 35
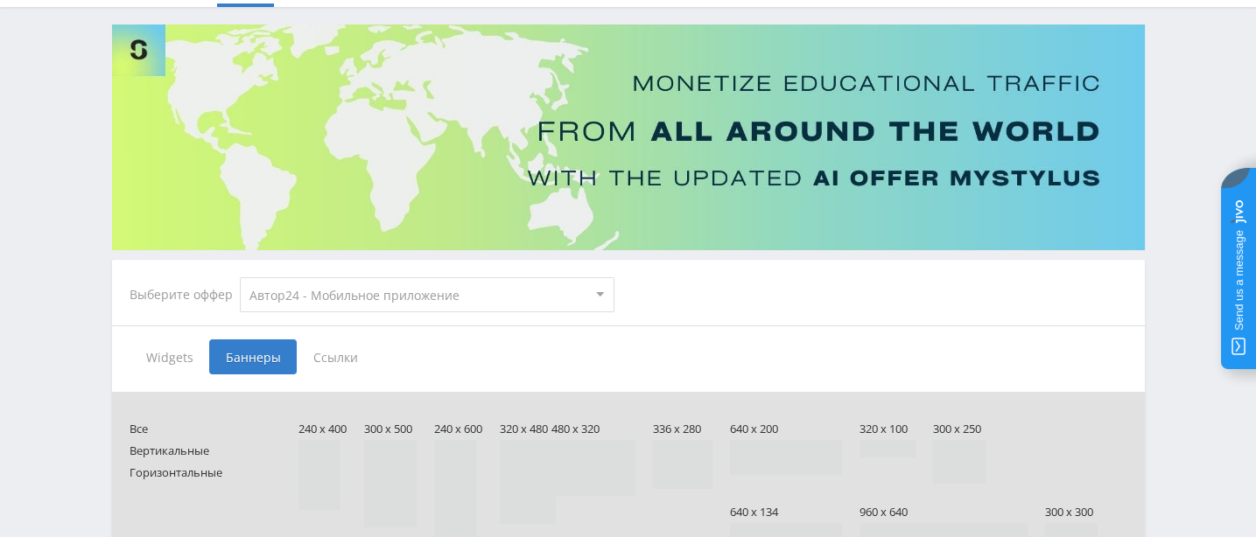
scroll to position [218, 0]
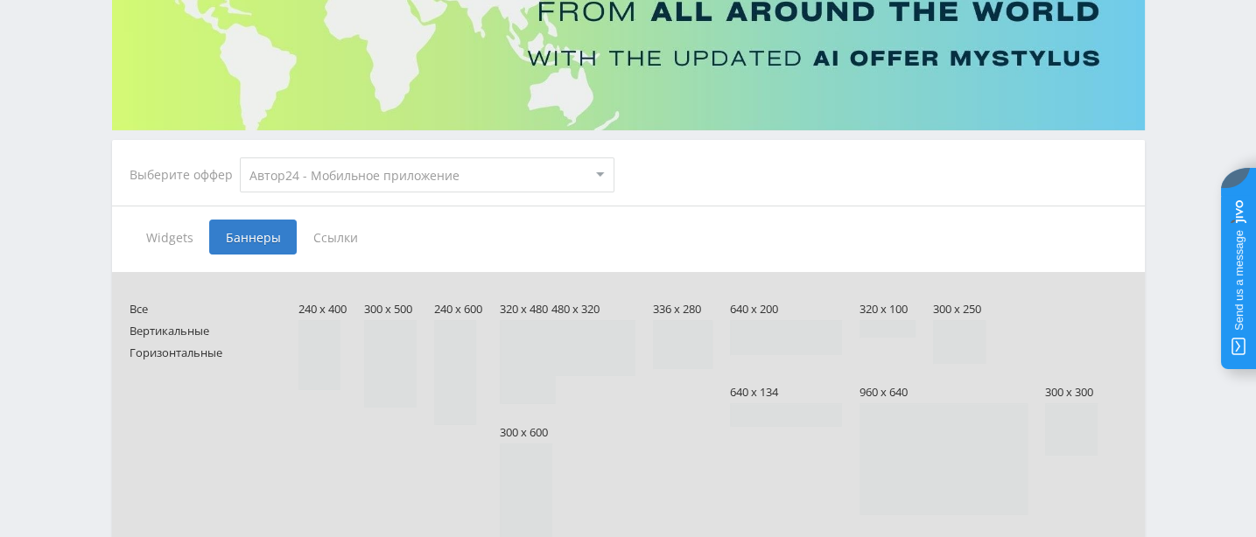
click at [600, 165] on select "MyStylus MyStylus - Revshare Кампус AI Studybay Автор24 Studybay [GEOGRAPHIC_DA…" at bounding box center [427, 175] width 375 height 35
select select "3"
click at [252, 158] on select "MyStylus MyStylus - Revshare Кампус AI Studybay Автор24 Studybay [GEOGRAPHIC_DA…" at bounding box center [427, 175] width 375 height 35
type input "<a href="[URL][DOMAIN_NAME]" target="_blank"><img src="[URL][DOMAIN_NAME]"></a>"
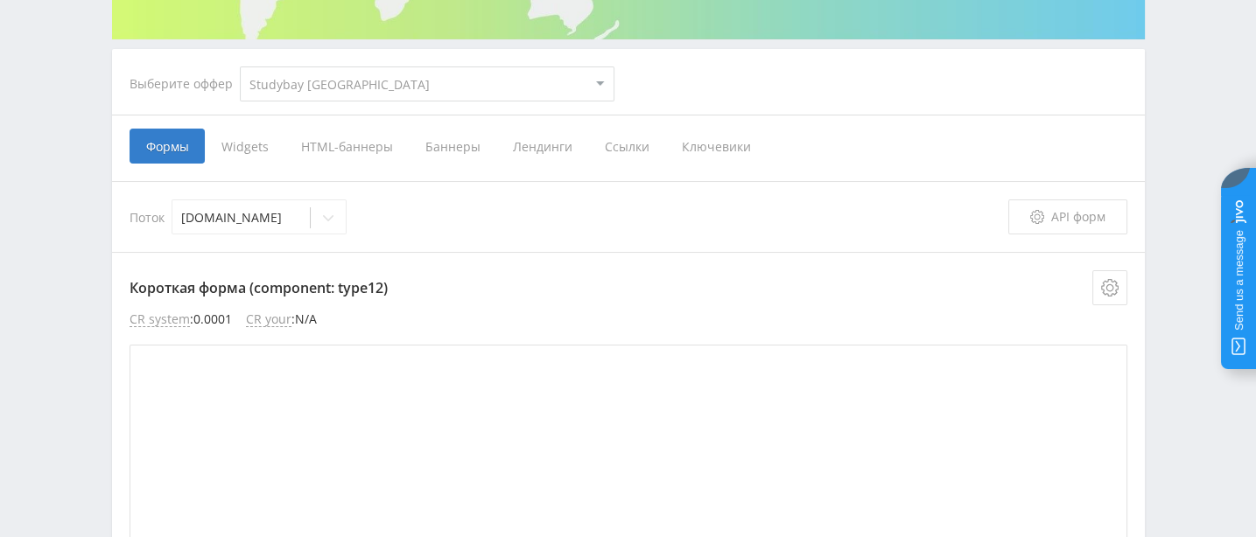
scroll to position [254, 0]
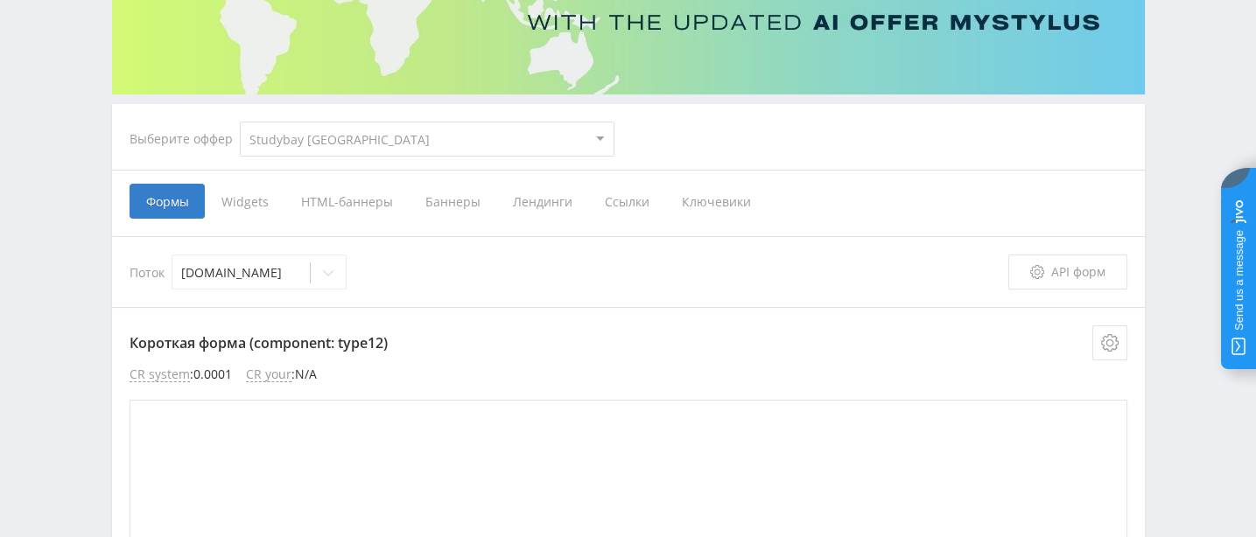
click at [388, 202] on span "HTML-баннеры" at bounding box center [346, 201] width 124 height 35
click at [0, 0] on input "HTML-баннеры" at bounding box center [0, 0] width 0 height 0
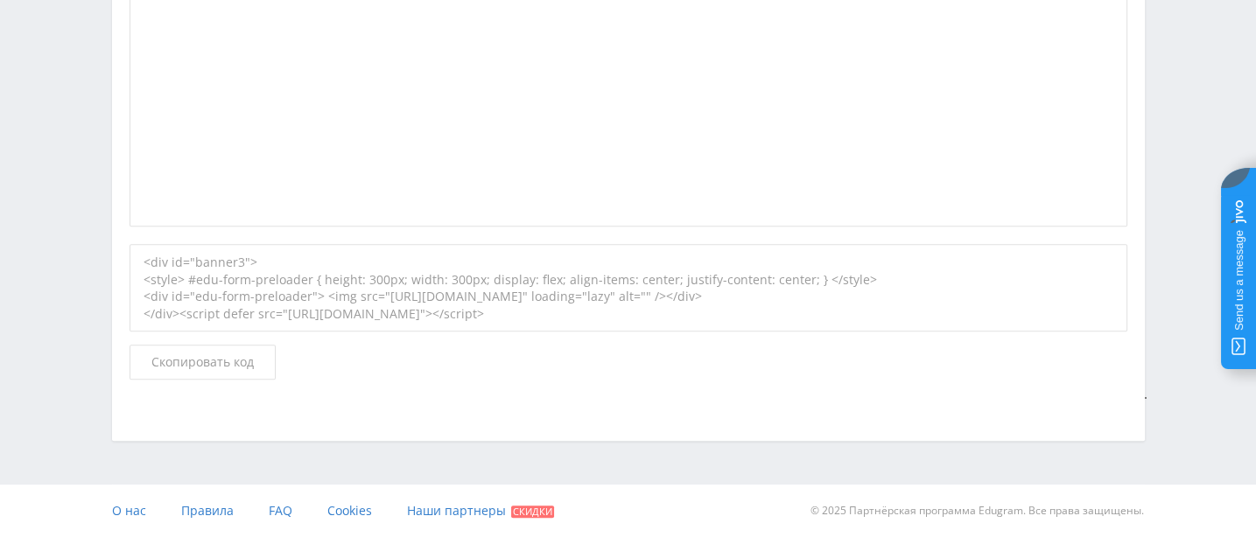
scroll to position [264, 0]
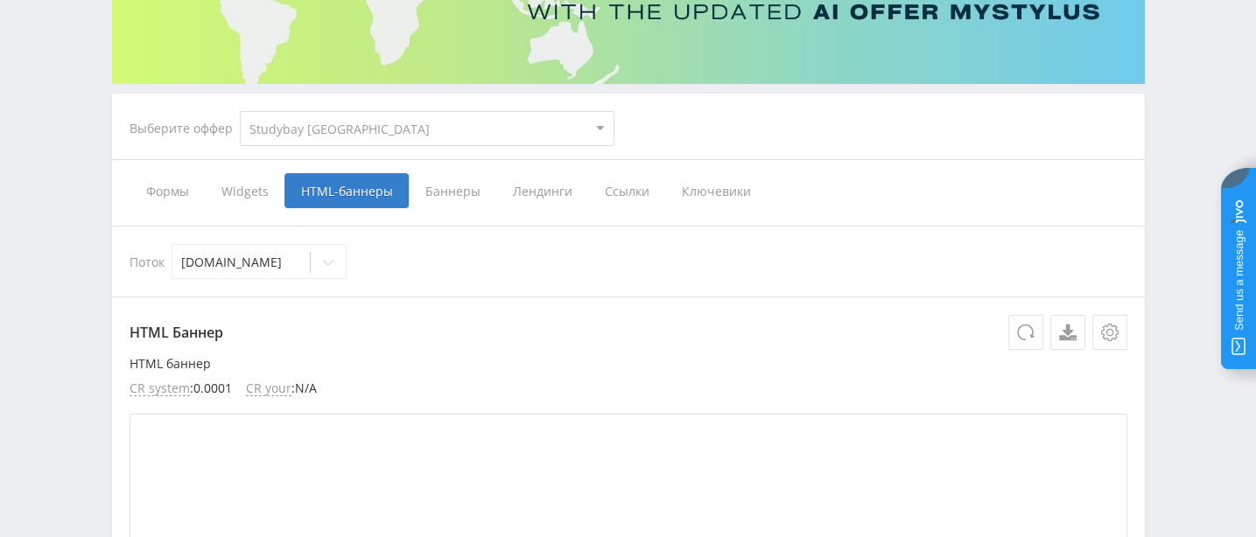
click at [467, 188] on span "Баннеры" at bounding box center [453, 190] width 88 height 35
click at [0, 0] on input "Баннеры" at bounding box center [0, 0] width 0 height 0
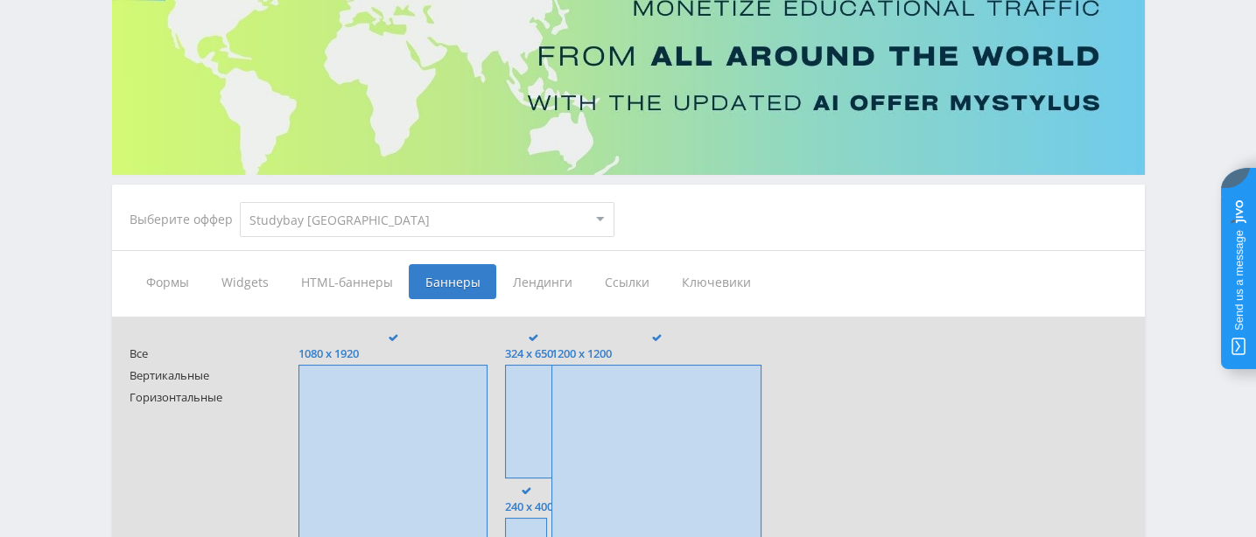
scroll to position [109, 0]
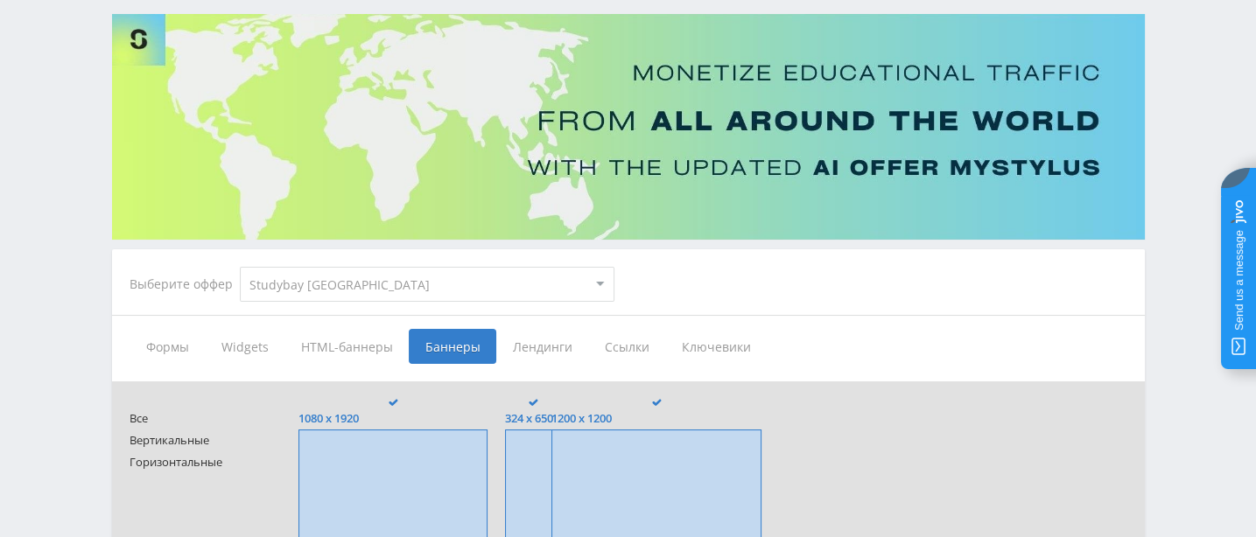
click at [605, 280] on select "MyStylus MyStylus - Revshare Кампус AI Studybay Автор24 Studybay [GEOGRAPHIC_DA…" at bounding box center [427, 284] width 375 height 35
select select "1"
click at [252, 267] on select "MyStylus MyStylus - Revshare Кампус AI Studybay Автор24 Studybay [GEOGRAPHIC_DA…" at bounding box center [427, 284] width 375 height 35
type input "<a href="[URL][DOMAIN_NAME]" target="_blank"><img src="[URL][DOMAIN_NAME]"></a>"
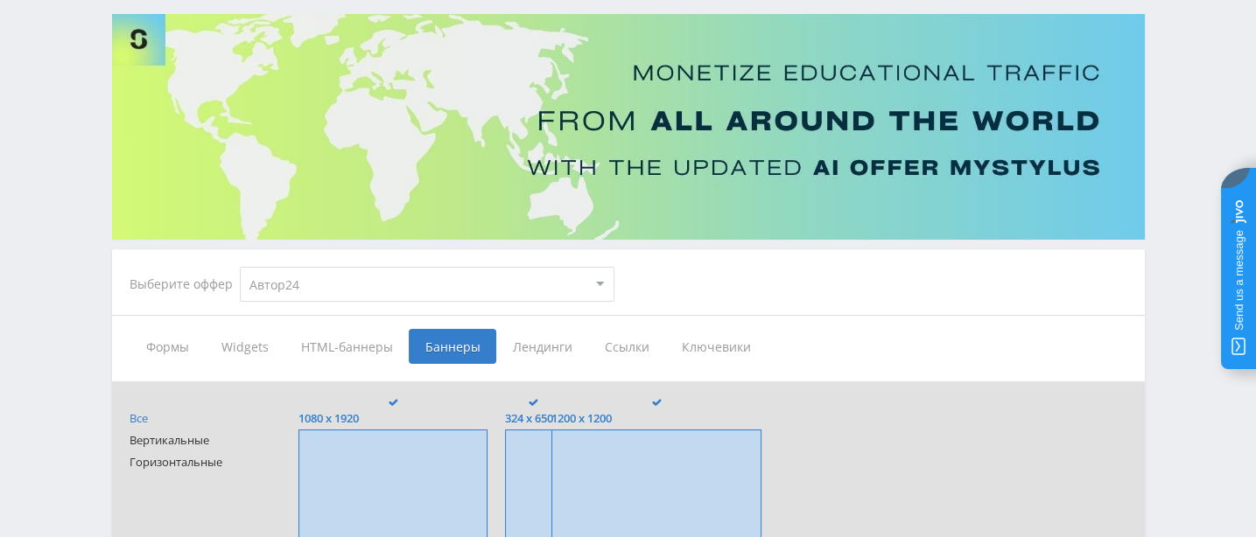
type input "<a href="[URL][DOMAIN_NAME]" target="_blank"><img src="[URL][DOMAIN_NAME]"></a>"
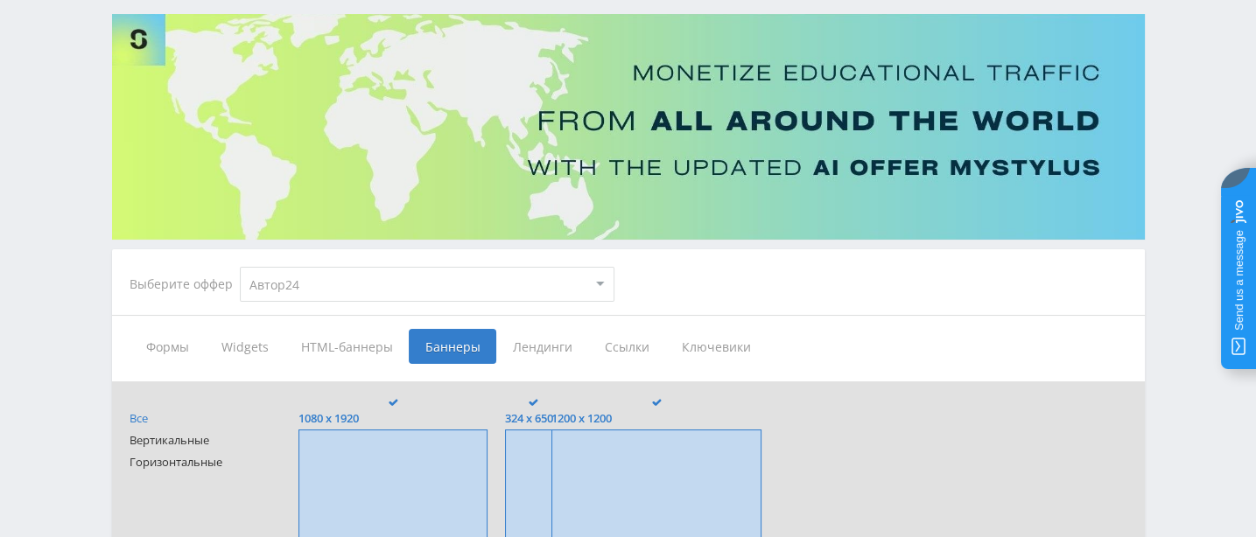
type input "<a href="[URL][DOMAIN_NAME]" target="_blank"><img src="[URL][DOMAIN_NAME]"></a>"
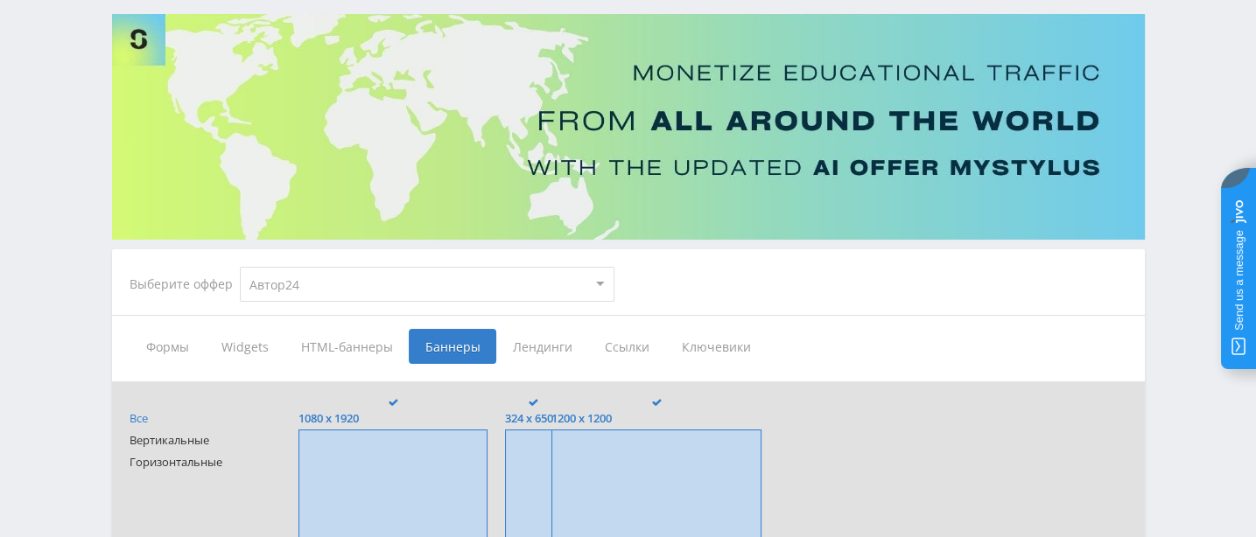
type input "<a href="[URL][DOMAIN_NAME]" target="_blank"><img src="[URL][DOMAIN_NAME]"></a>"
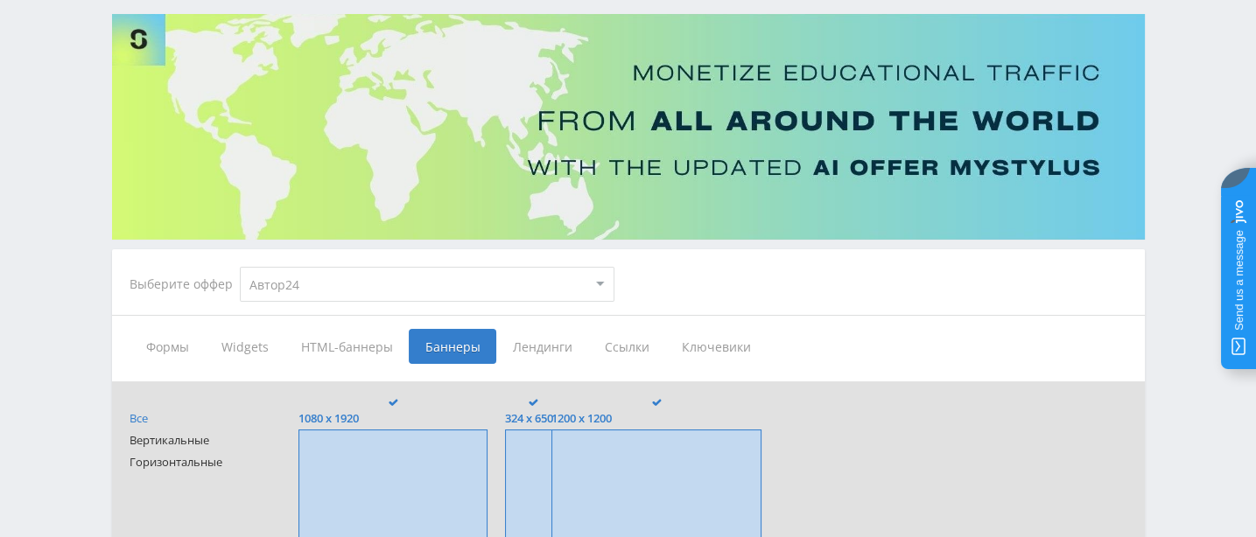
type input "<a href="[URL][DOMAIN_NAME]" target="_blank"><img src="[URL][DOMAIN_NAME]"></a>"
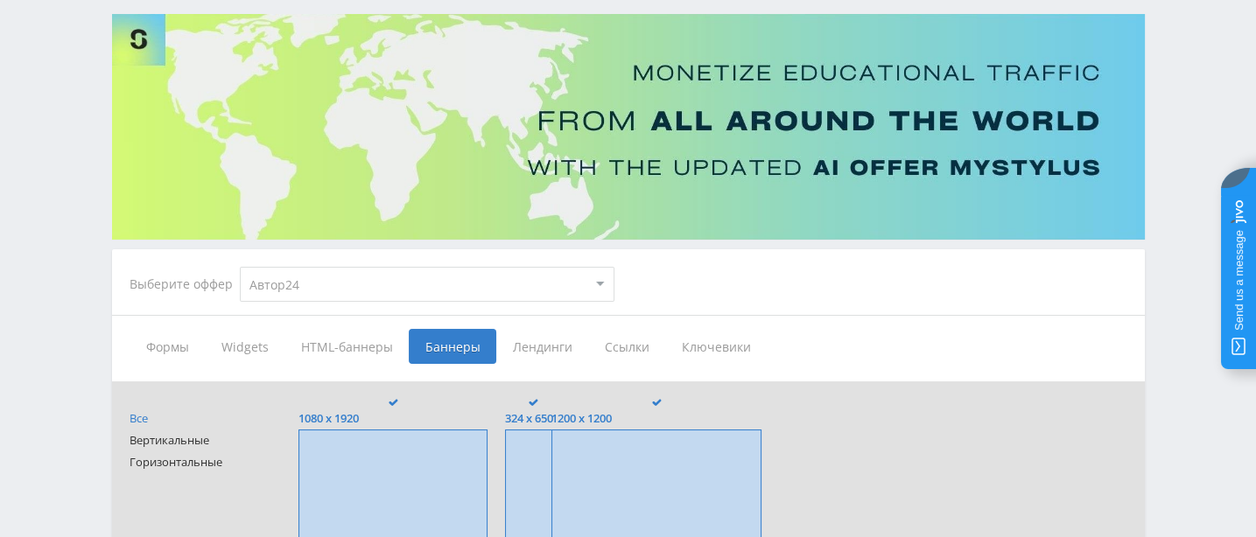
type input "<a href="[URL][DOMAIN_NAME]" target="_blank"><img src="[URL][DOMAIN_NAME]"></a>"
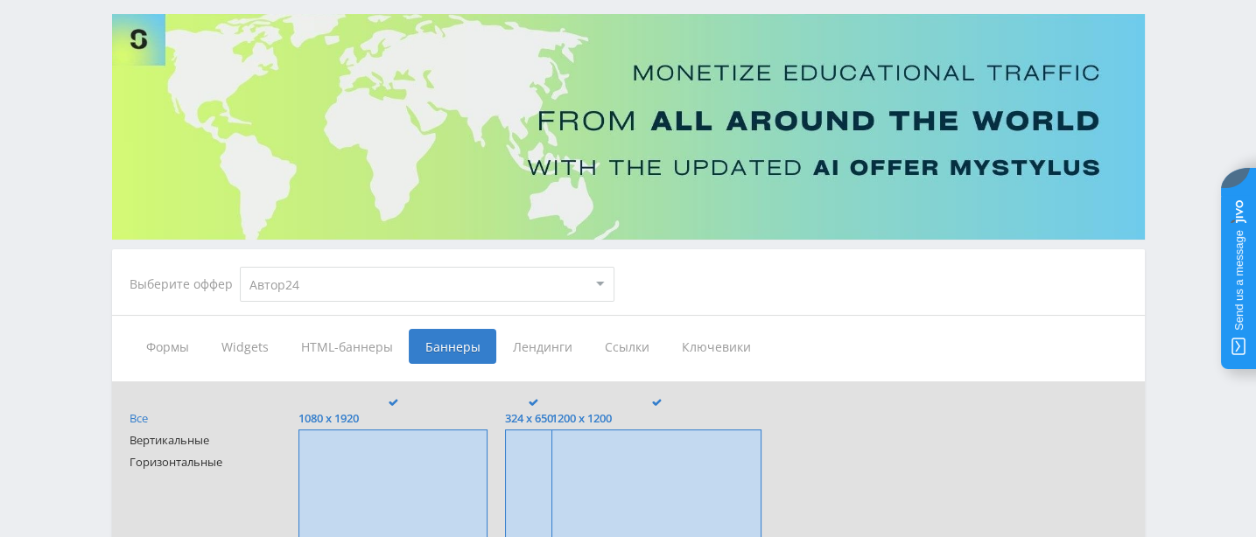
type input "<a href="[URL][DOMAIN_NAME]" target="_blank"><img src="[URL][DOMAIN_NAME]"></a>"
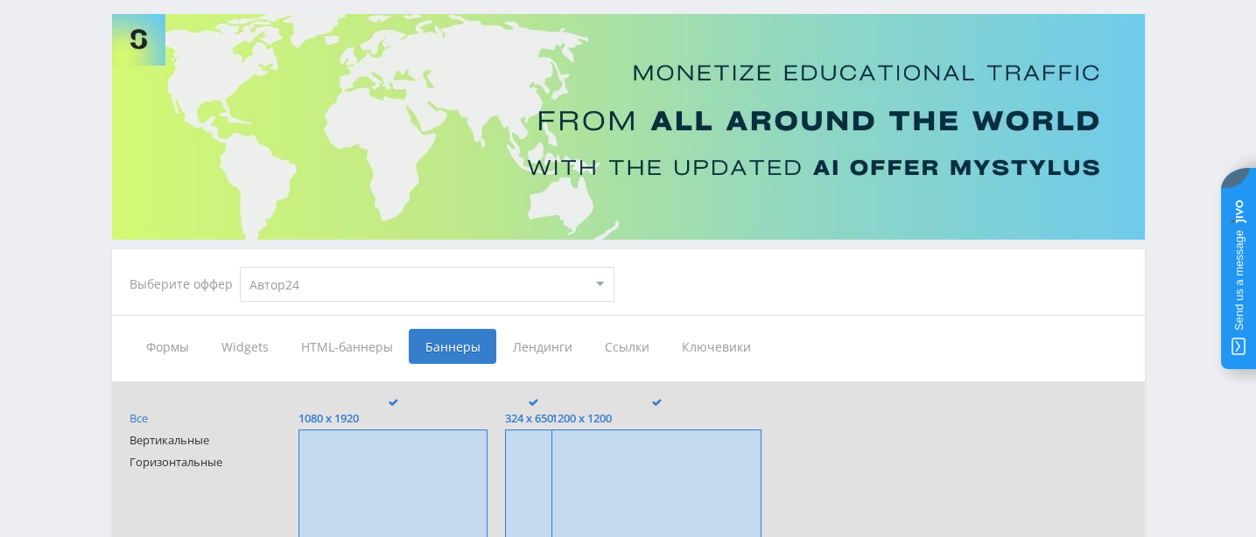
type input "<a href="[URL][DOMAIN_NAME]" target="_blank"><img src="[URL][DOMAIN_NAME]"></a>"
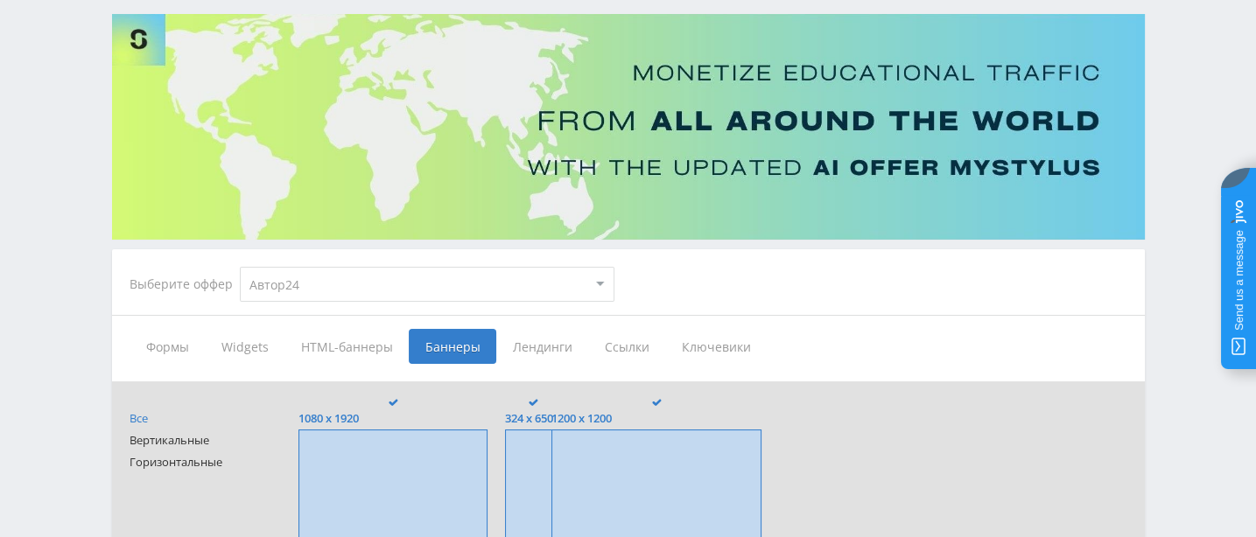
type input "<a href="[URL][DOMAIN_NAME]" target="_blank"><img src="[URL][DOMAIN_NAME]"></a>"
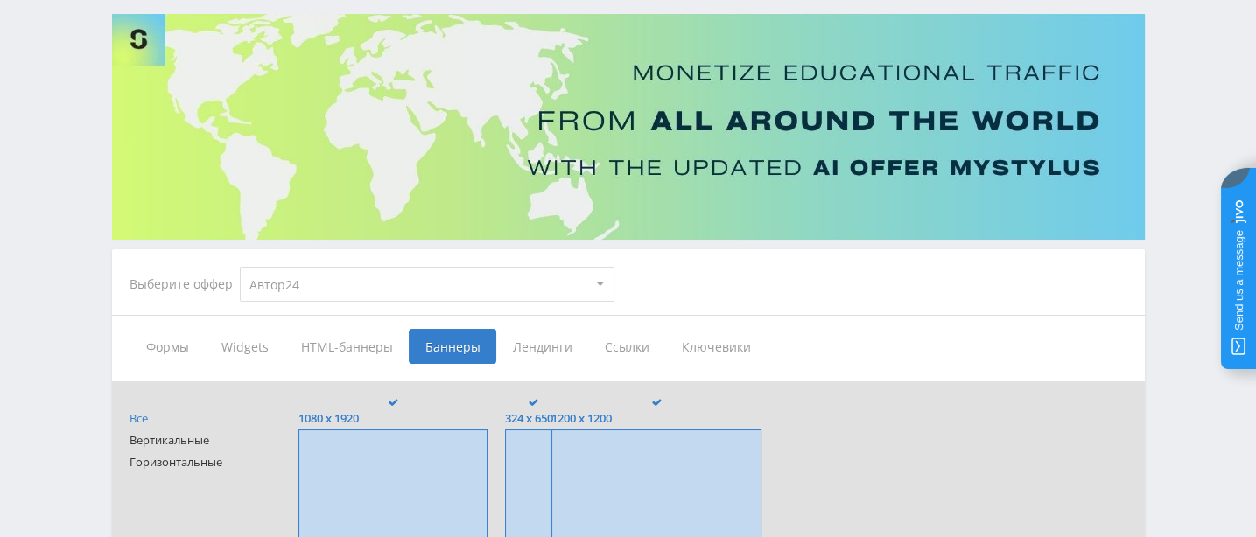
type input "<a href="[URL][DOMAIN_NAME]" target="_blank"><img src="[URL][DOMAIN_NAME]"></a>"
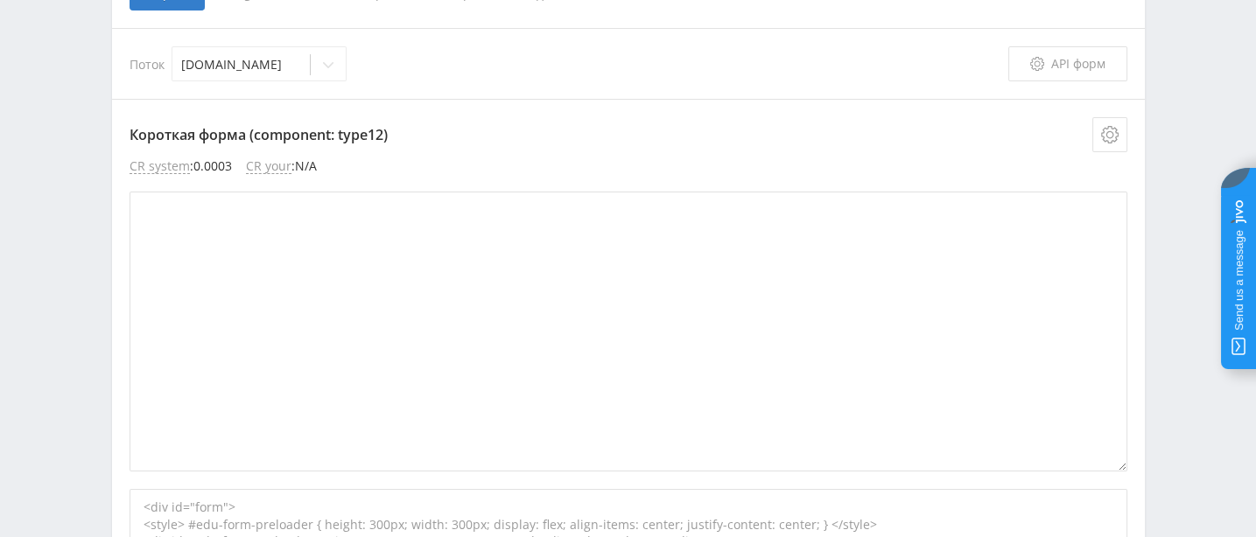
scroll to position [109, 0]
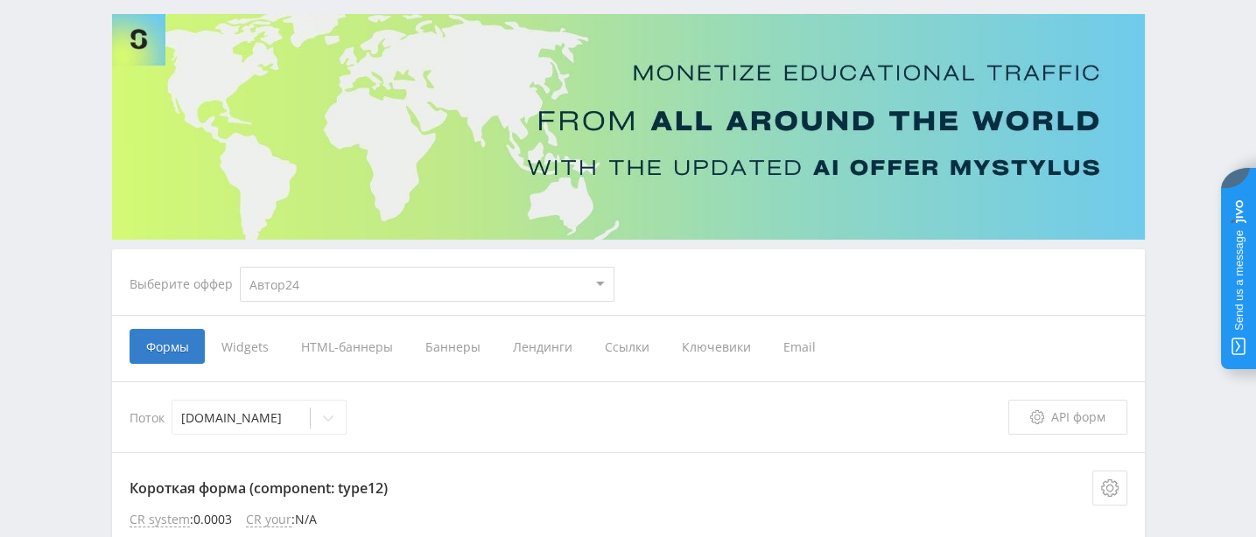
click at [482, 341] on span "Баннеры" at bounding box center [453, 346] width 88 height 35
click at [0, 0] on input "Баннеры" at bounding box center [0, 0] width 0 height 0
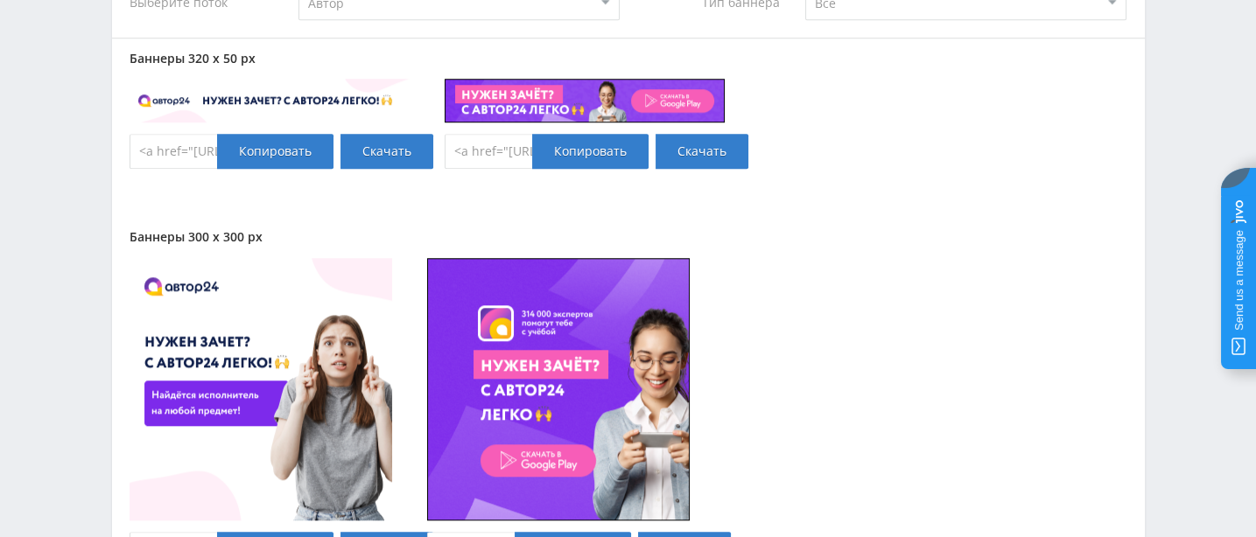
scroll to position [1640, 0]
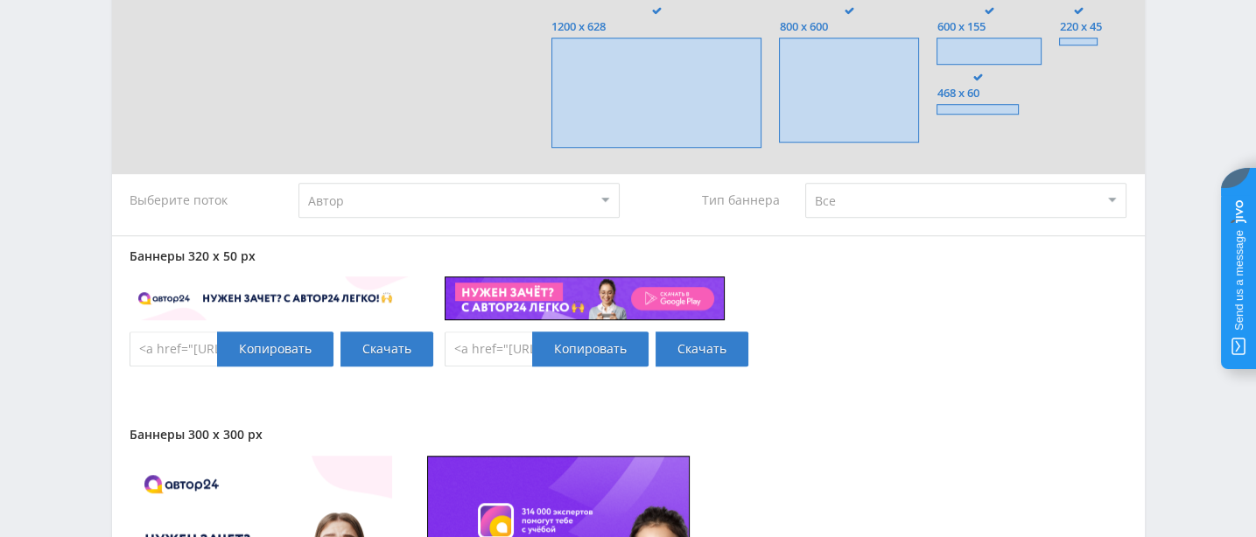
click at [1107, 218] on select "Все Заказчики Авторы" at bounding box center [965, 200] width 321 height 35
click at [851, 393] on div "Баннеры 320 x 50 px <a href="[URL][DOMAIN_NAME]" target="_blank"><img src="[URL…" at bounding box center [629, 321] width 998 height 144
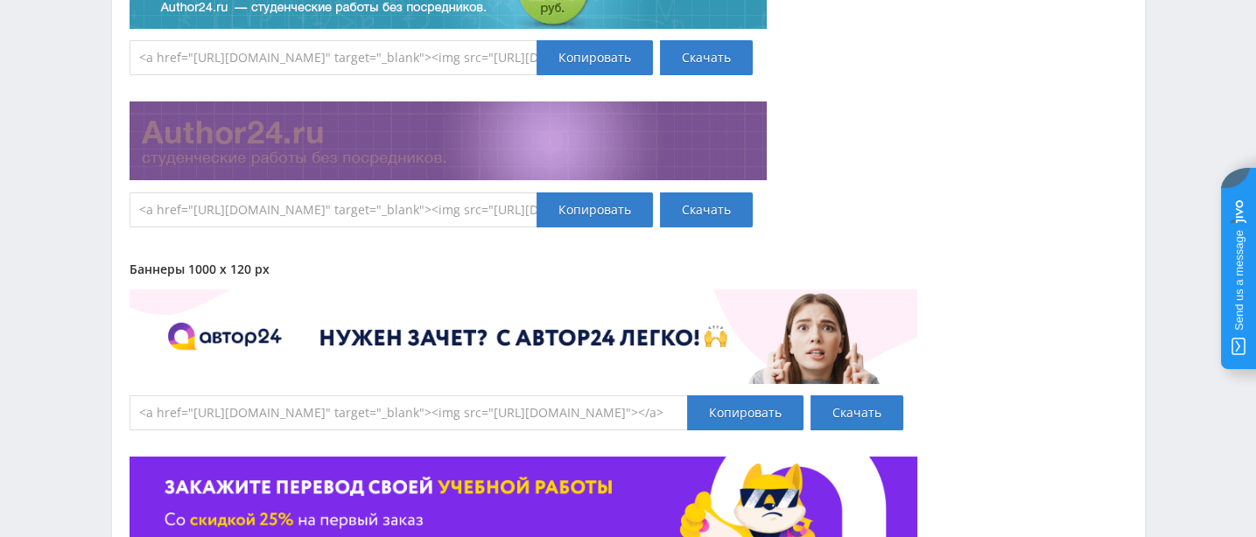
scroll to position [8248, 0]
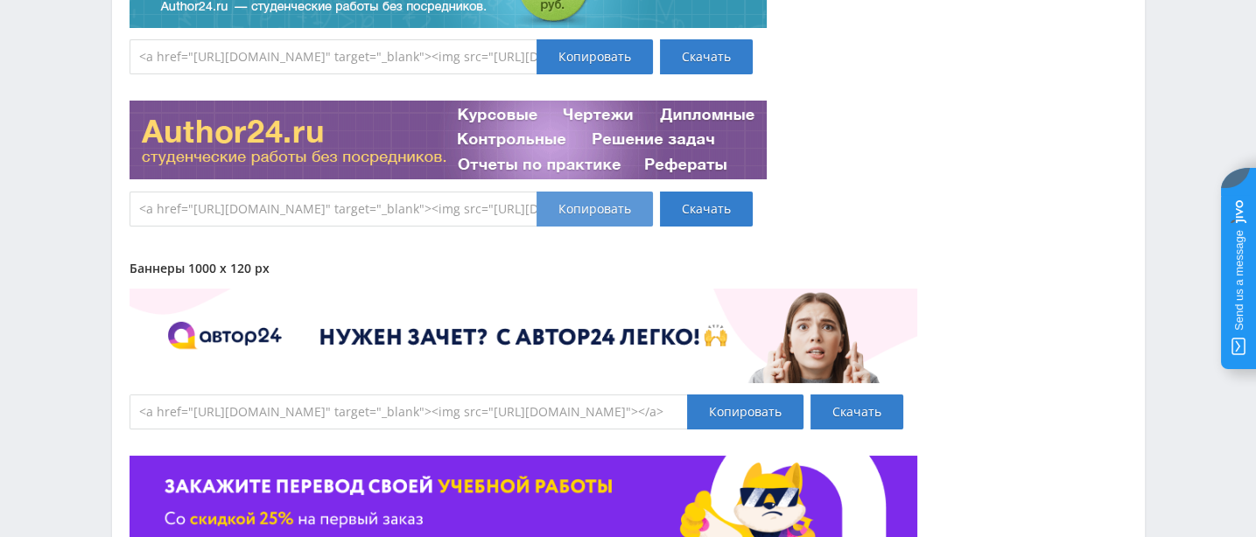
click at [575, 227] on div "Копировать" at bounding box center [594, 209] width 116 height 35
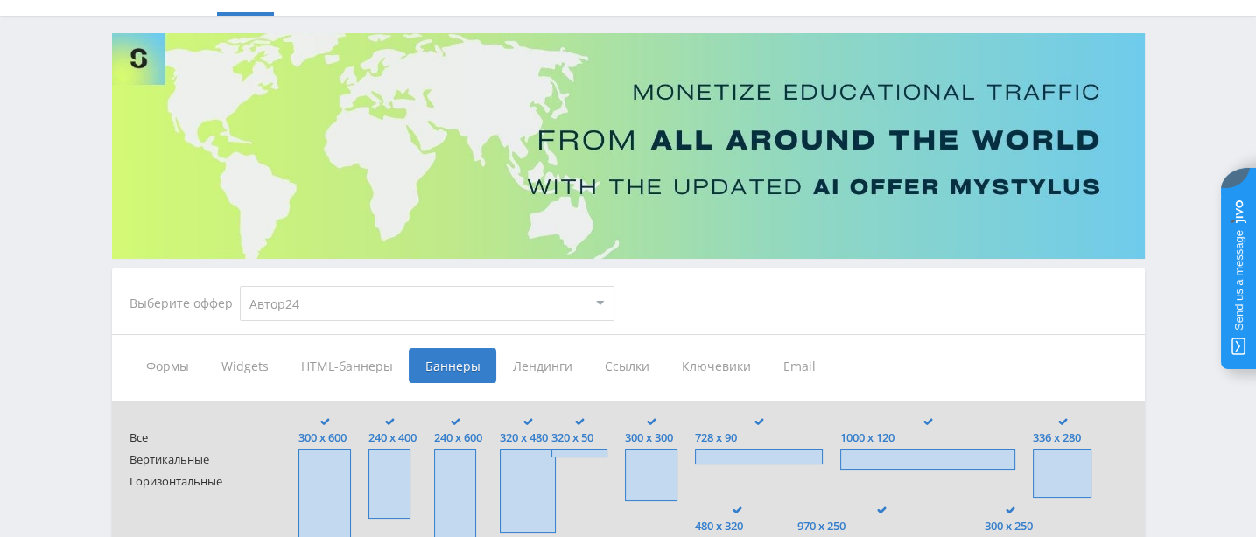
scroll to position [0, 0]
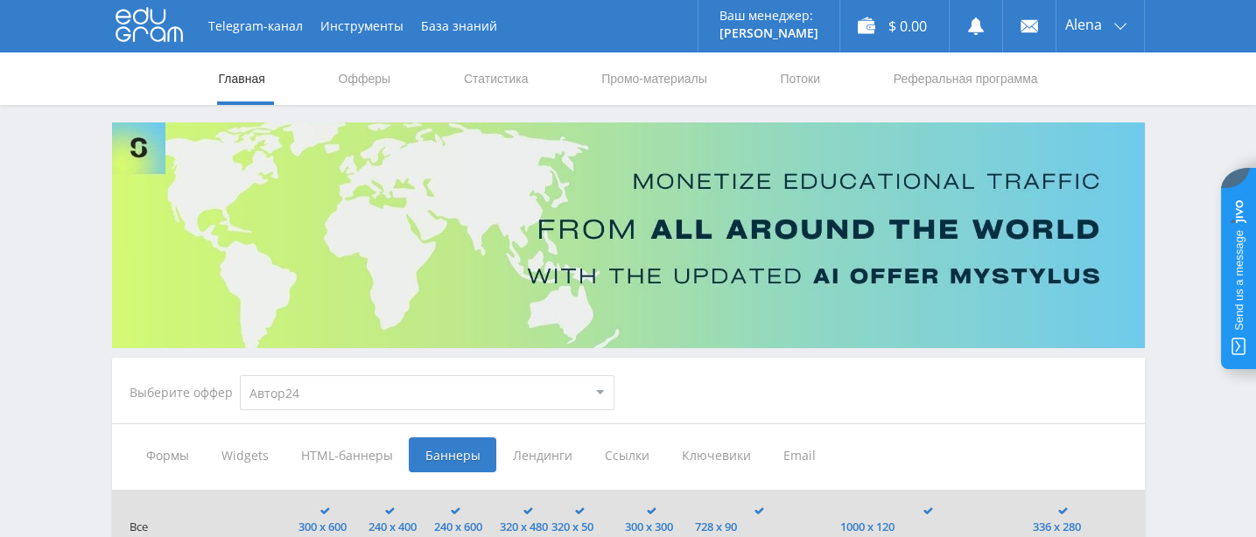
click at [599, 392] on select "MyStylus MyStylus - Revshare Кампус AI Studybay Автор24 Studybay [GEOGRAPHIC_DA…" at bounding box center [427, 392] width 375 height 35
select select "2"
click at [252, 375] on select "MyStylus MyStylus - Revshare Кампус AI Studybay Автор24 Studybay [GEOGRAPHIC_DA…" at bounding box center [427, 392] width 375 height 35
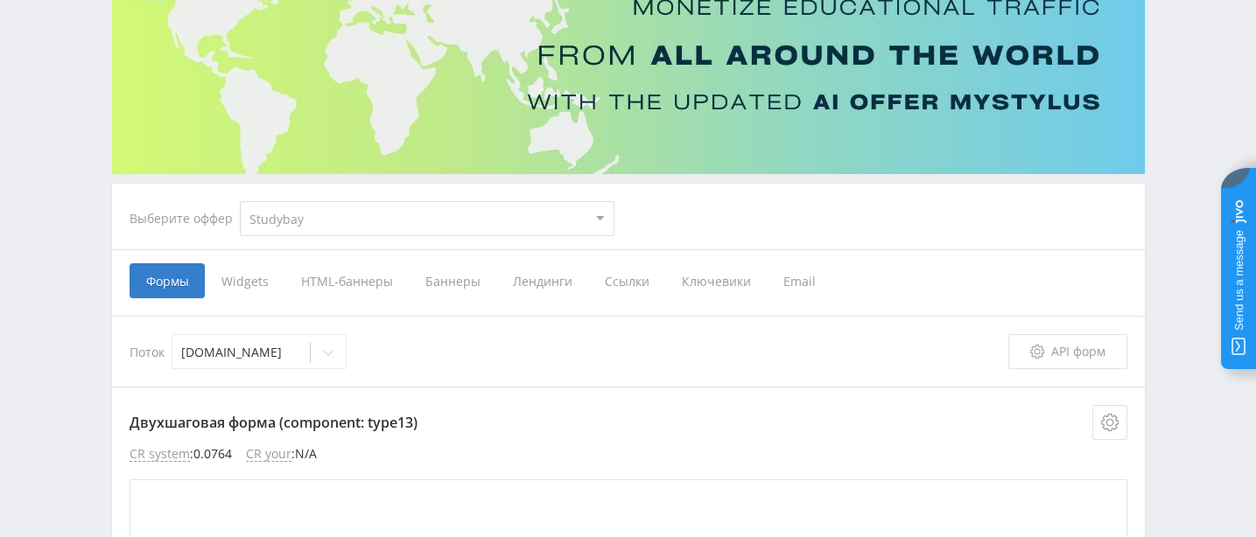
scroll to position [109, 0]
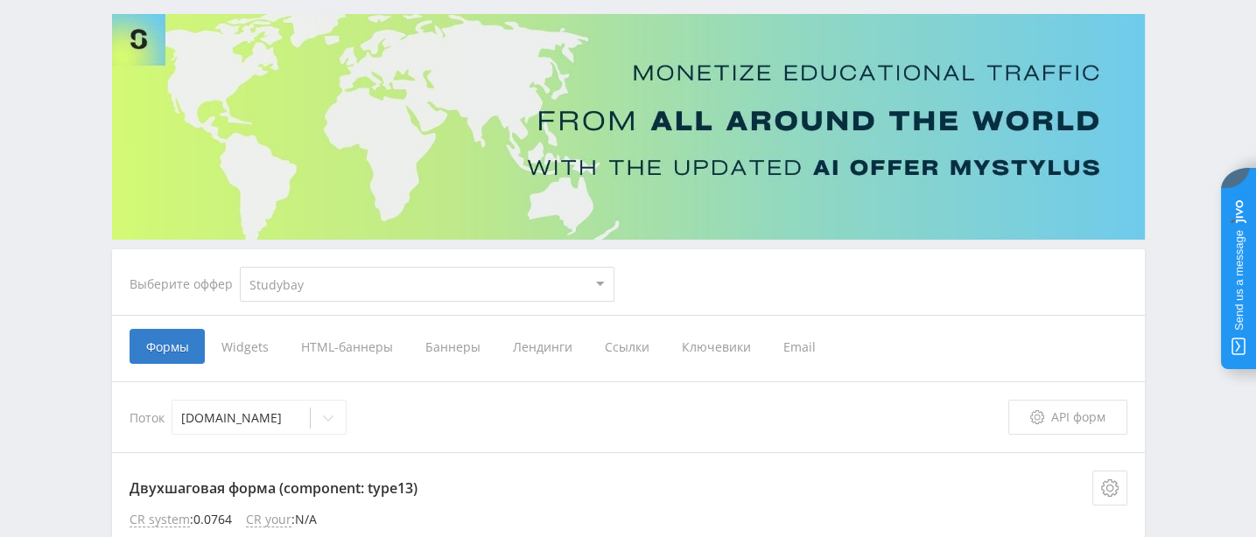
click at [466, 344] on span "Баннеры" at bounding box center [453, 346] width 88 height 35
click at [0, 0] on input "Баннеры" at bounding box center [0, 0] width 0 height 0
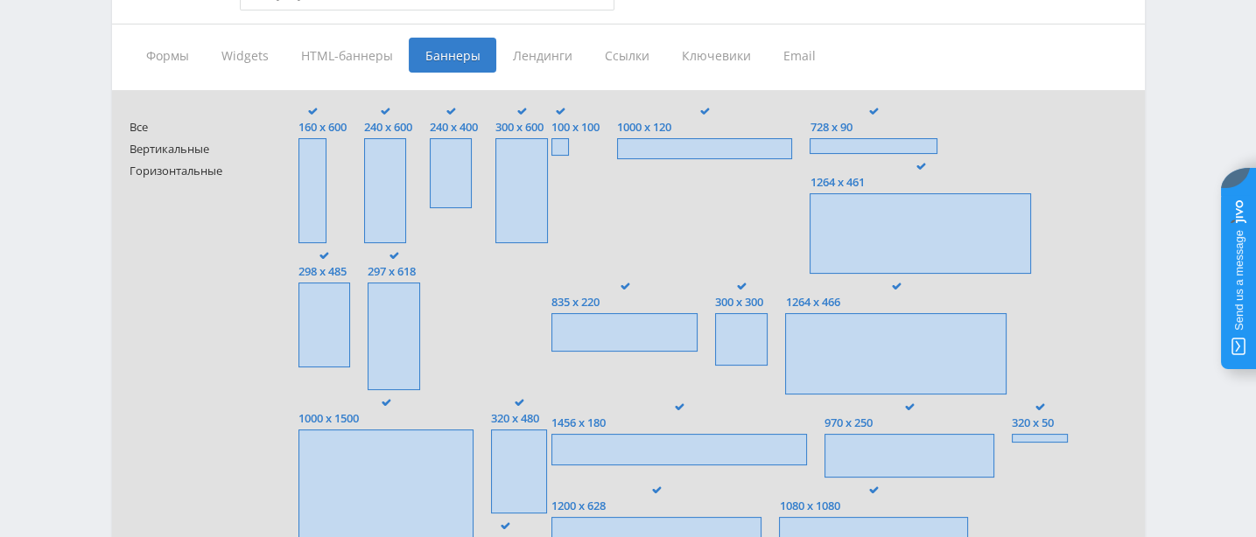
scroll to position [437, 0]
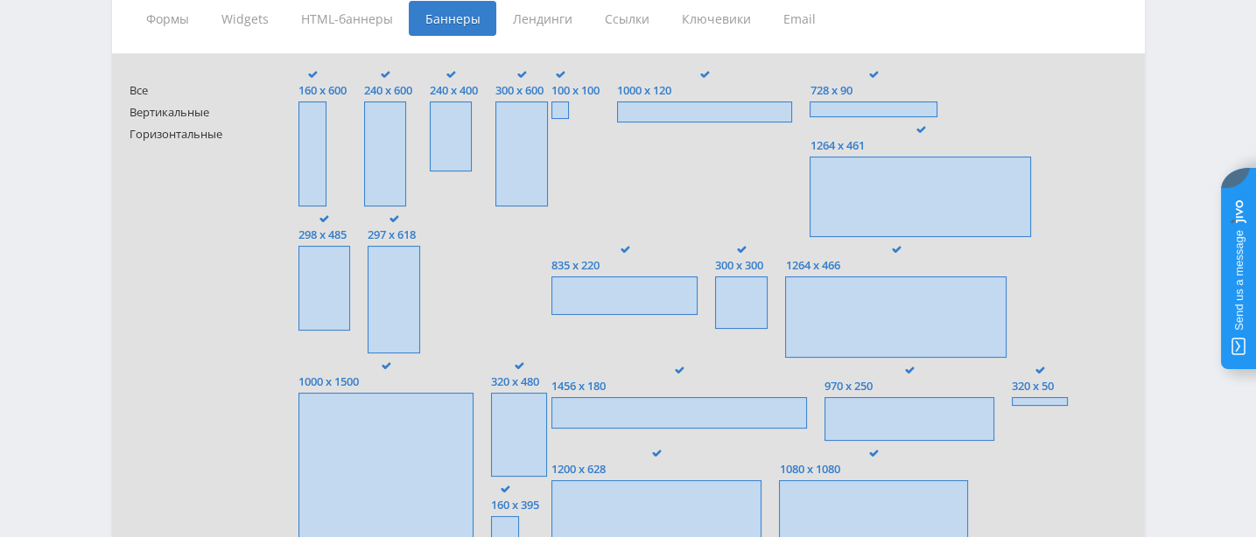
click at [837, 107] on span at bounding box center [873, 110] width 128 height 16
click at [0, 0] on input "728 x 90" at bounding box center [0, 0] width 0 height 0
click at [860, 91] on span "728 x 90" at bounding box center [873, 90] width 128 height 13
click at [0, 0] on input "728 x 90" at bounding box center [0, 0] width 0 height 0
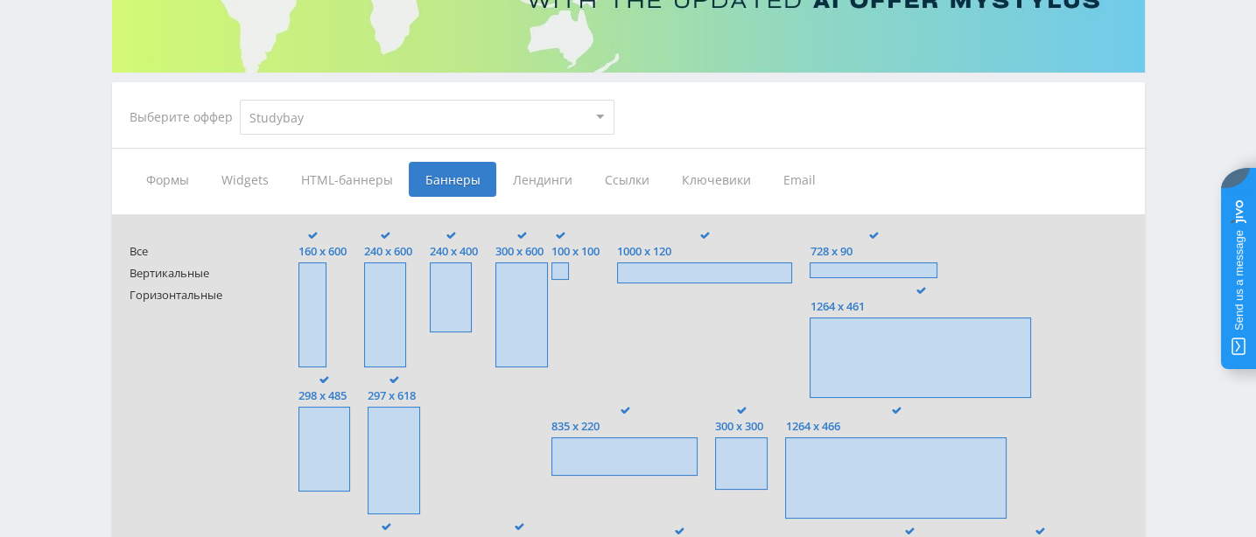
scroll to position [218, 0]
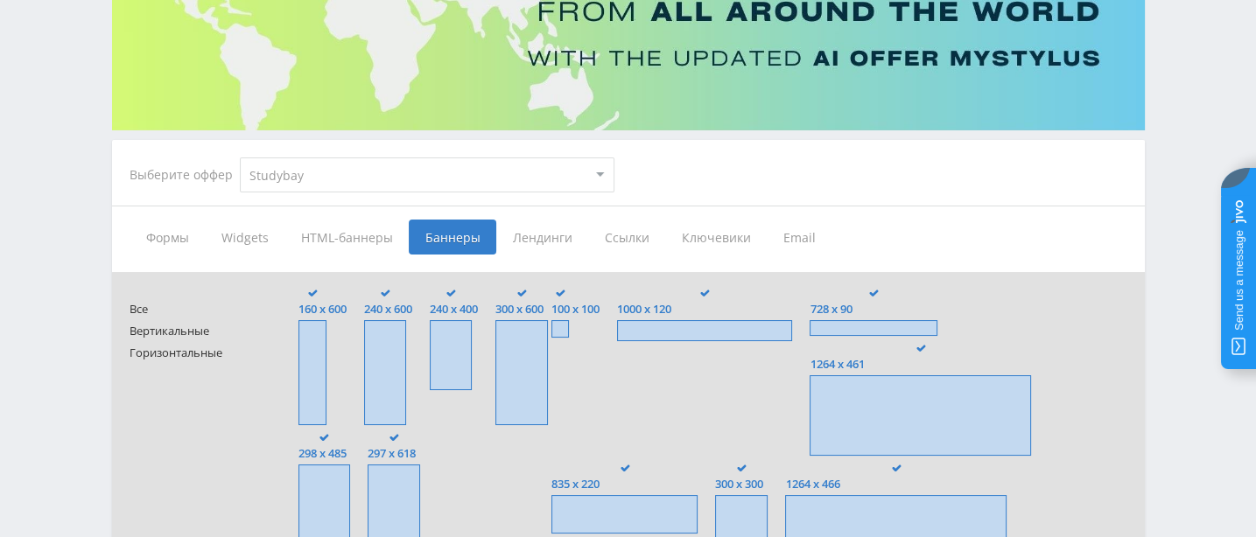
click at [572, 236] on span "Лендинги" at bounding box center [542, 237] width 92 height 35
click at [0, 0] on input "Лендинги" at bounding box center [0, 0] width 0 height 0
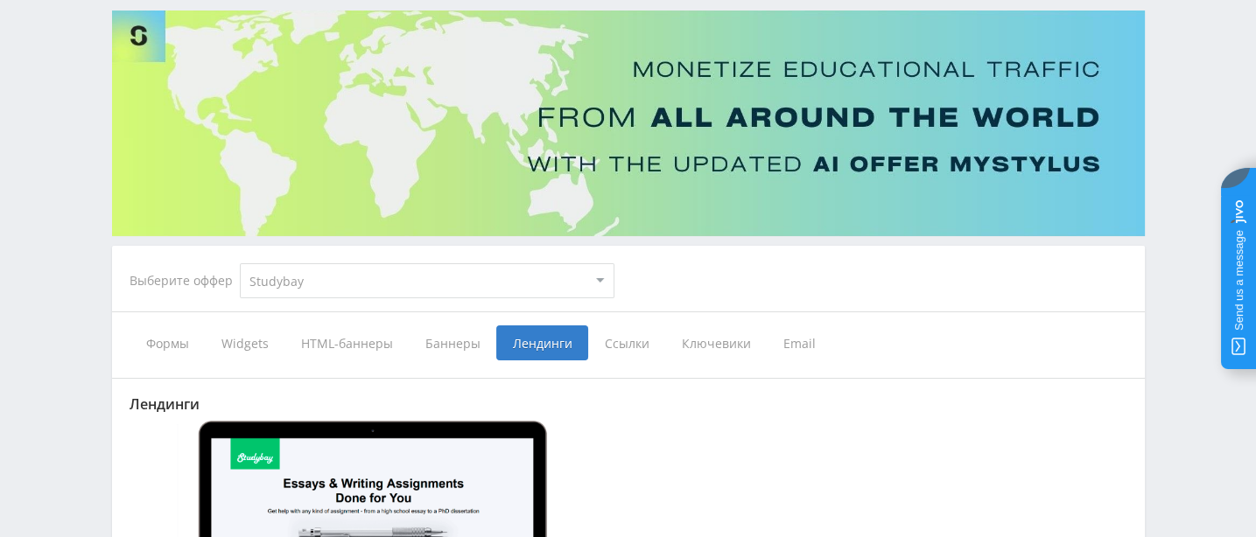
scroll to position [109, 0]
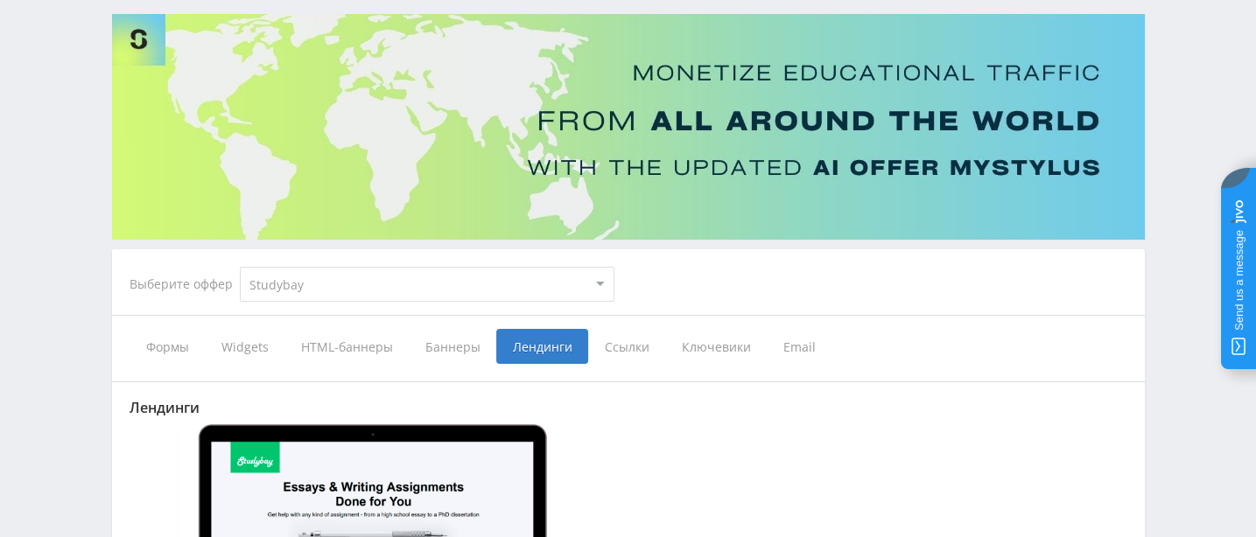
click at [602, 280] on select "MyStylus MyStylus - Revshare Кампус AI Studybay Автор24 Studybay [GEOGRAPHIC_DA…" at bounding box center [427, 284] width 375 height 35
select select "340"
click at [252, 267] on select "MyStylus MyStylus - Revshare Кампус AI Studybay Автор24 Studybay [GEOGRAPHIC_DA…" at bounding box center [427, 284] width 375 height 35
type input "[URL][DOMAIN_NAME]"
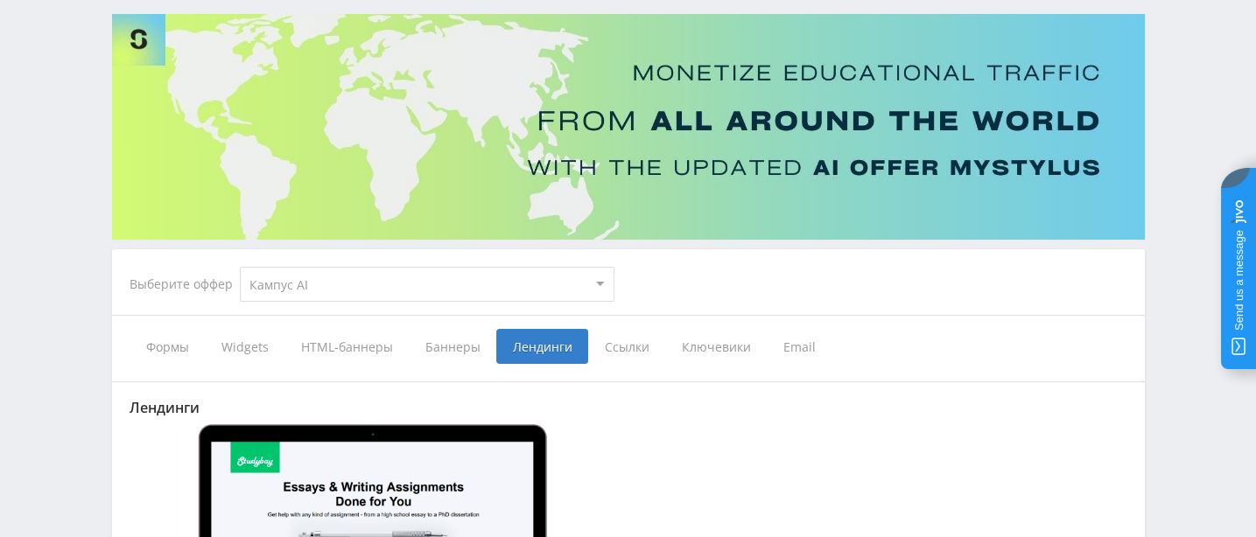
type input "[URL][DOMAIN_NAME]"
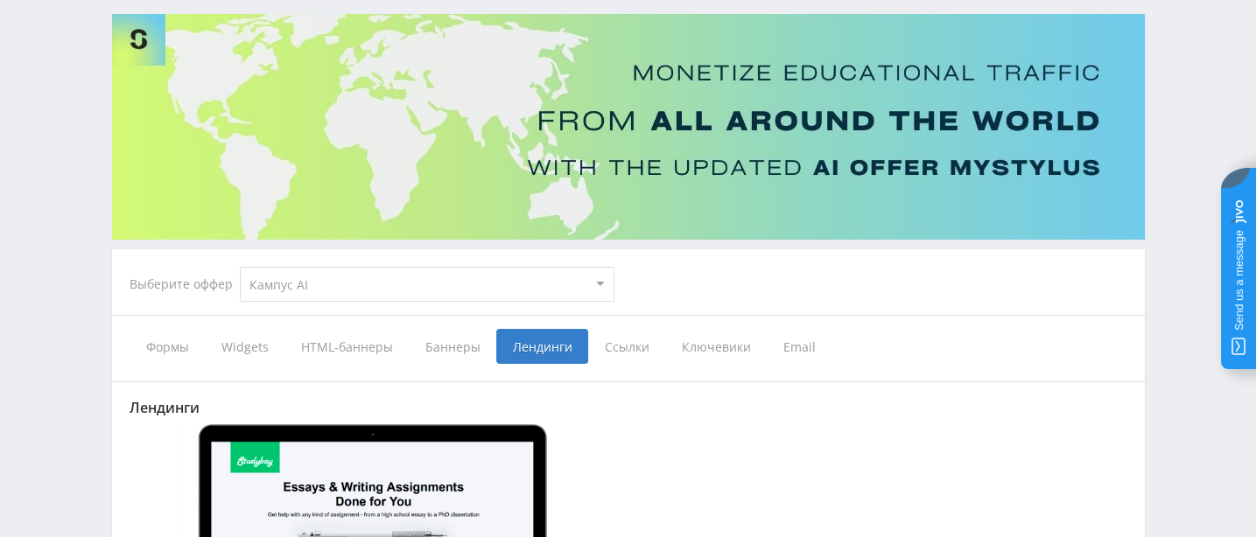
type input "[URL][DOMAIN_NAME]"
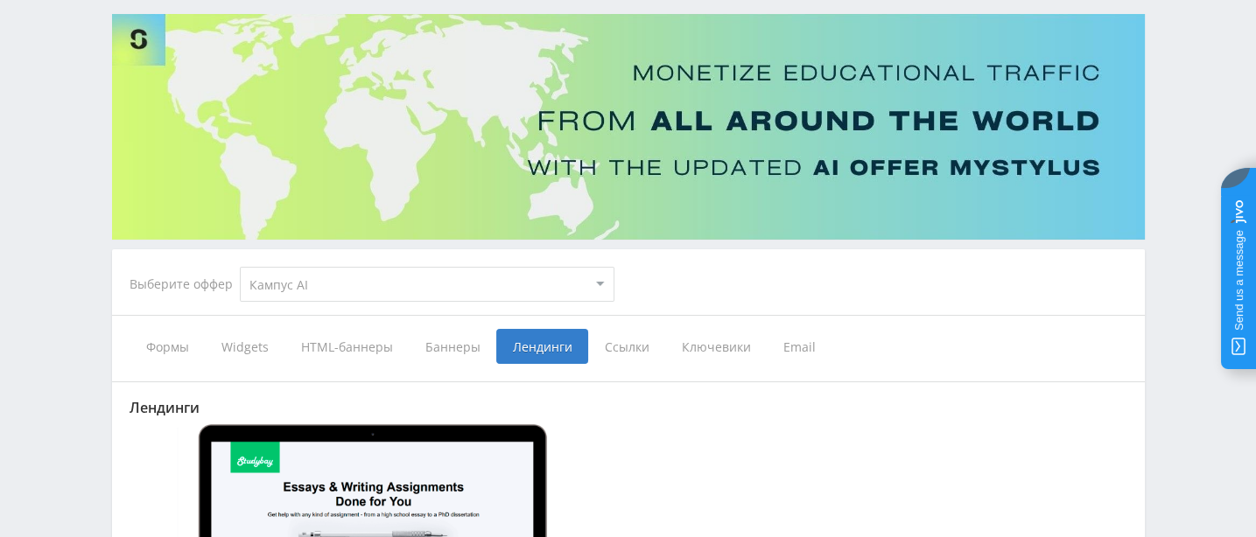
type input "[URL][DOMAIN_NAME]"
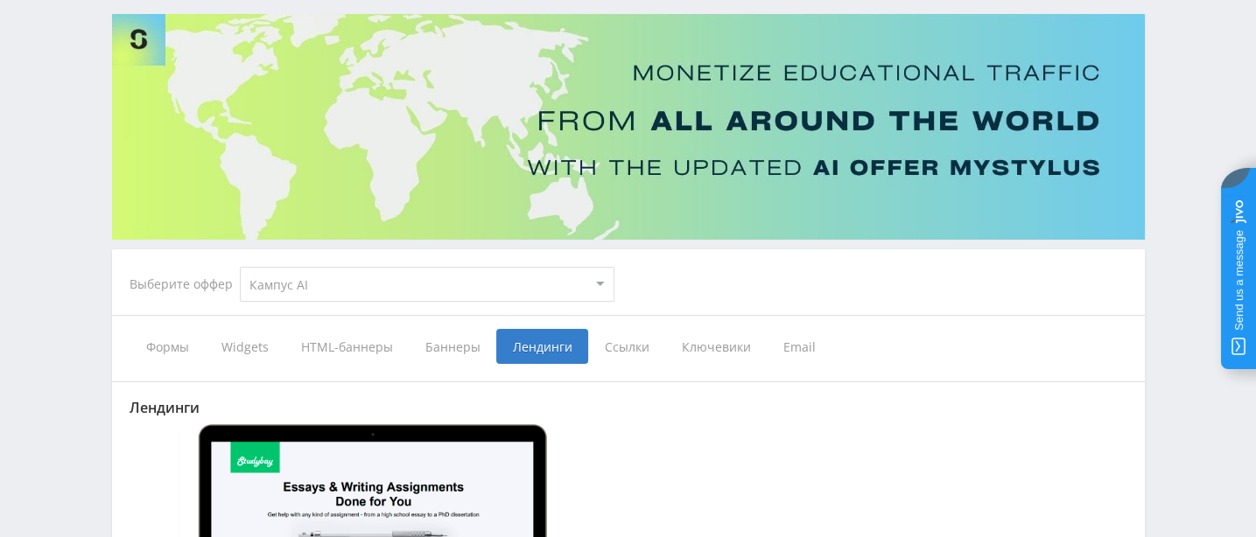
type input "[URL][DOMAIN_NAME]"
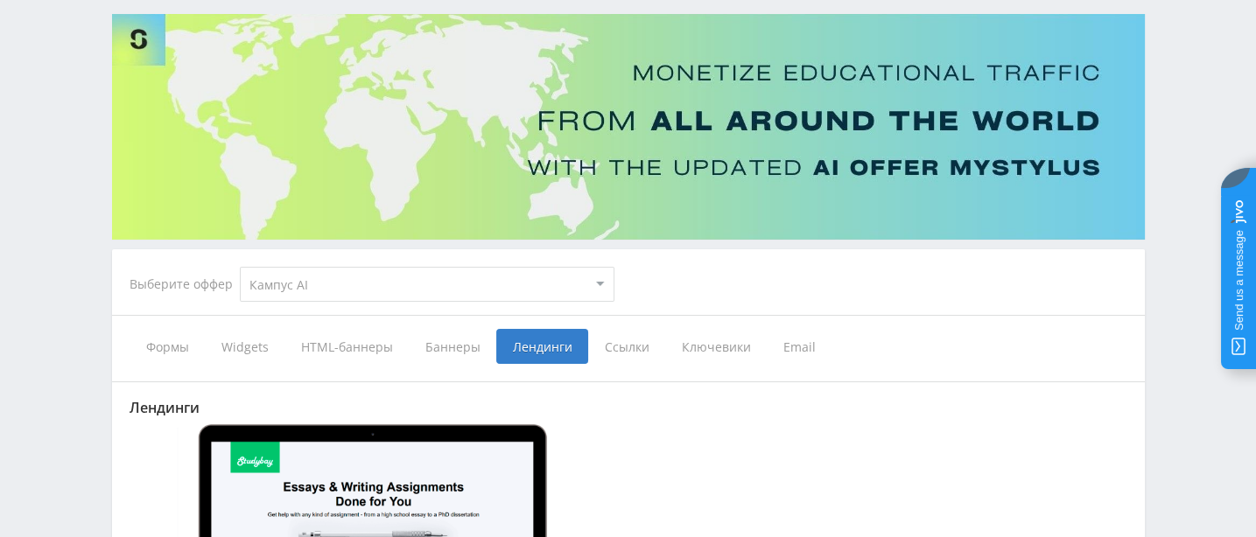
type input "[URL][DOMAIN_NAME]"
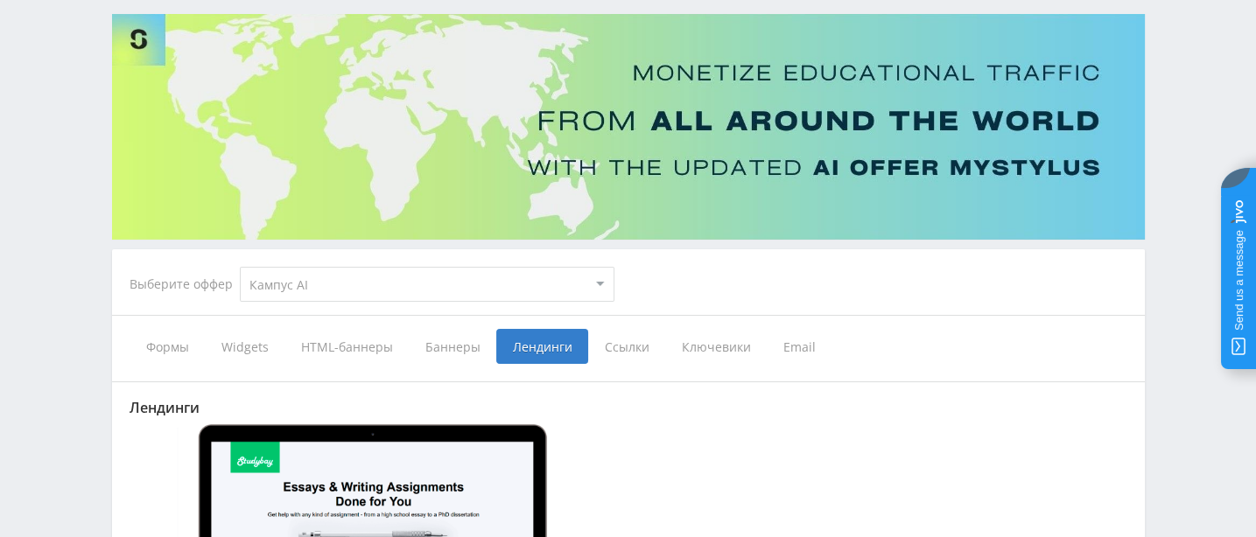
type input "[URL][DOMAIN_NAME]"
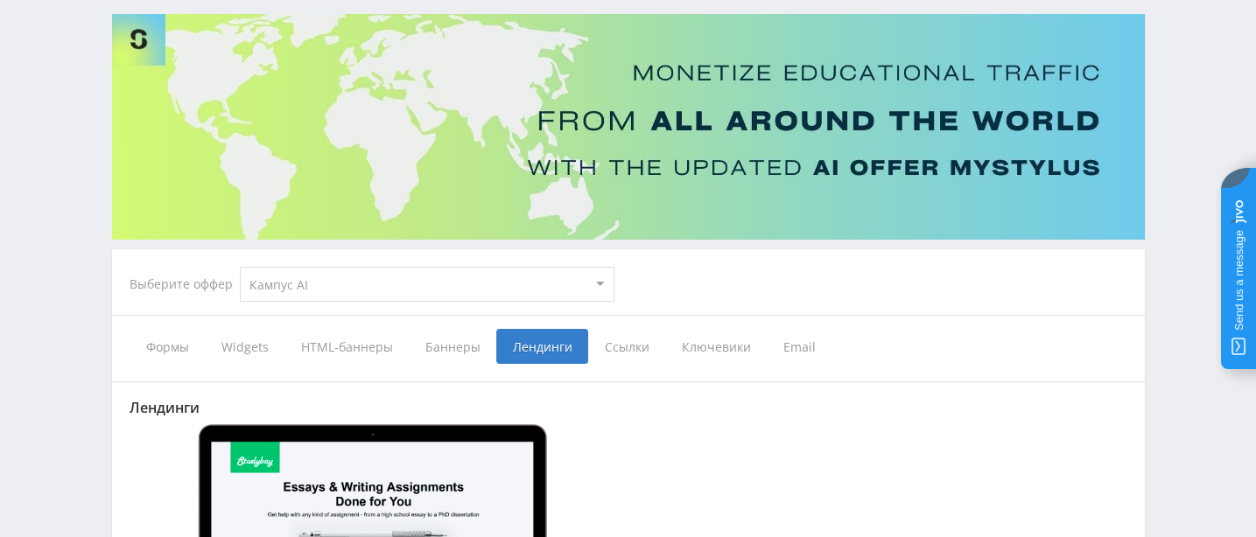
type input "[URL][DOMAIN_NAME]"
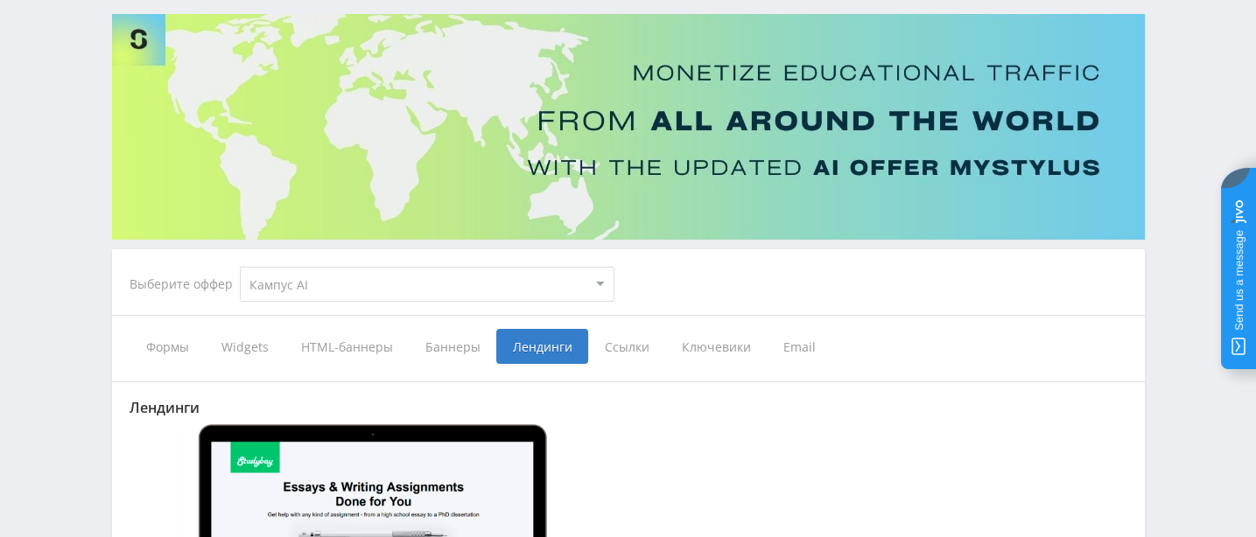
type input "[URL][DOMAIN_NAME]"
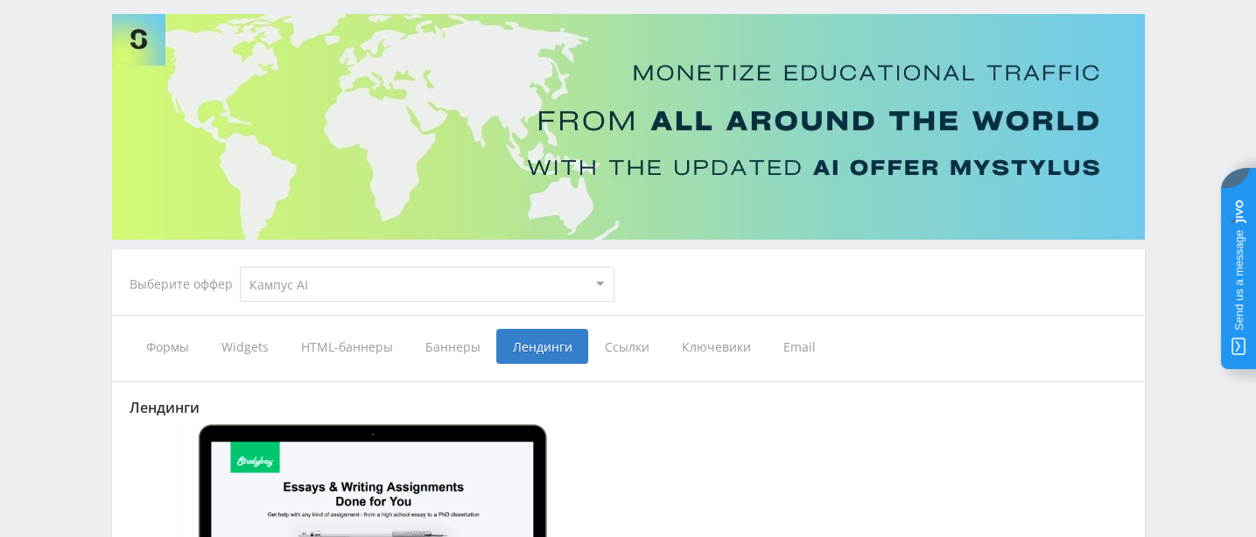
type input "[URL][DOMAIN_NAME]"
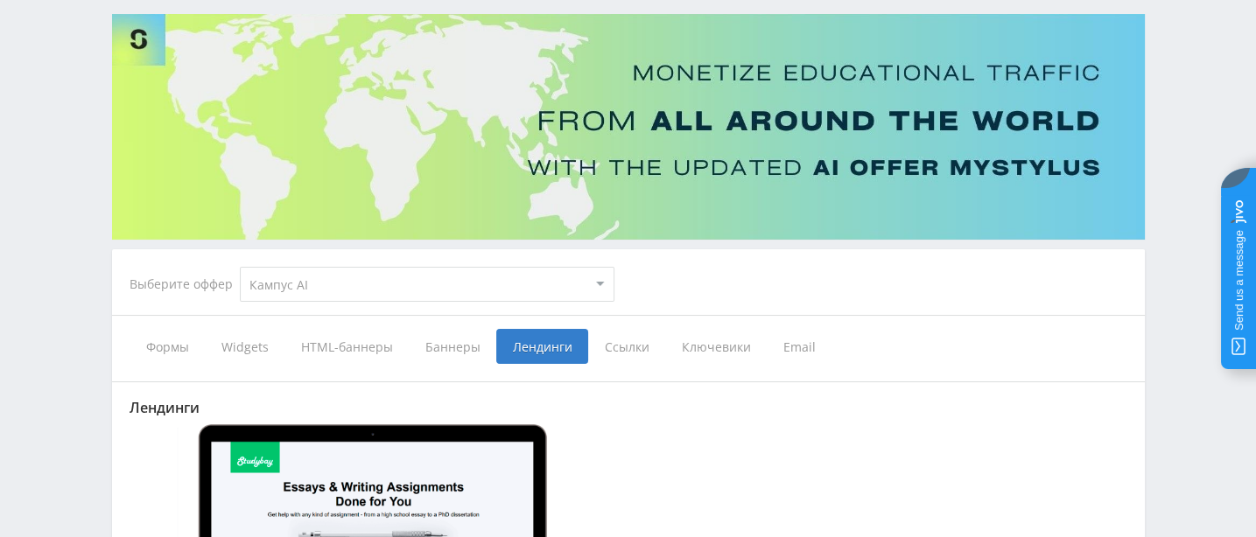
type input "[URL][DOMAIN_NAME]"
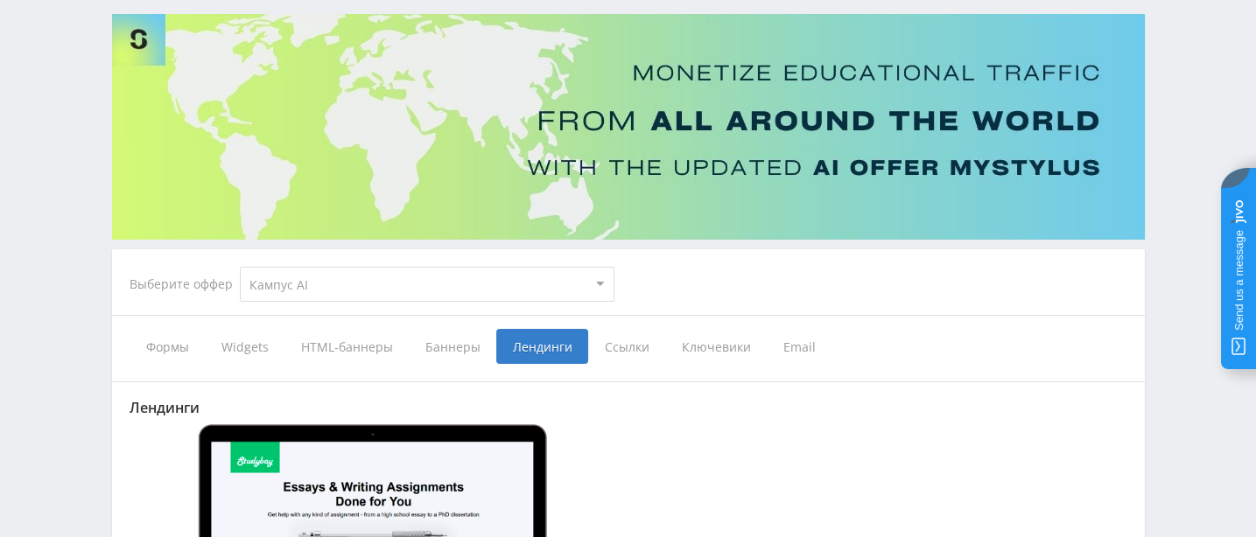
type input "[URL][DOMAIN_NAME]"
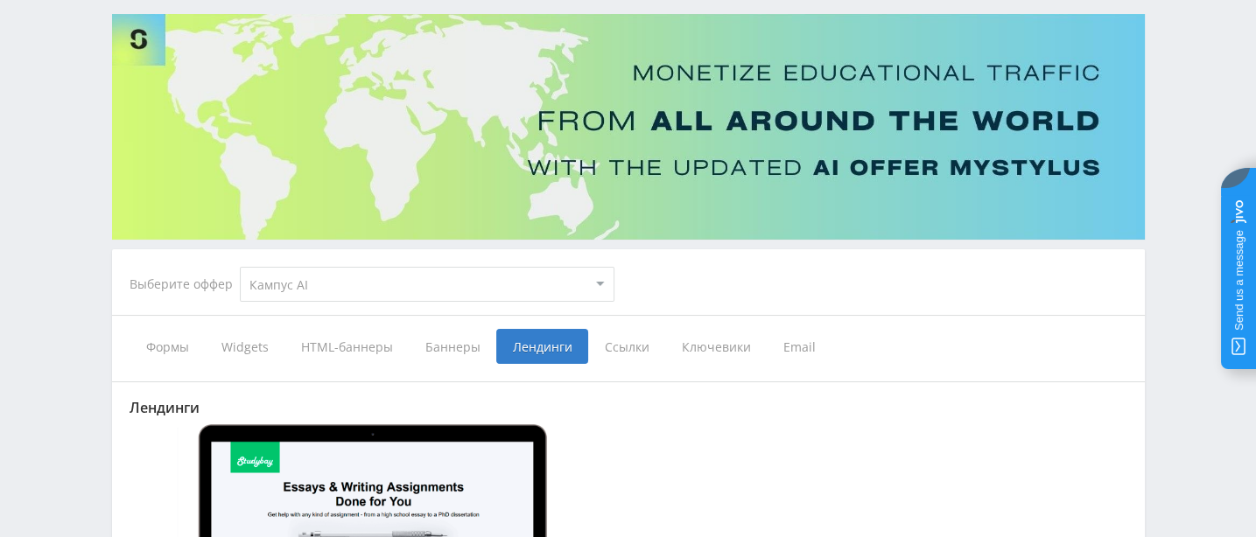
type input "[URL][DOMAIN_NAME]"
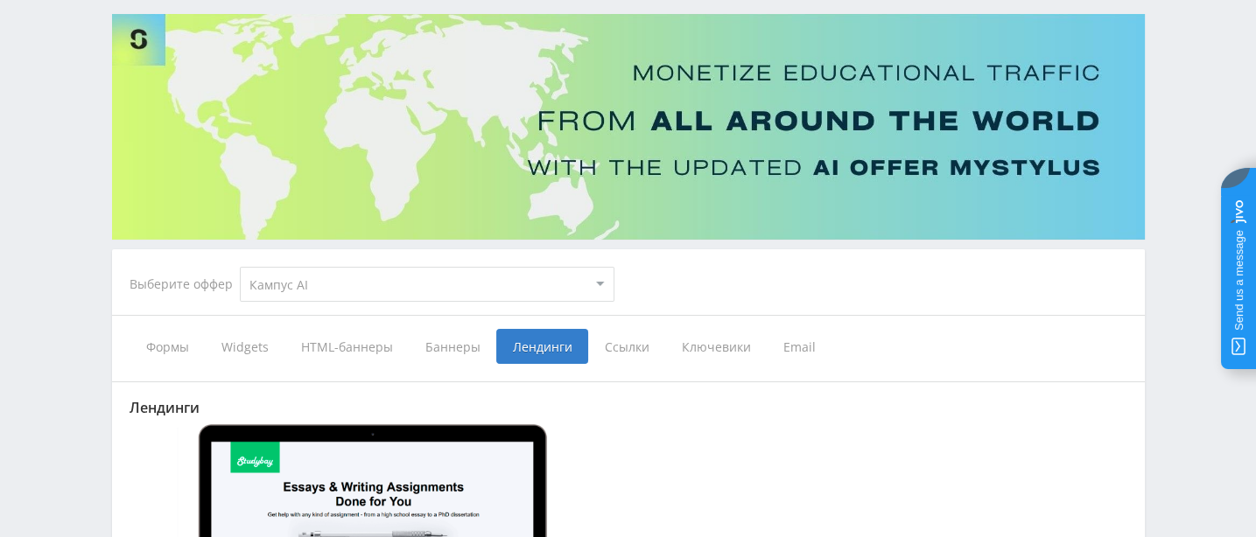
type input "[URL][DOMAIN_NAME]"
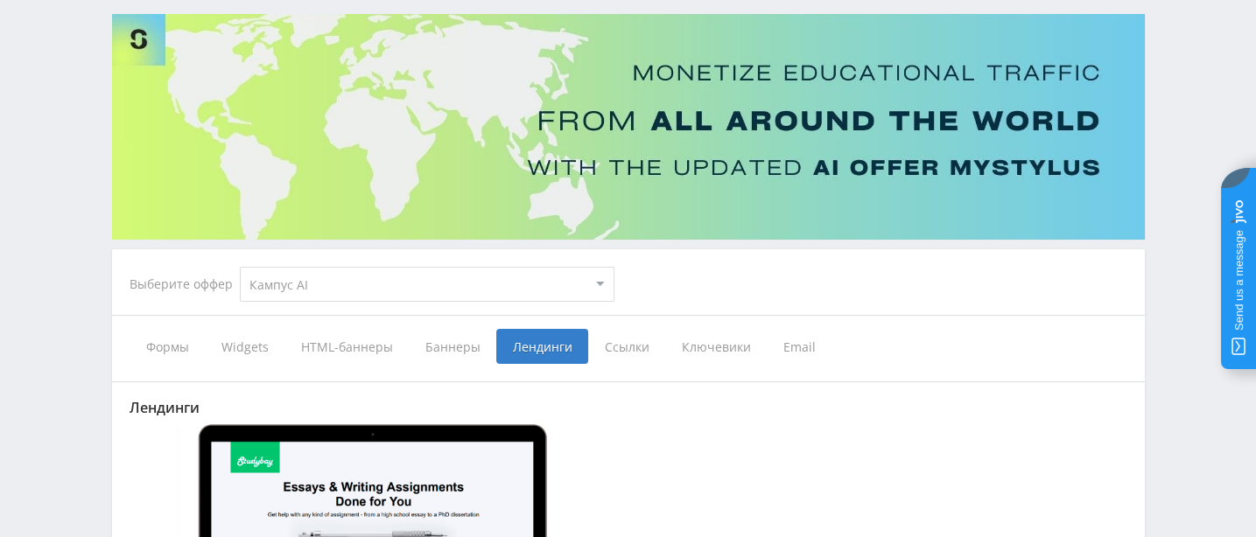
type input "[URL][DOMAIN_NAME]"
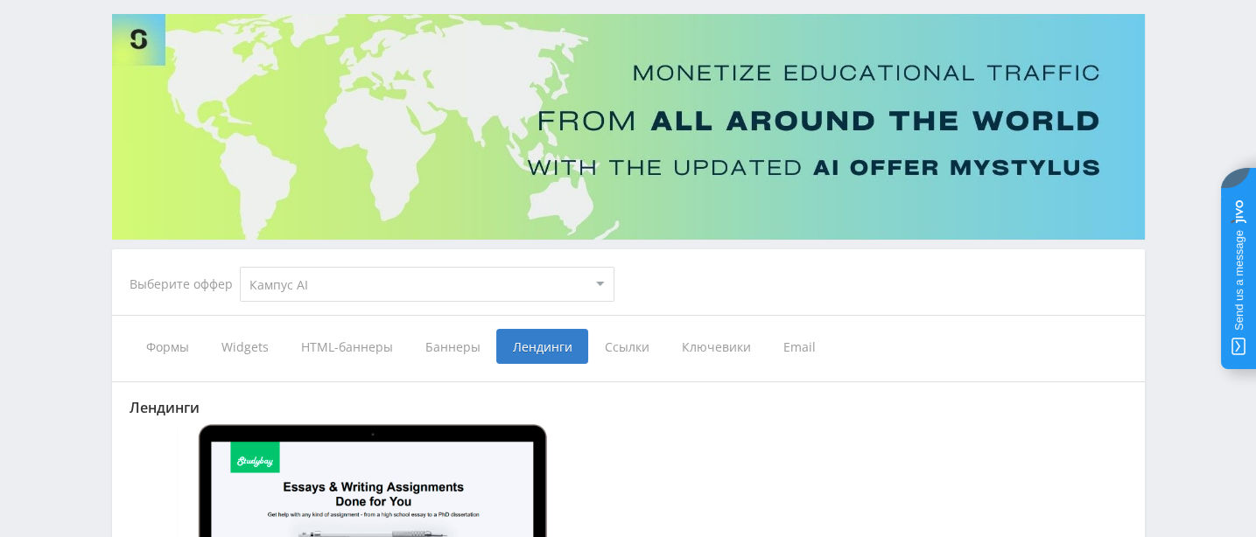
type input "[URL][DOMAIN_NAME]"
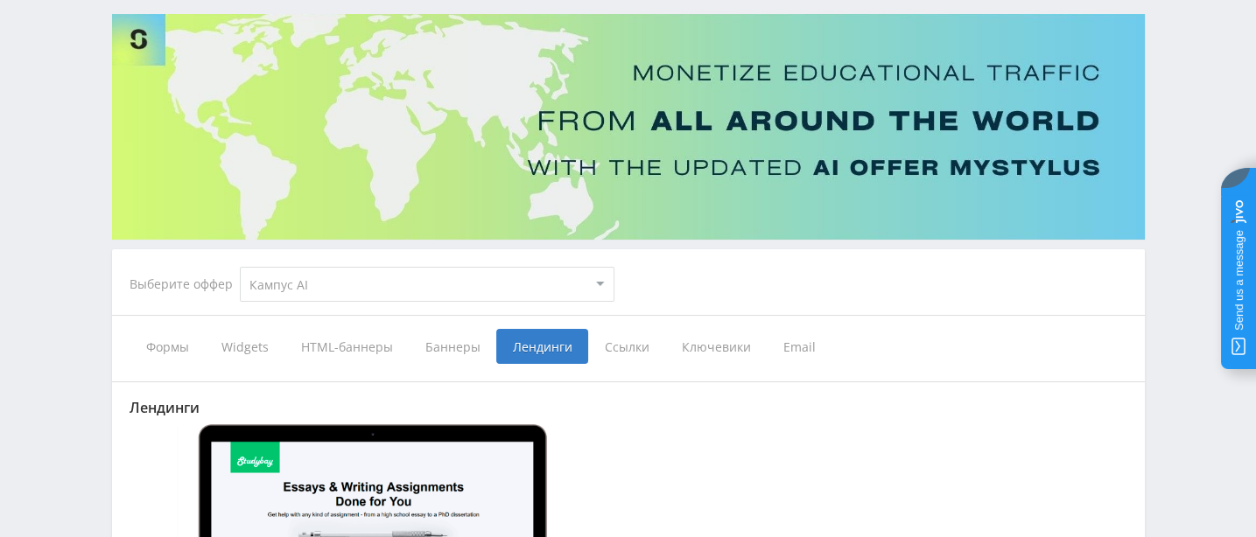
type input "[URL][DOMAIN_NAME]"
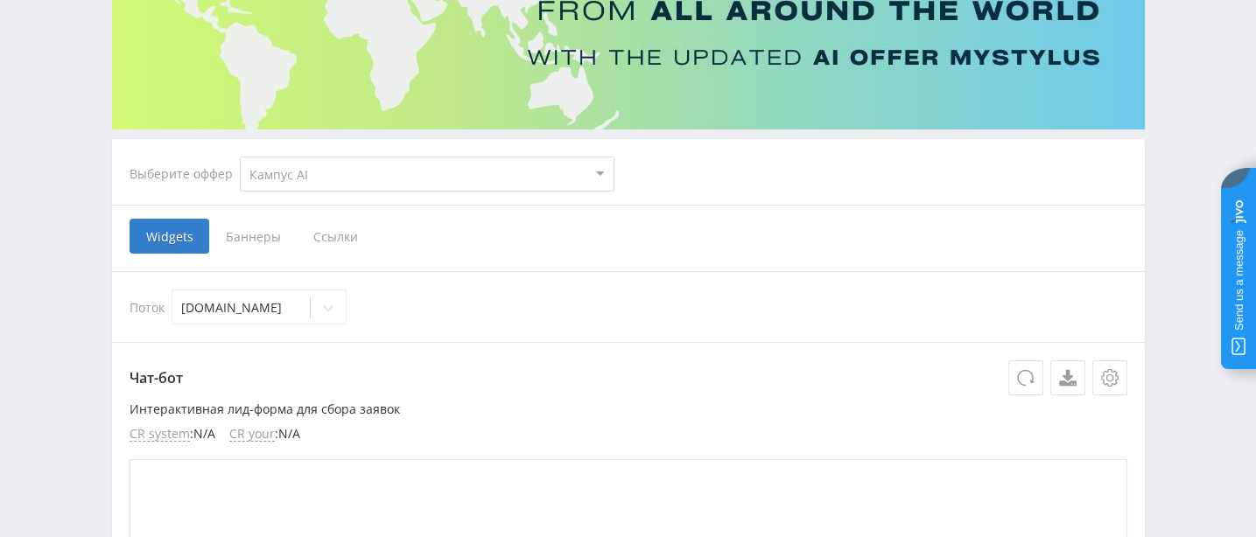
scroll to position [218, 0]
click at [266, 231] on span "Баннеры" at bounding box center [253, 237] width 88 height 35
click at [0, 0] on input "Баннеры" at bounding box center [0, 0] width 0 height 0
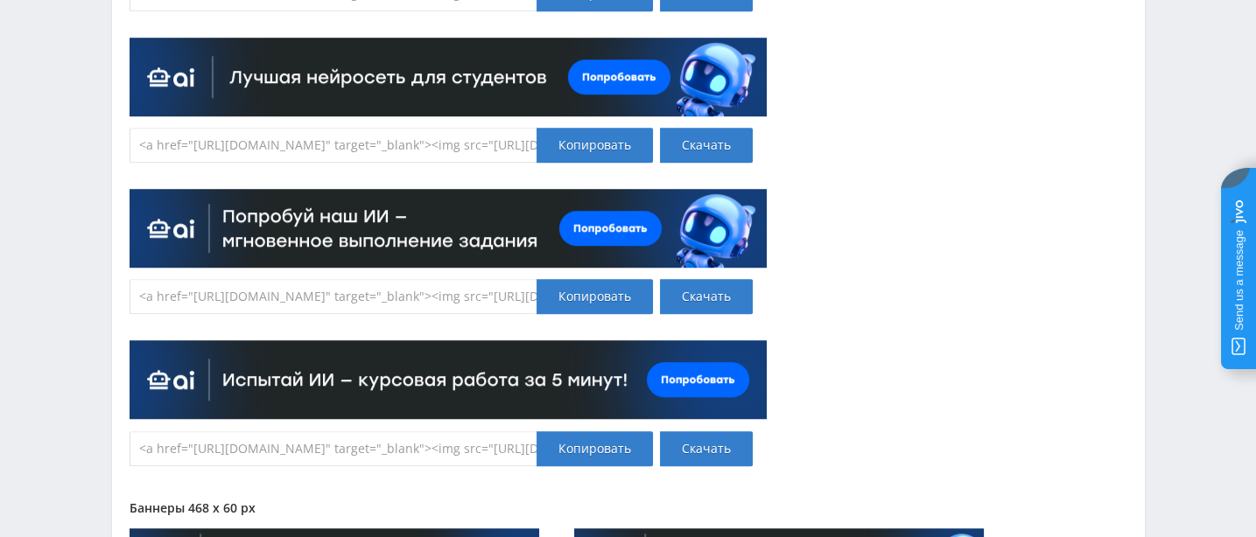
scroll to position [1640, 0]
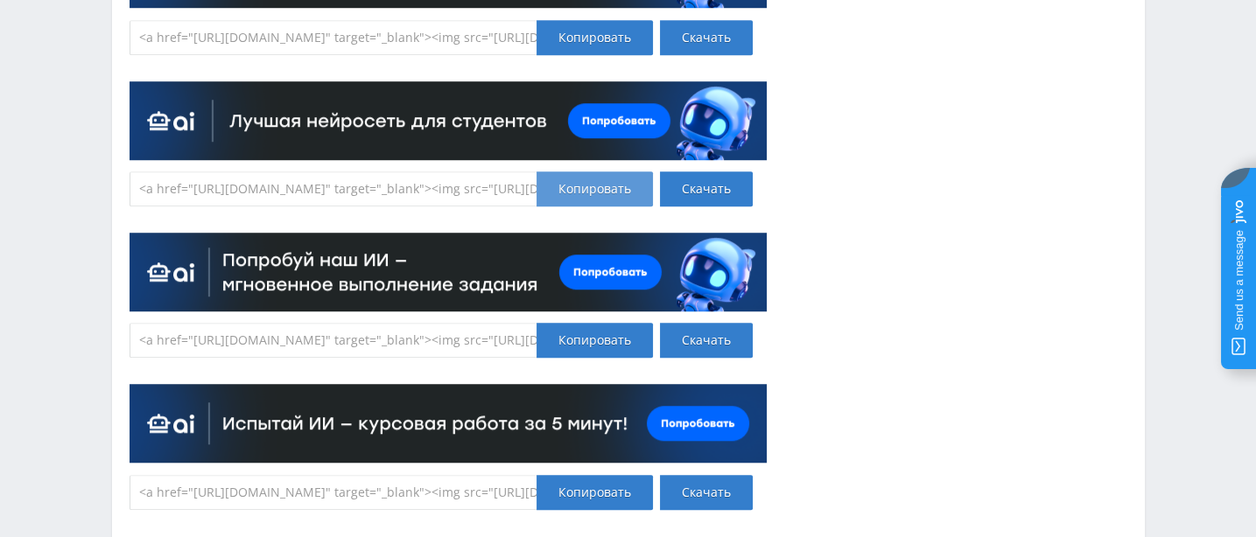
click at [588, 194] on div "Копировать" at bounding box center [594, 189] width 116 height 35
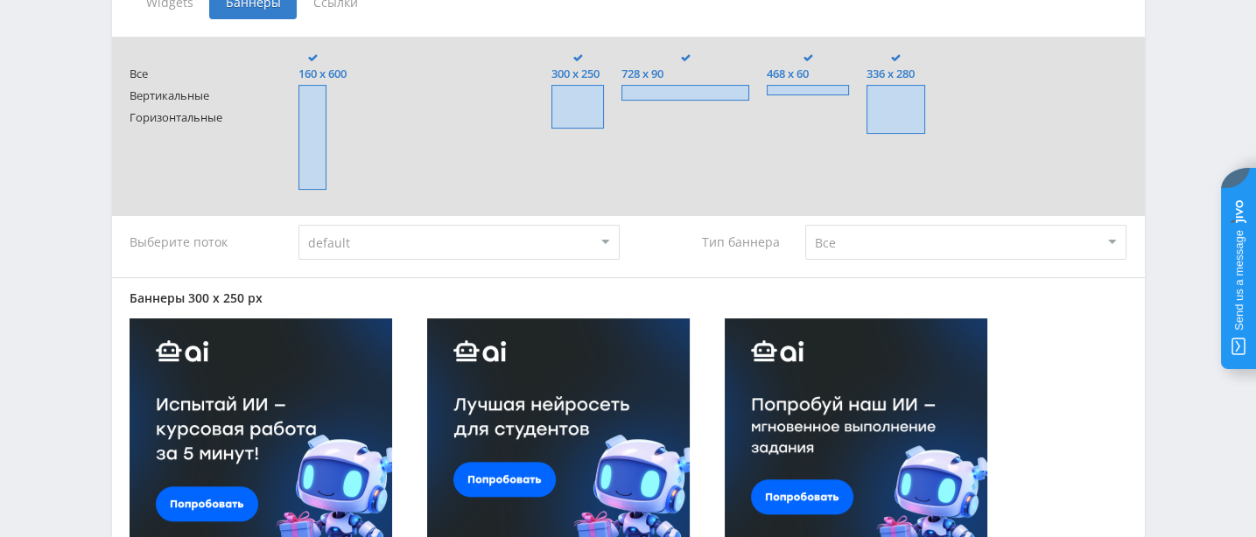
scroll to position [0, 0]
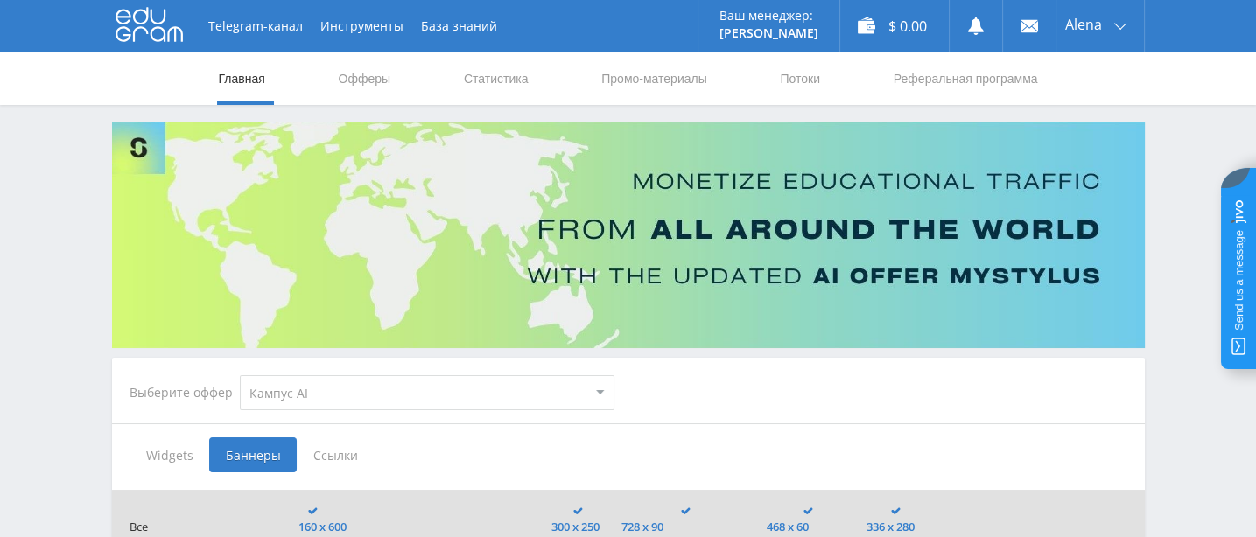
click at [602, 387] on select "MyStylus MyStylus - Revshare Кампус AI Studybay Автор24 Studybay [GEOGRAPHIC_DA…" at bounding box center [427, 392] width 375 height 35
select select "341"
click at [252, 375] on select "MyStylus MyStylus - Revshare Кампус AI Studybay Автор24 Studybay [GEOGRAPHIC_DA…" at bounding box center [427, 392] width 375 height 35
type input "<a href="[URL][DOMAIN_NAME]" target="_blank"><img src="[URL][DOMAIN_NAME]"></a>"
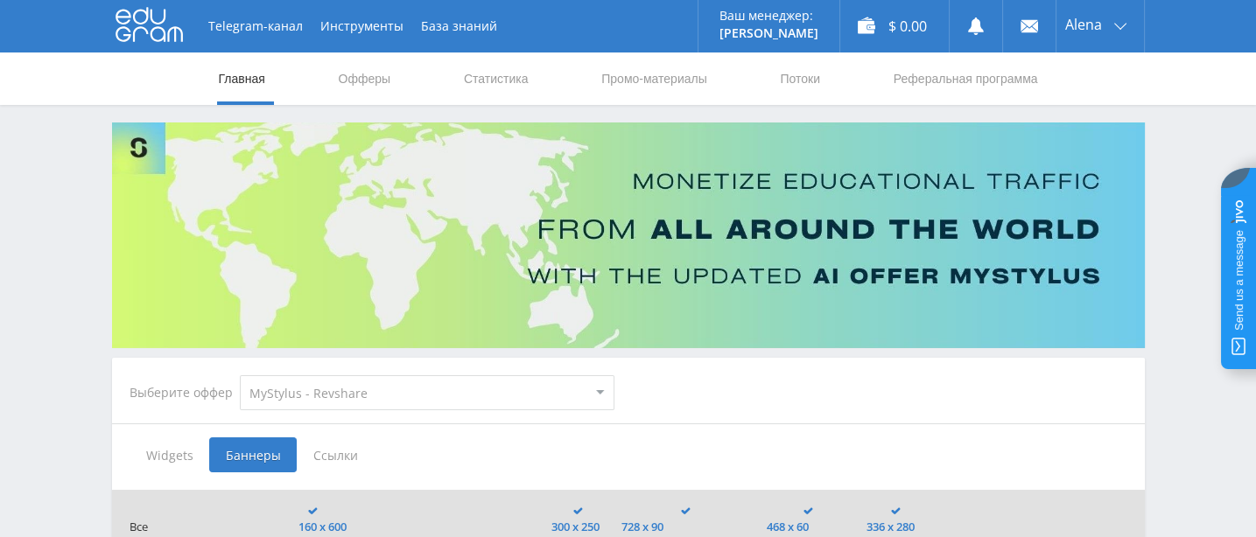
type input "<a href="[URL][DOMAIN_NAME]" target="_blank"><img src="[URL][DOMAIN_NAME]"></a>"
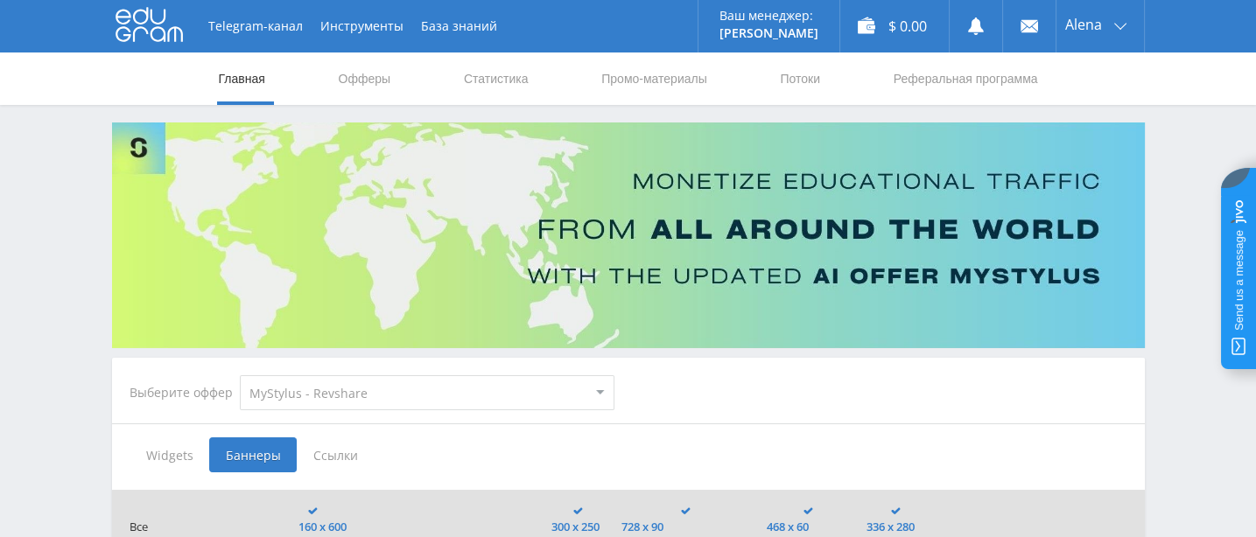
type input "<a href="[URL][DOMAIN_NAME]" target="_blank"><img src="[URL][DOMAIN_NAME]"></a>"
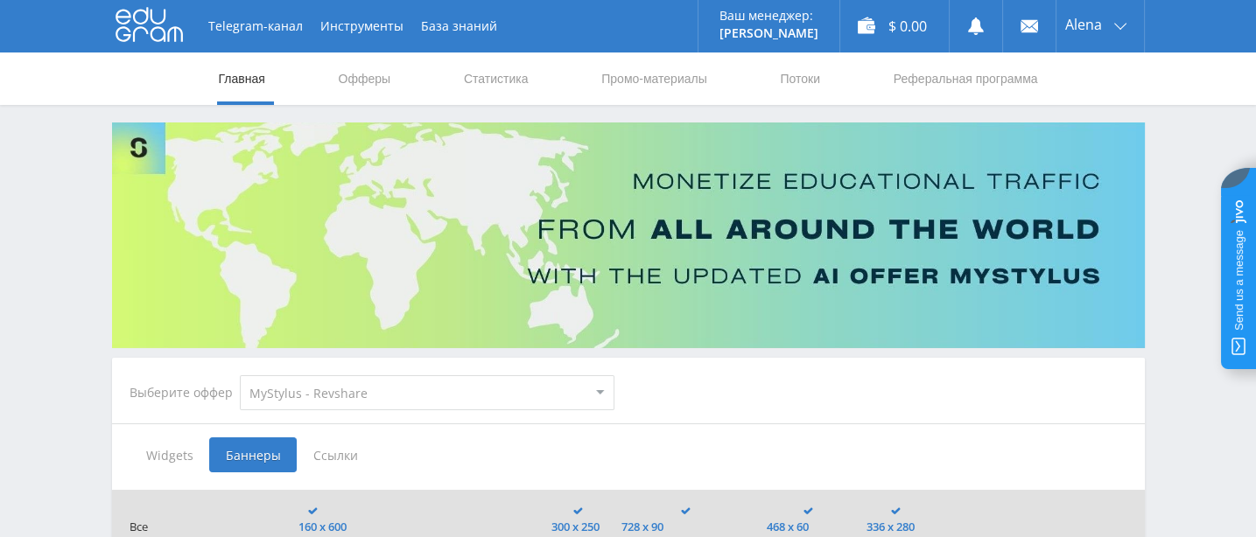
type input "<a href="[URL][DOMAIN_NAME]" target="_blank"><img src="[URL][DOMAIN_NAME]"></a>"
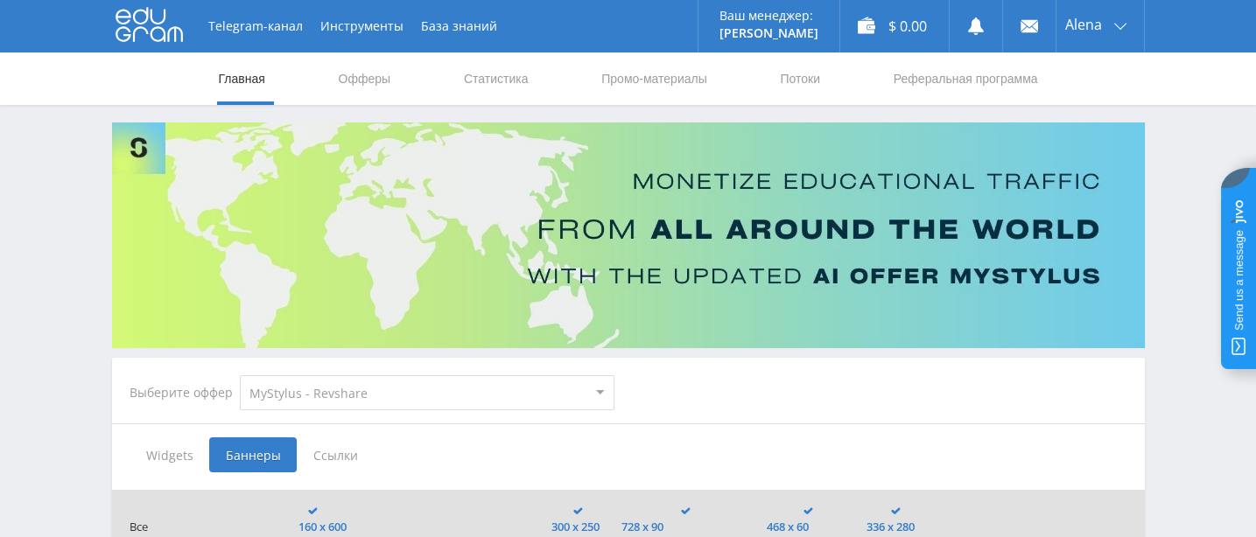
type input "<a href="[URL][DOMAIN_NAME]" target="_blank"><img src="[URL][DOMAIN_NAME]"></a>"
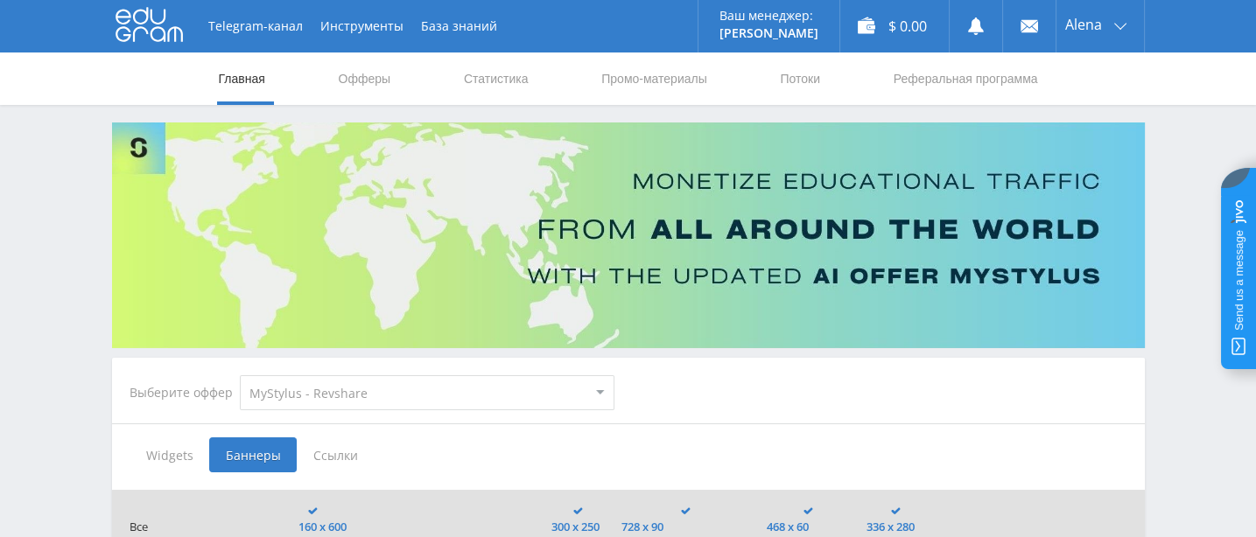
type input "<a href="[URL][DOMAIN_NAME]" target="_blank"><img src="[URL][DOMAIN_NAME]"></a>"
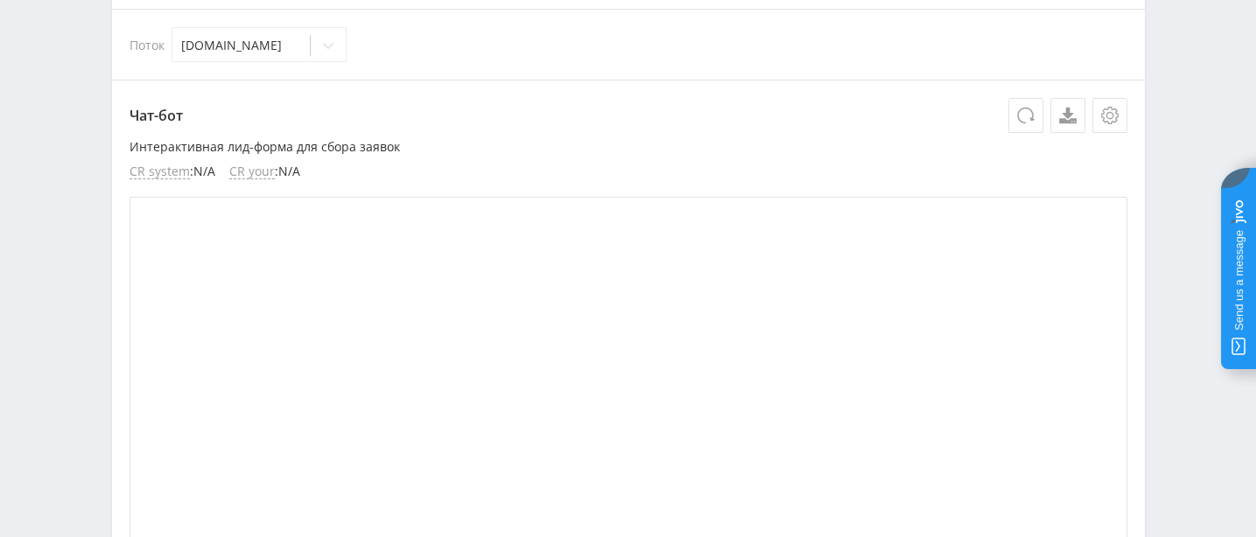
scroll to position [218, 0]
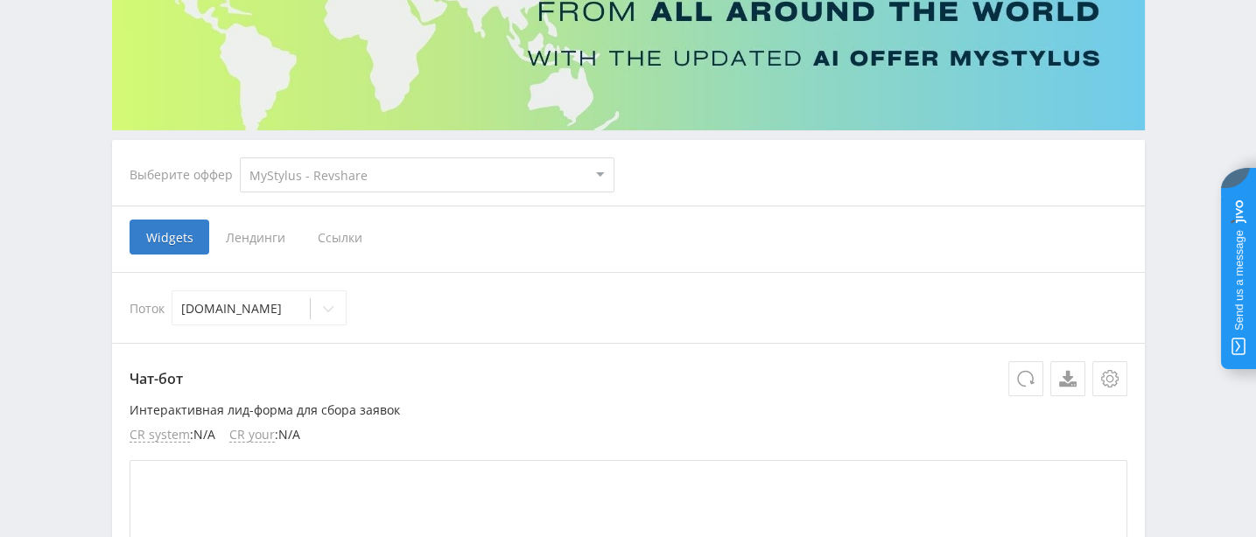
click at [277, 235] on span "Лендинги" at bounding box center [255, 237] width 92 height 35
click at [0, 0] on input "Лендинги" at bounding box center [0, 0] width 0 height 0
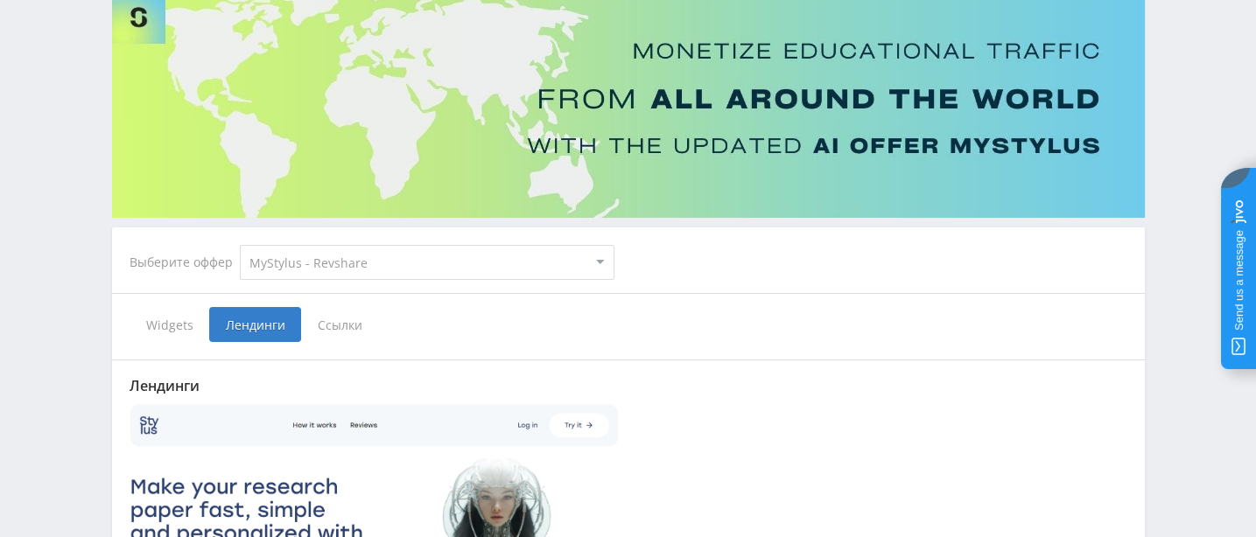
scroll to position [109, 0]
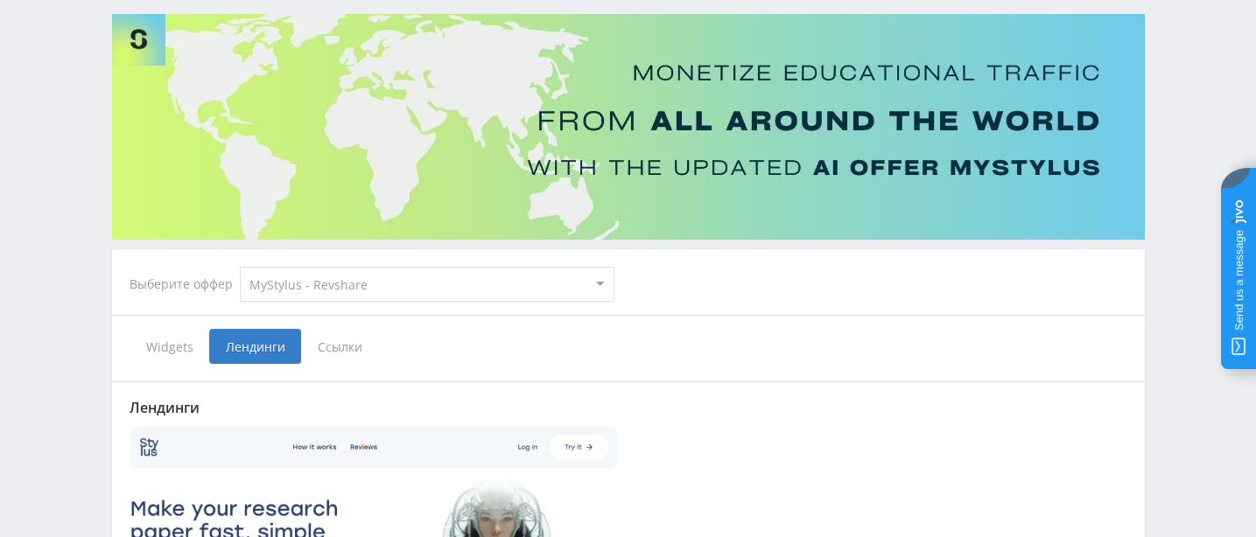
click at [344, 349] on span "Ссылки" at bounding box center [340, 346] width 78 height 35
click at [0, 0] on input "Ссылки" at bounding box center [0, 0] width 0 height 0
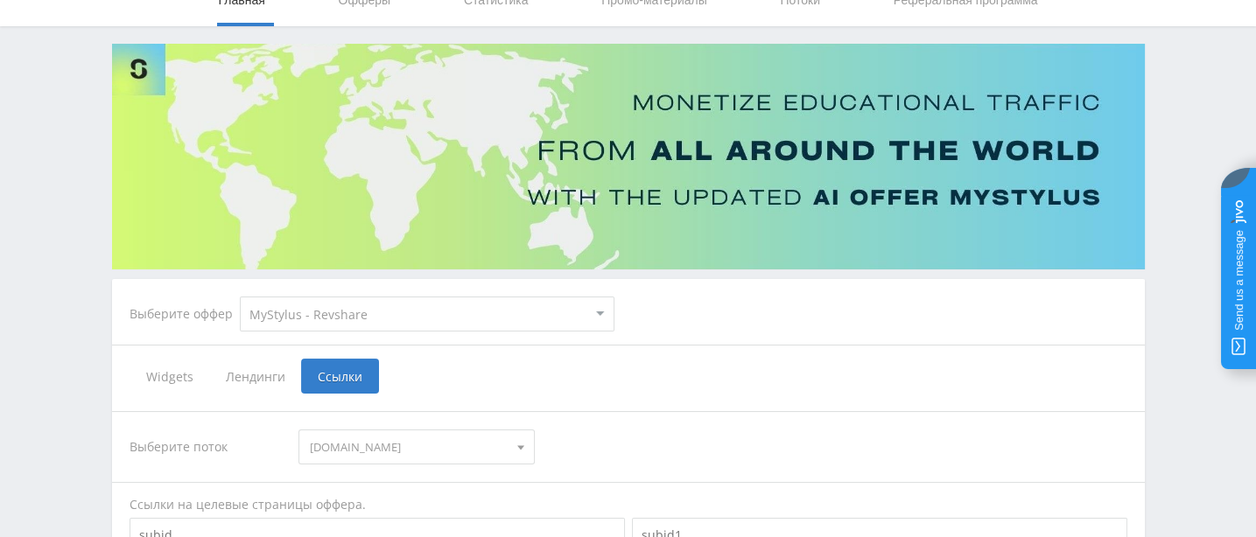
scroll to position [109, 0]
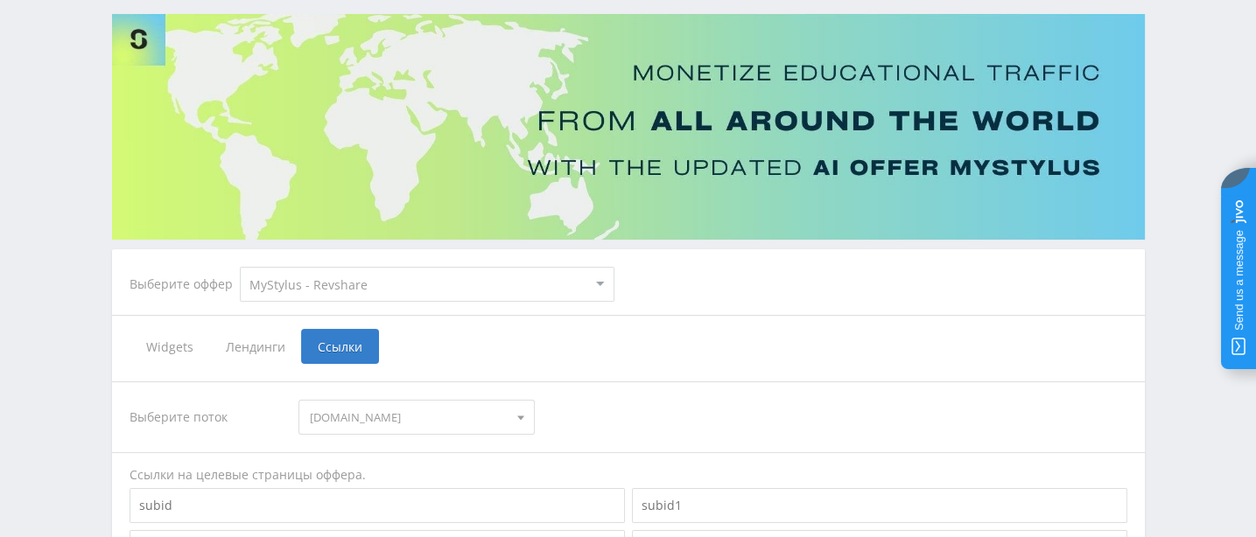
click at [599, 283] on select "MyStylus MyStylus - Revshare Кампус AI Studybay Автор24 Studybay [GEOGRAPHIC_DA…" at bounding box center [427, 284] width 375 height 35
select select "339"
click at [252, 267] on select "MyStylus MyStylus - Revshare Кампус AI Studybay Автор24 Studybay [GEOGRAPHIC_DA…" at bounding box center [427, 284] width 375 height 35
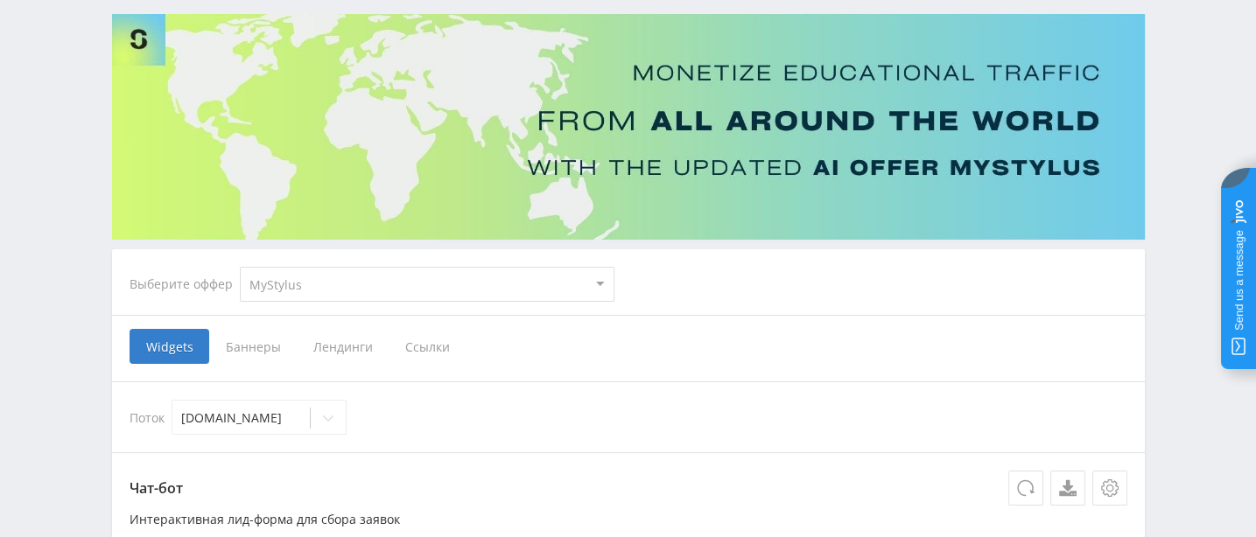
click at [274, 347] on span "Баннеры" at bounding box center [253, 346] width 88 height 35
click at [0, 0] on input "Баннеры" at bounding box center [0, 0] width 0 height 0
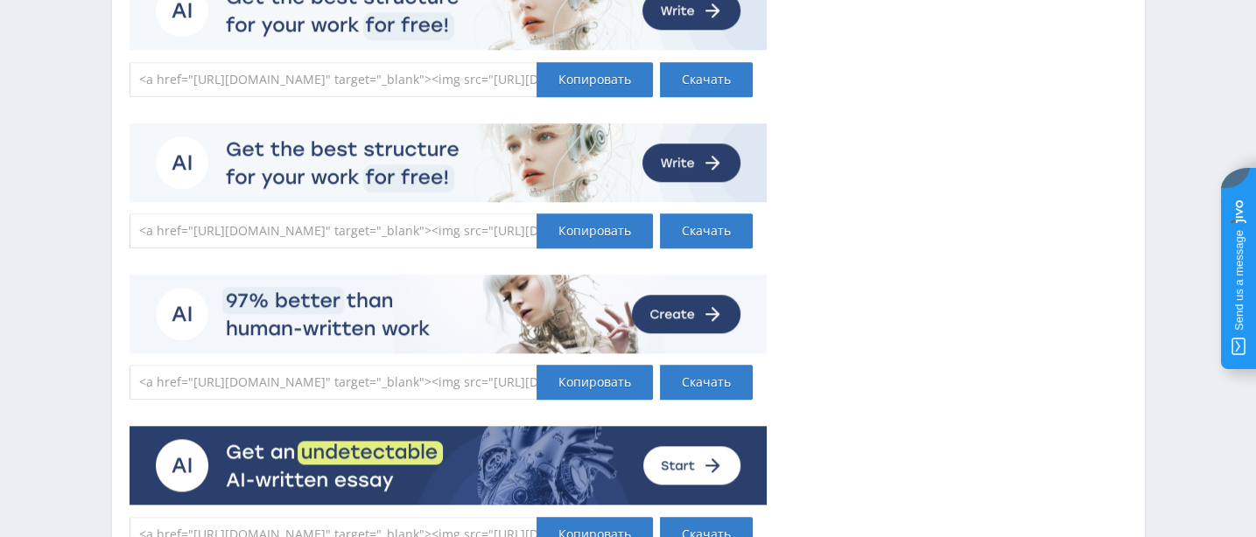
scroll to position [2078, 0]
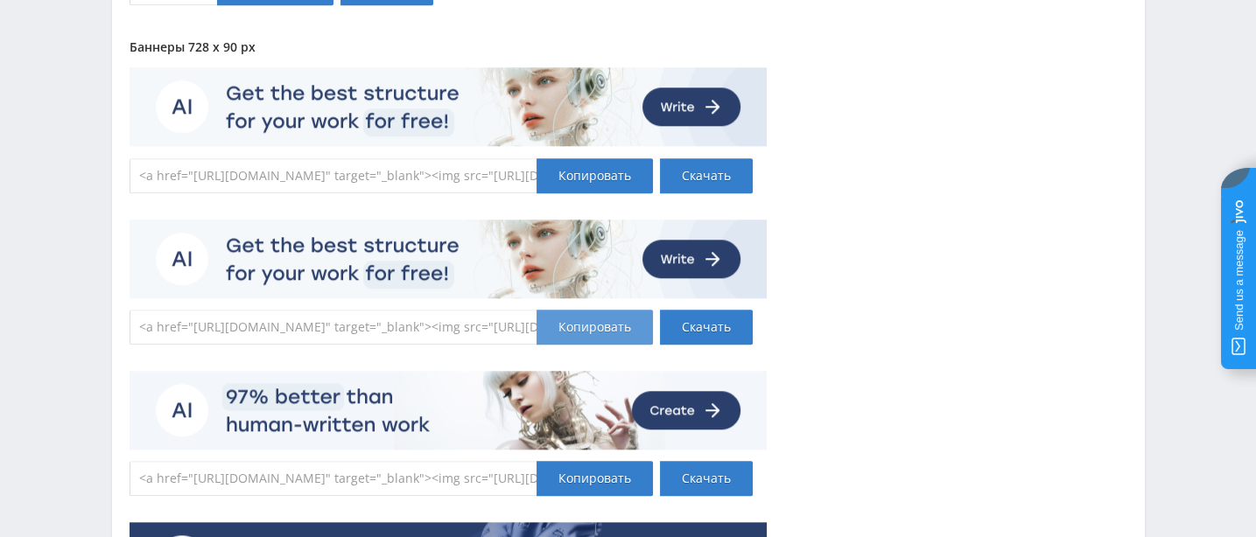
click at [597, 334] on div "Копировать" at bounding box center [594, 327] width 116 height 35
